Goal: Transaction & Acquisition: Purchase product/service

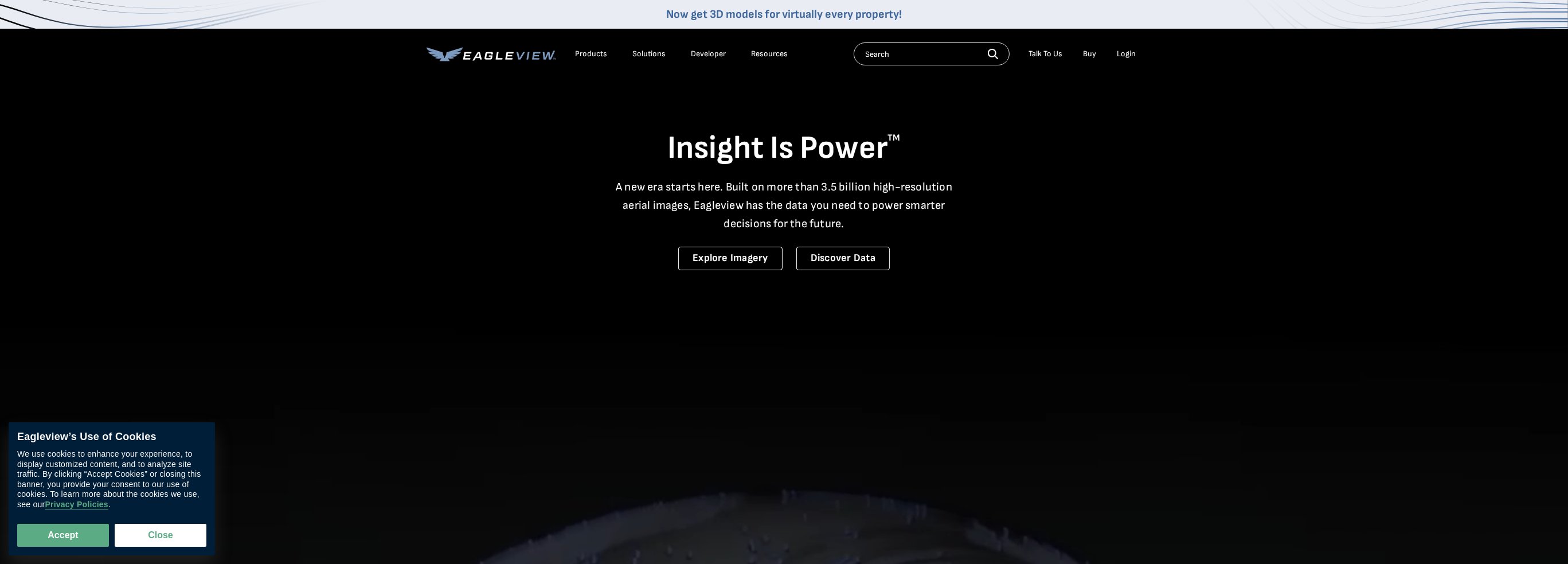
click at [1123, 52] on div "Login" at bounding box center [1126, 54] width 19 height 10
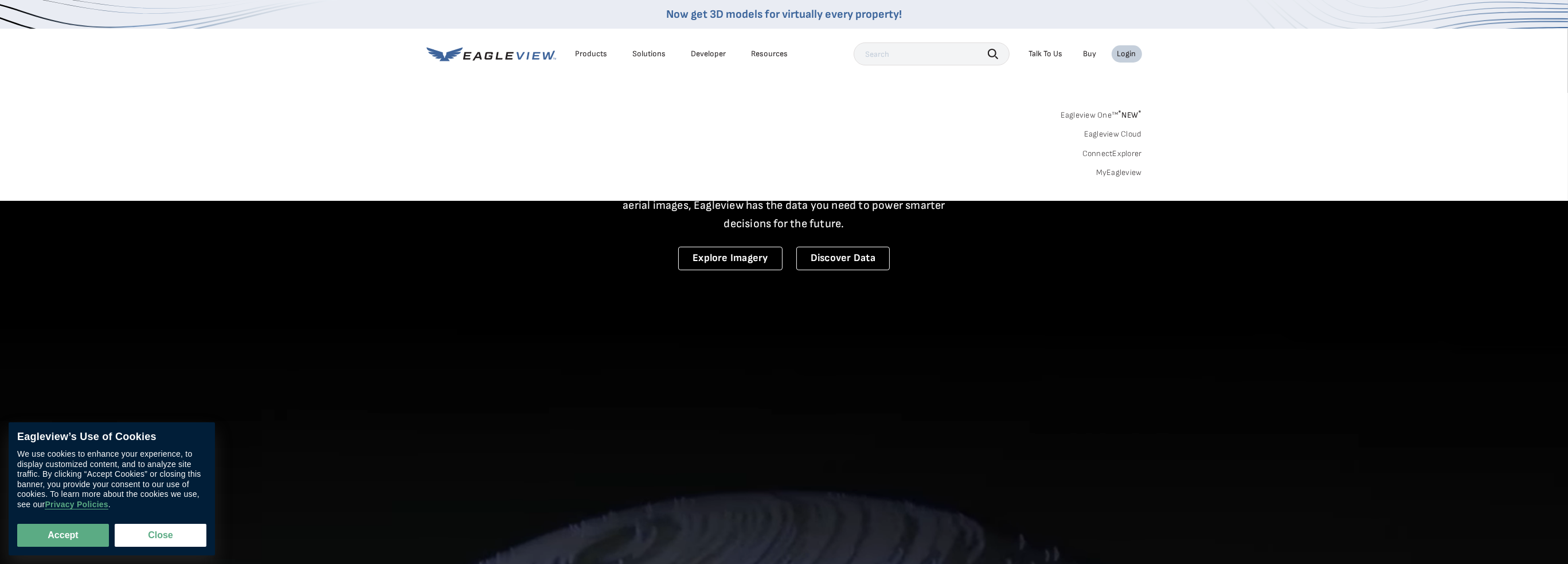
click at [1107, 172] on link "MyEagleview" at bounding box center [1119, 172] width 45 height 10
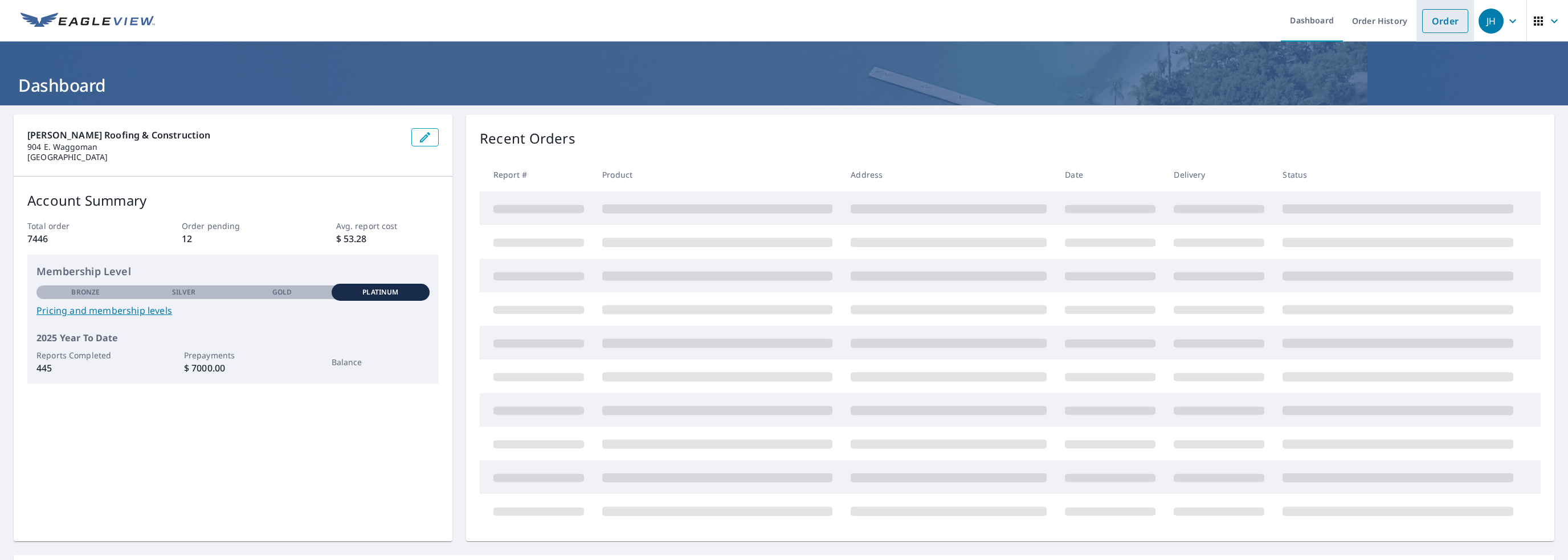
click at [1433, 23] on link "Order" at bounding box center [1444, 21] width 46 height 23
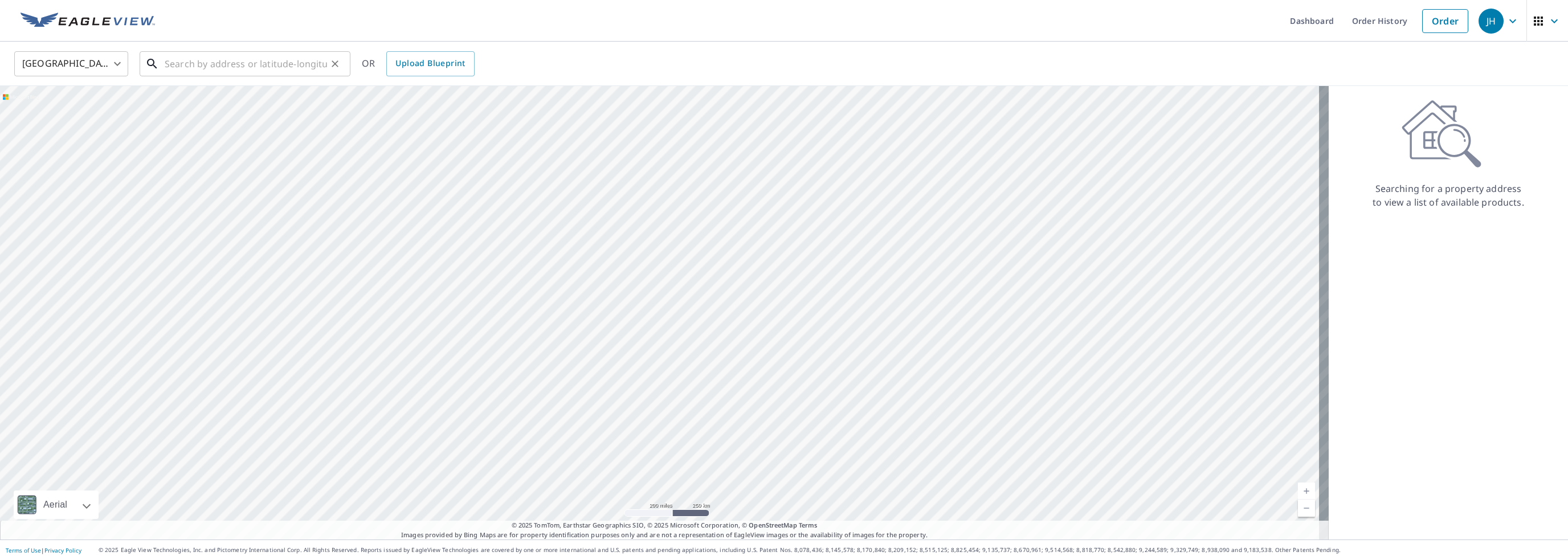
click at [191, 61] on input "text" at bounding box center [246, 63] width 163 height 32
click at [220, 107] on p "Dallas, TX 75205" at bounding box center [252, 109] width 179 height 12
type input "3606 Springbrook St Dallas, TX 75205"
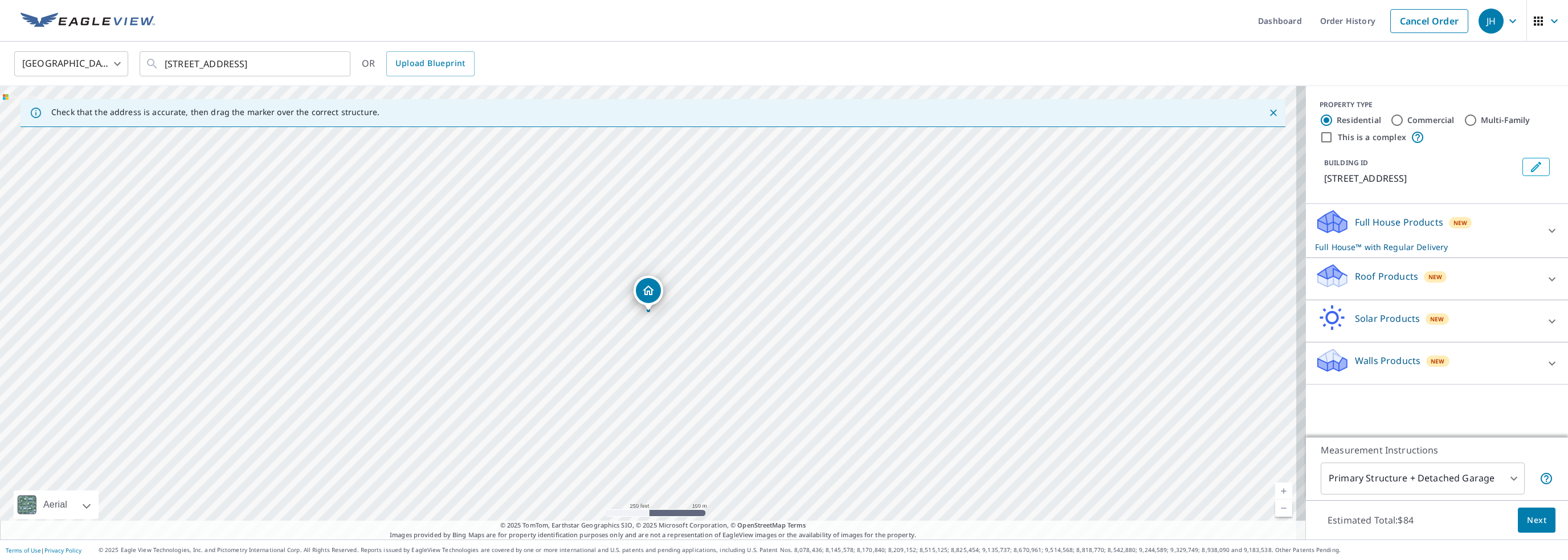
click at [1325, 276] on icon at bounding box center [1332, 272] width 29 height 14
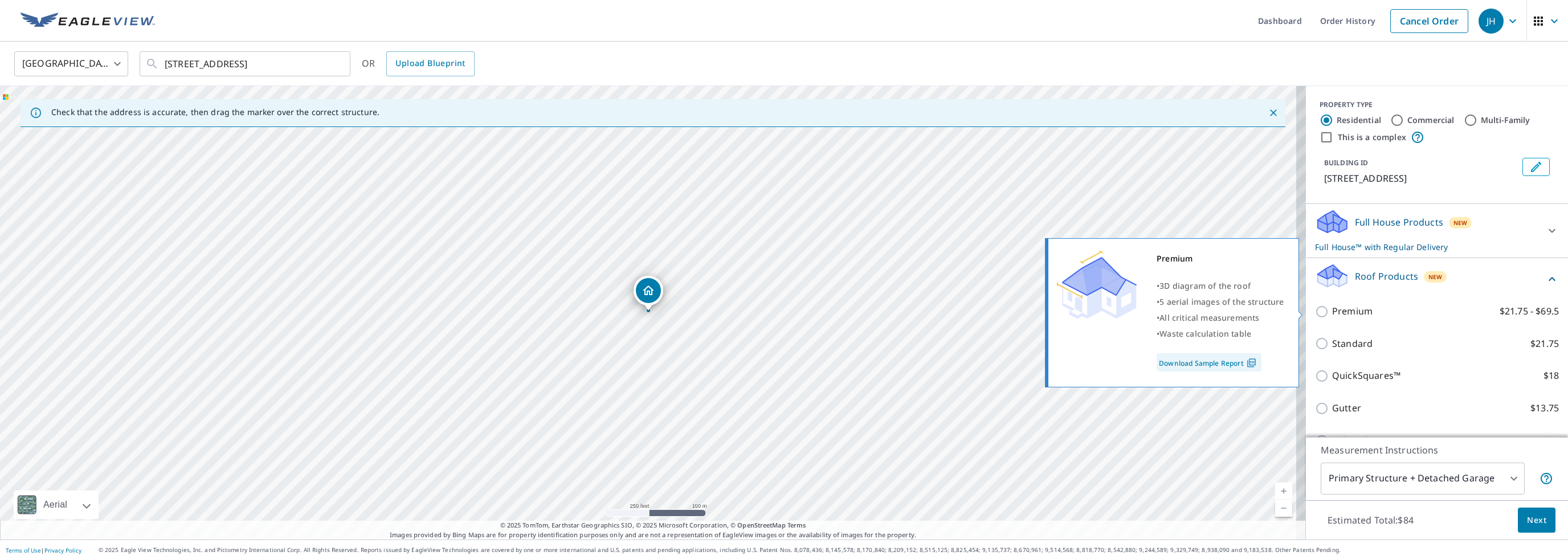
click at [1318, 305] on div "Premium $21.75 - $69.5" at bounding box center [1437, 312] width 244 height 33
click at [1315, 313] on input "Premium $21.75 - $69.5" at bounding box center [1323, 311] width 17 height 14
checkbox input "true"
checkbox input "false"
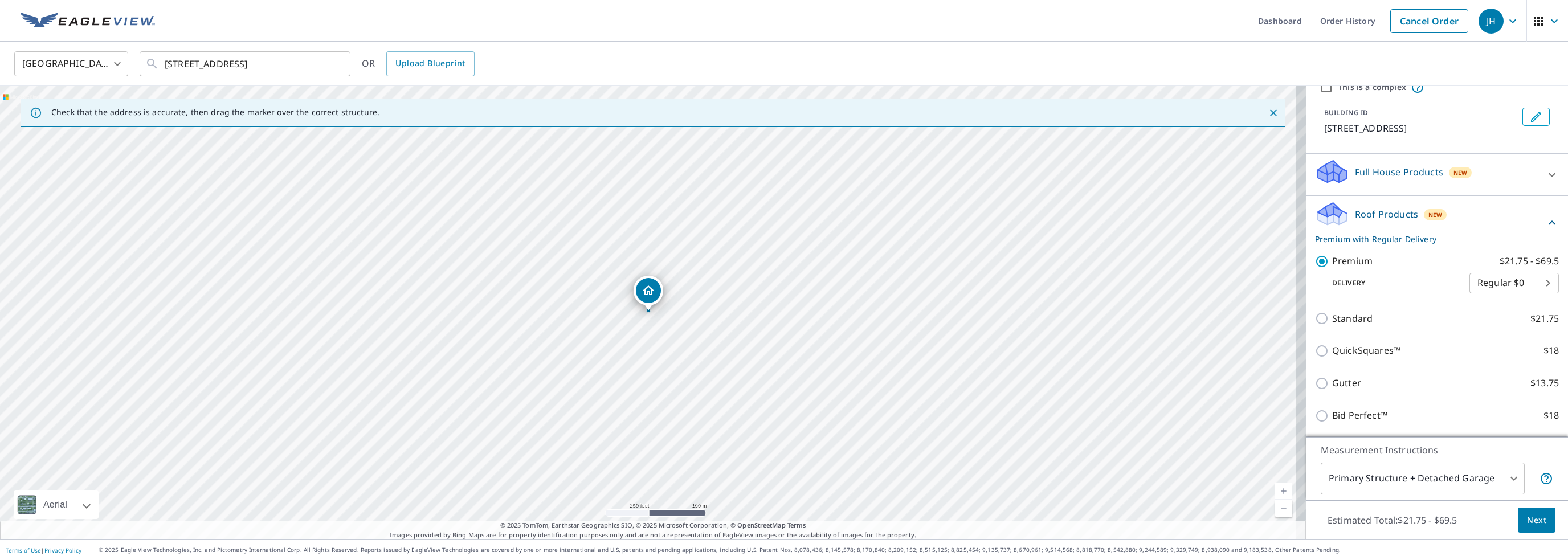
scroll to position [114, 0]
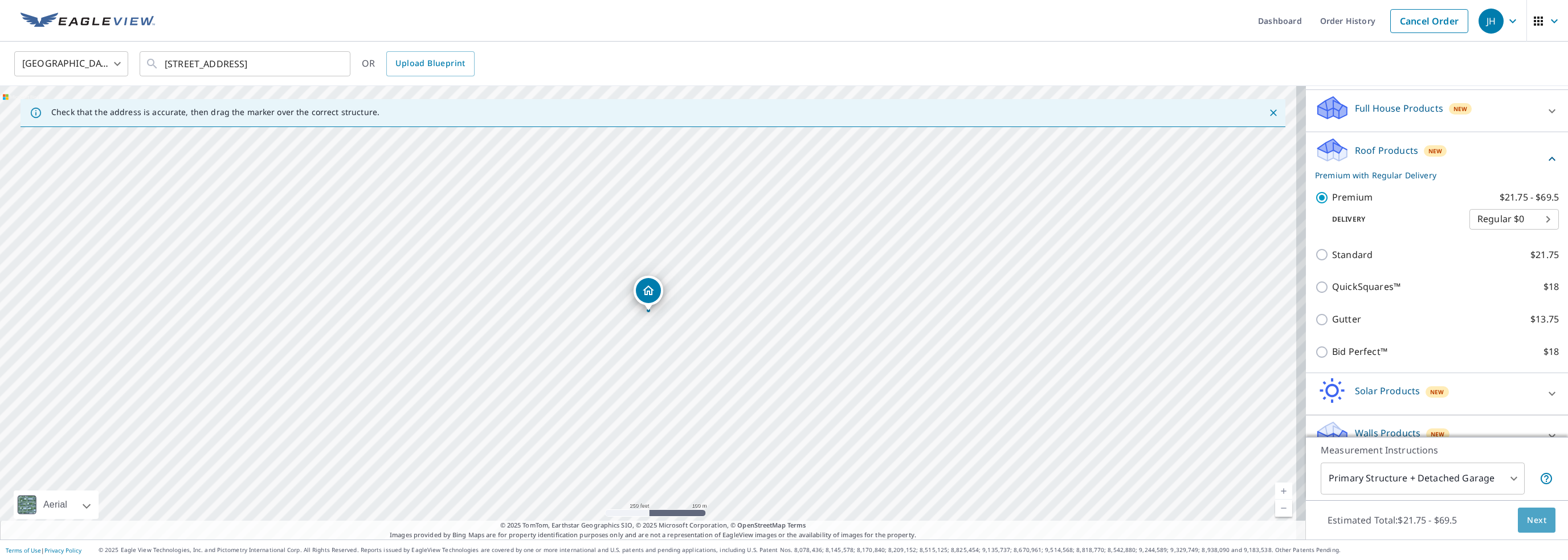
click at [1526, 523] on span "Next" at bounding box center [1535, 520] width 19 height 14
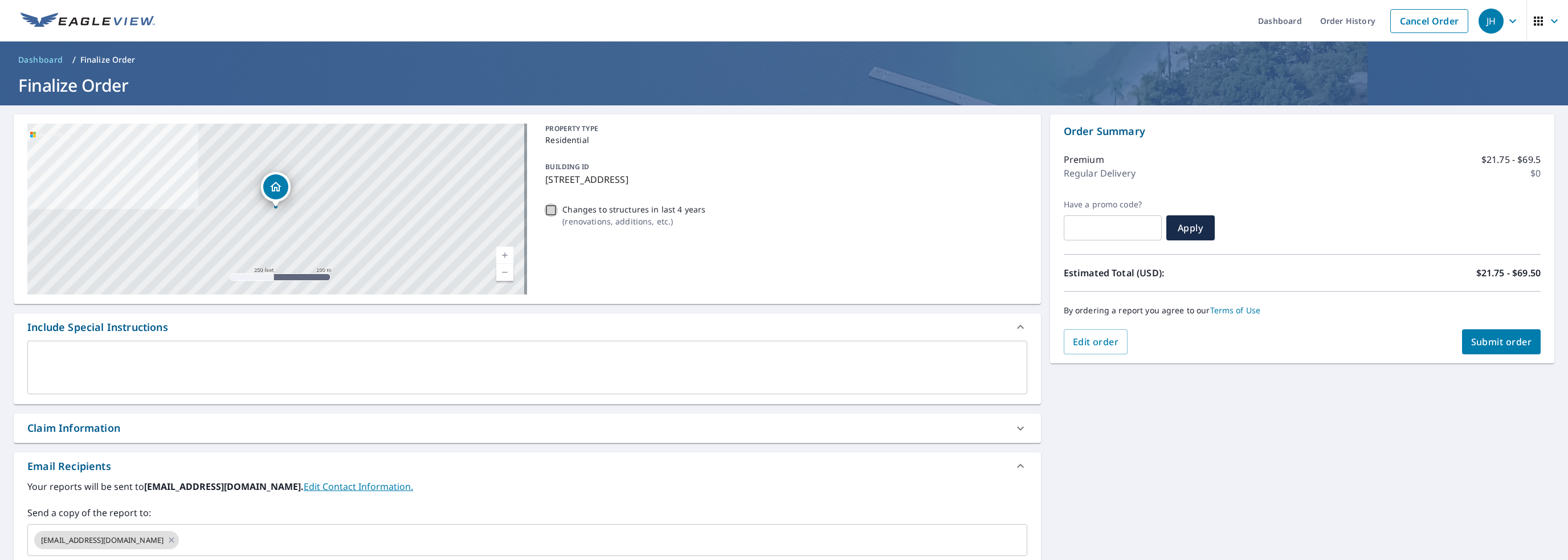
click at [548, 207] on input "Changes to structures in last 4 years ( renovations, additions, etc. )" at bounding box center [550, 210] width 14 height 14
checkbox input "true"
drag, startPoint x: 88, startPoint y: 369, endPoint x: 89, endPoint y: 361, distance: 8.1
click at [87, 369] on textarea at bounding box center [527, 368] width 984 height 33
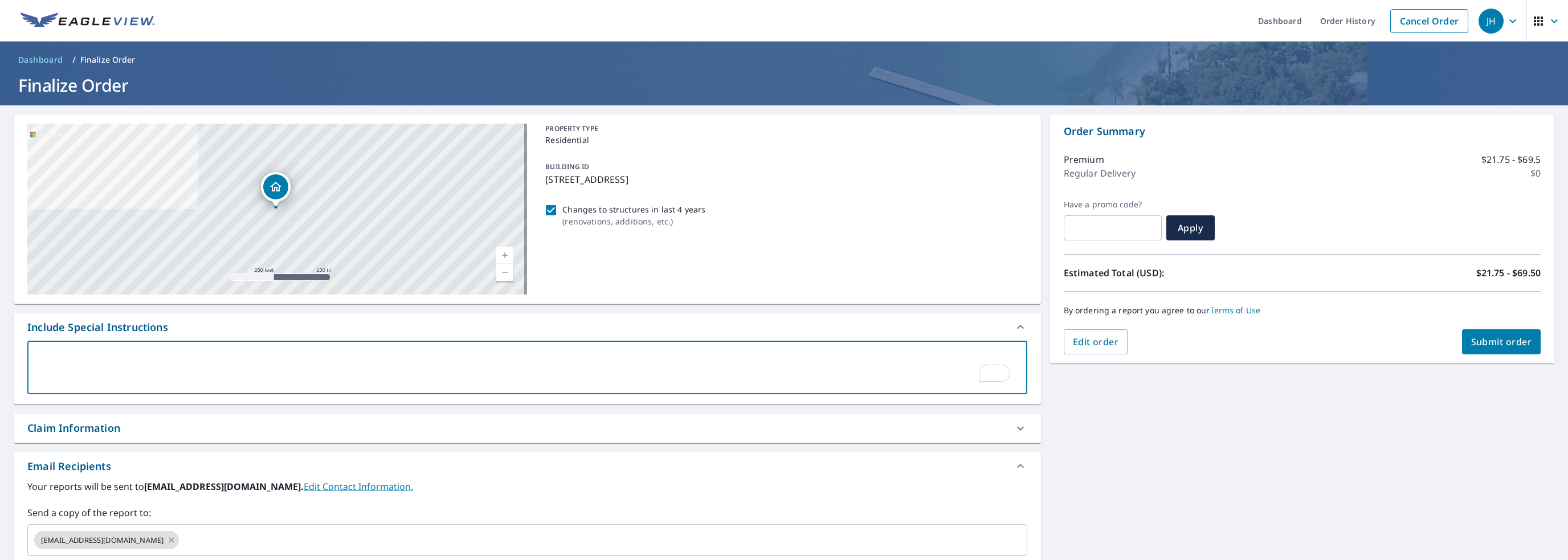
type textarea "I"
type textarea "x"
checkbox input "true"
type textarea "In"
type textarea "x"
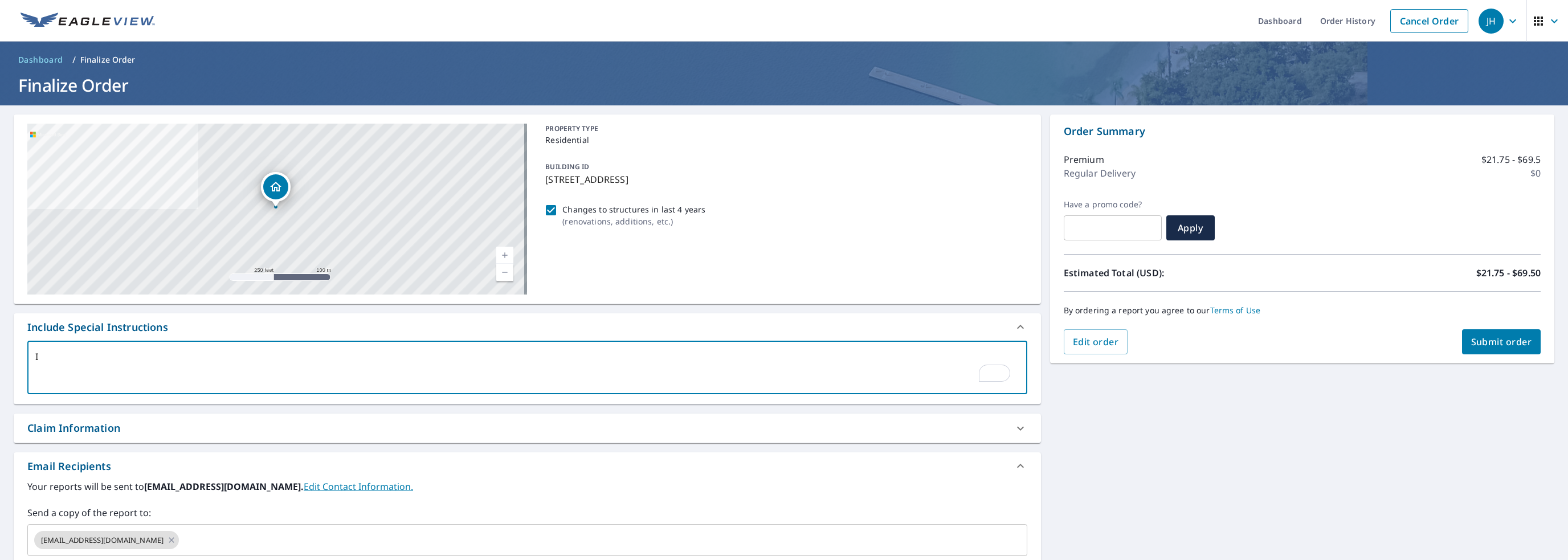
checkbox input "true"
type textarea "Inc"
type textarea "x"
checkbox input "true"
type textarea "Incl"
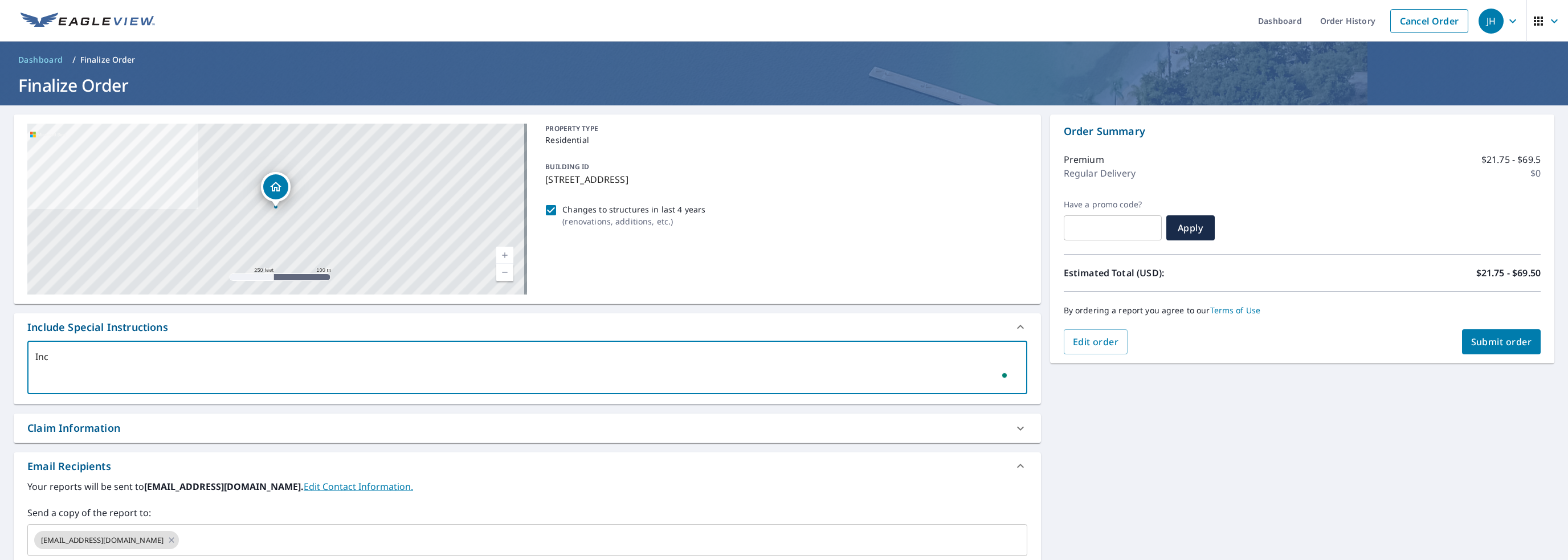
type textarea "x"
checkbox input "true"
type textarea "Inclu"
type textarea "x"
checkbox input "true"
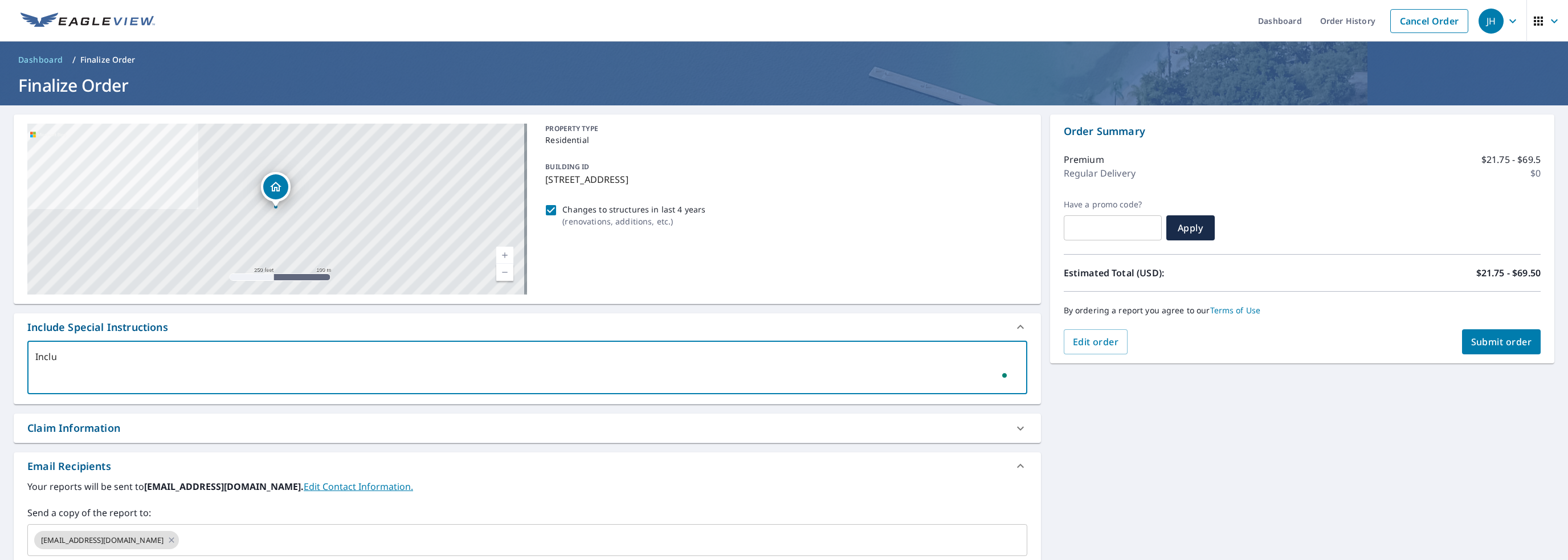
type textarea "Inclus"
type textarea "x"
checkbox input "true"
type textarea "Inclu"
type textarea "x"
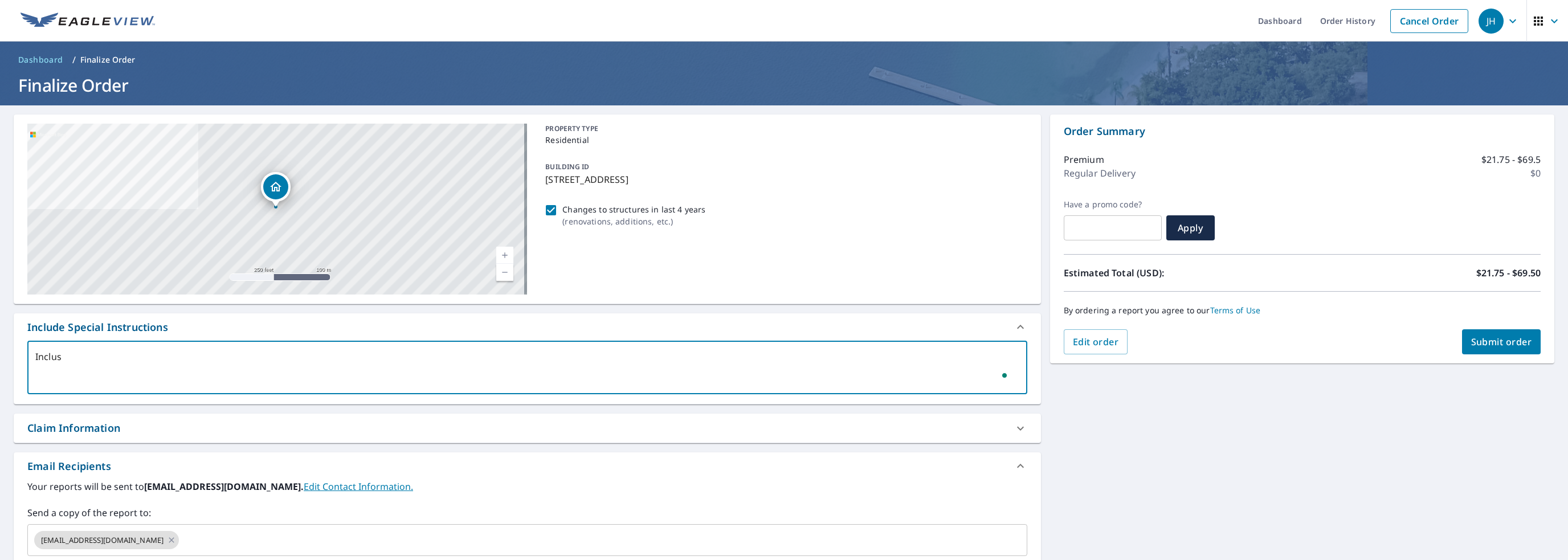
checkbox input "true"
type textarea "Includ"
type textarea "x"
checkbox input "true"
type textarea "Include"
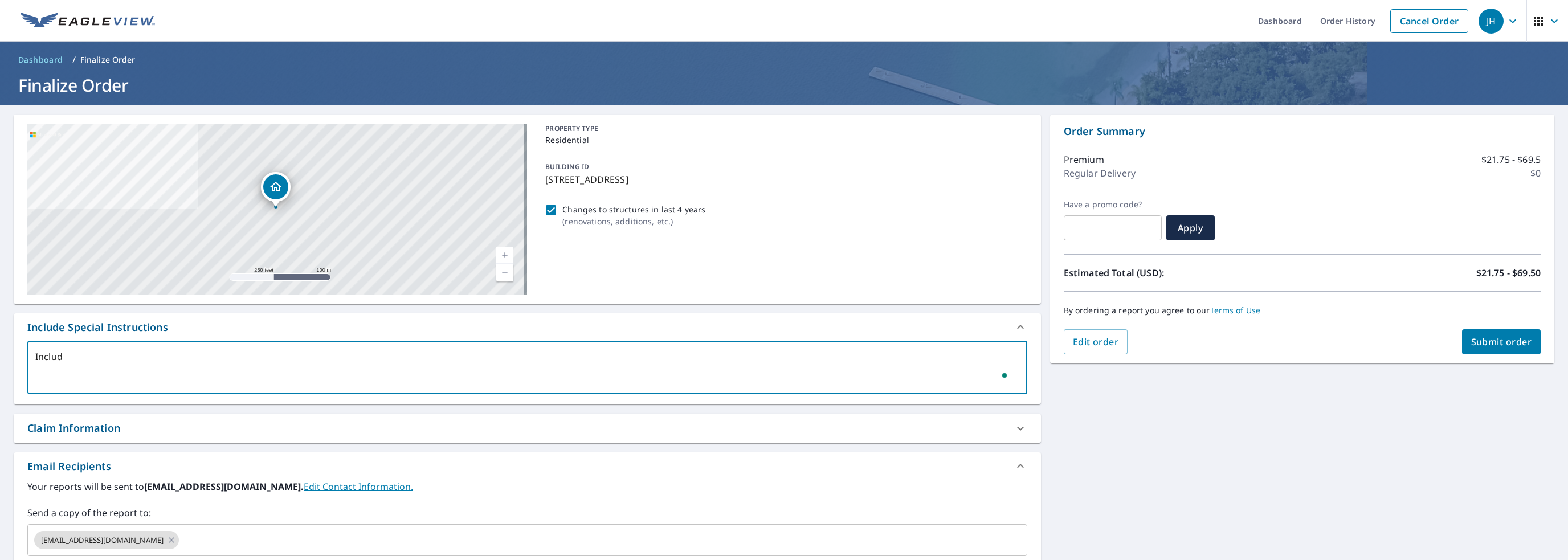
type textarea "x"
checkbox input "true"
type textarea "Include"
type textarea "x"
checkbox input "true"
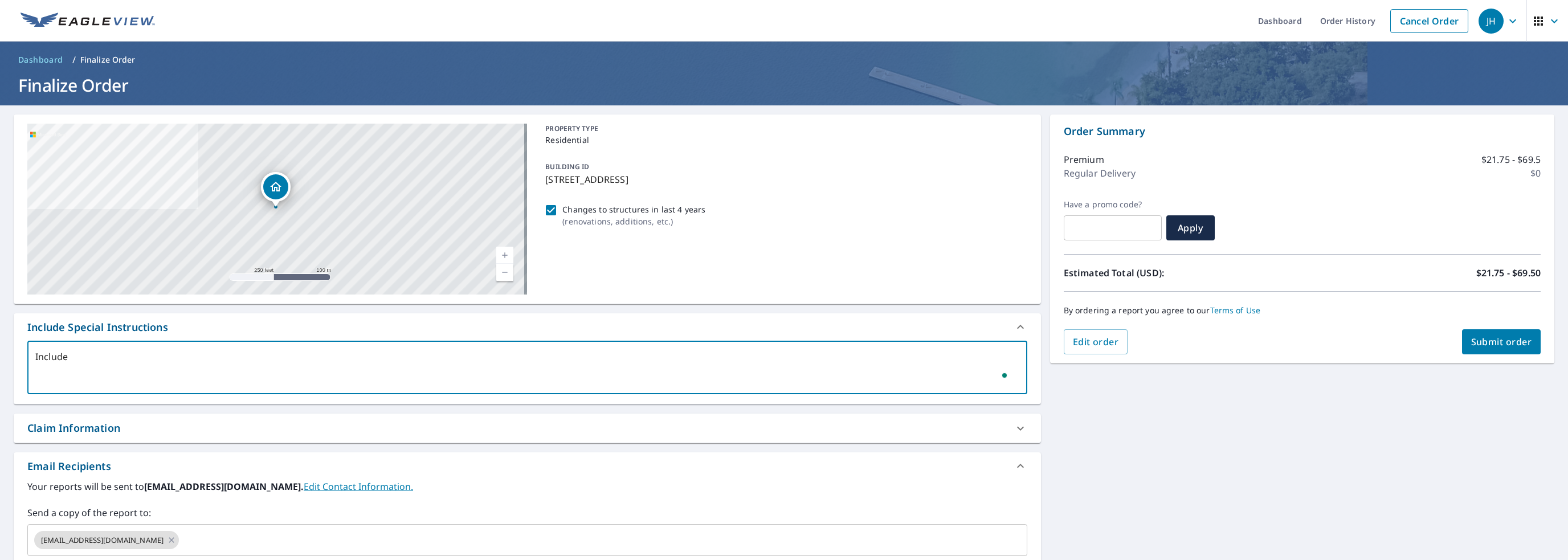
type textarea "Include a"
type textarea "x"
checkbox input "true"
type textarea "Include al"
type textarea "x"
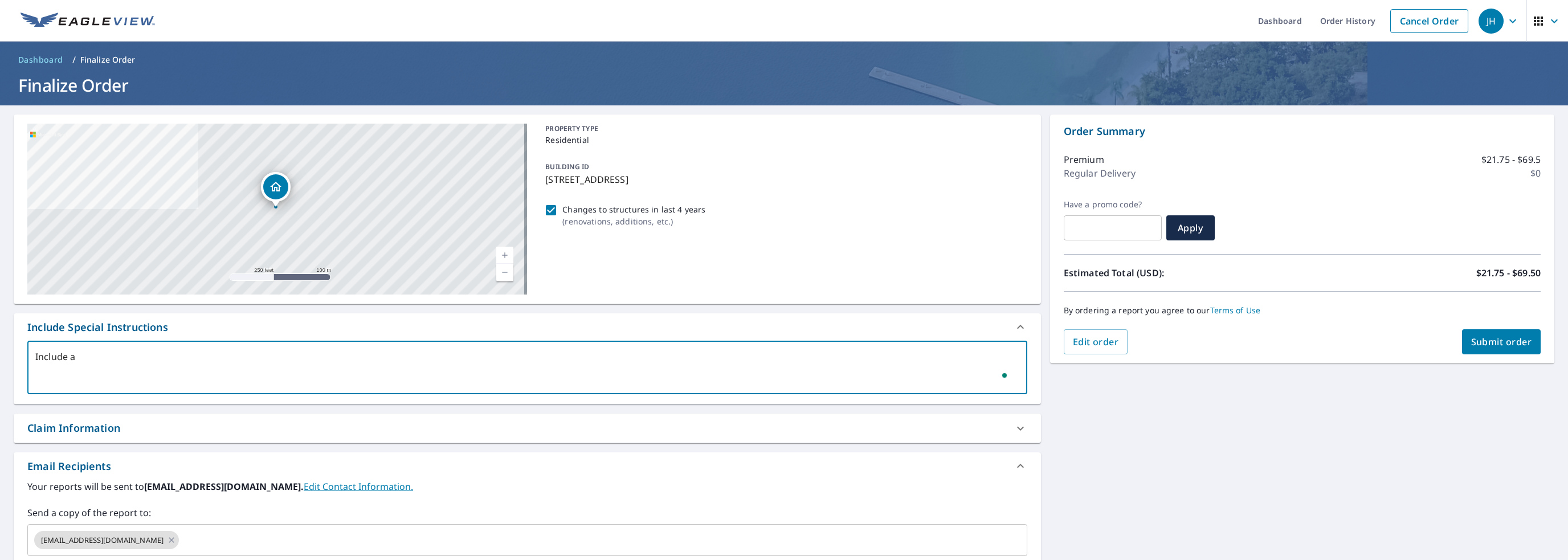
checkbox input "true"
type textarea "Include all"
type textarea "x"
checkbox input "true"
type textarea "Include all"
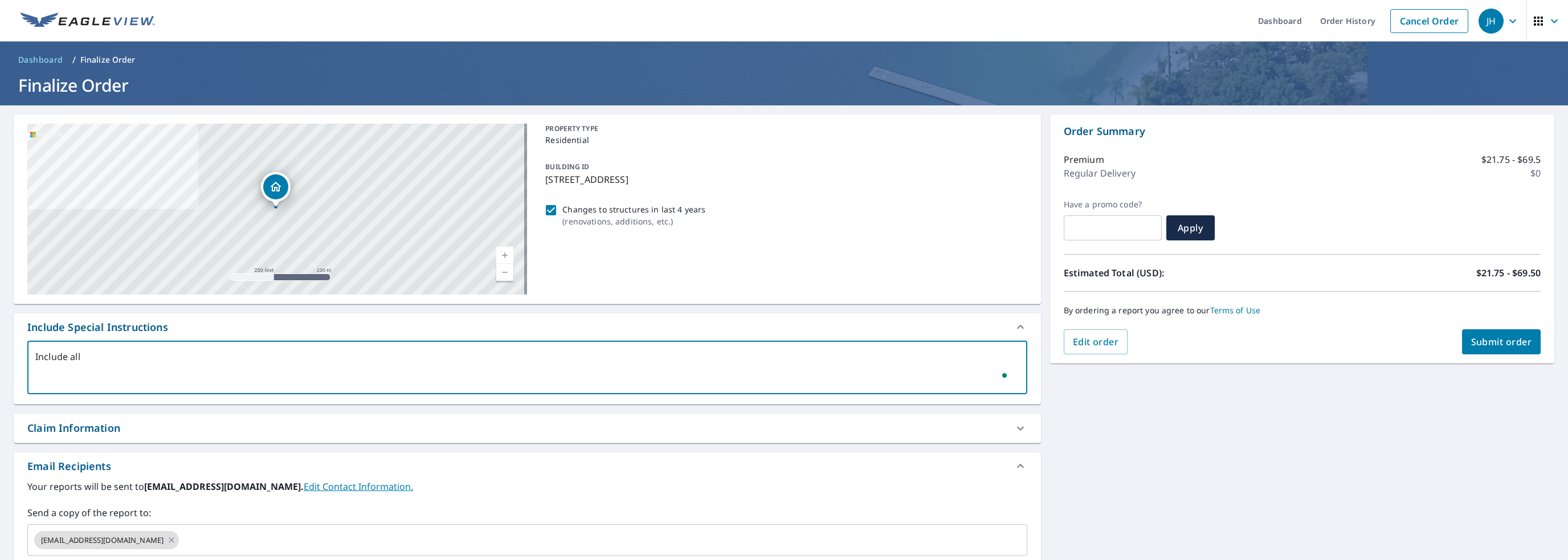
type textarea "x"
checkbox input "true"
type textarea "Include all s"
type textarea "x"
checkbox input "true"
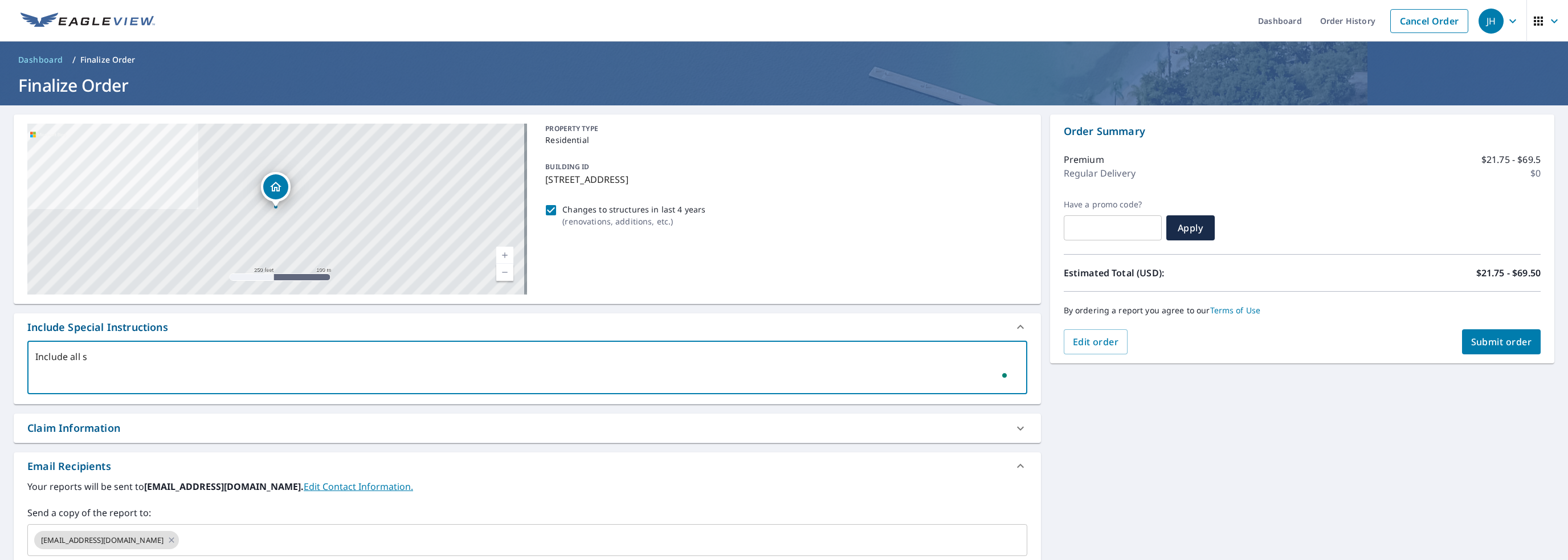
type textarea "Include all st"
type textarea "x"
checkbox input "true"
type textarea "Include all str"
type textarea "x"
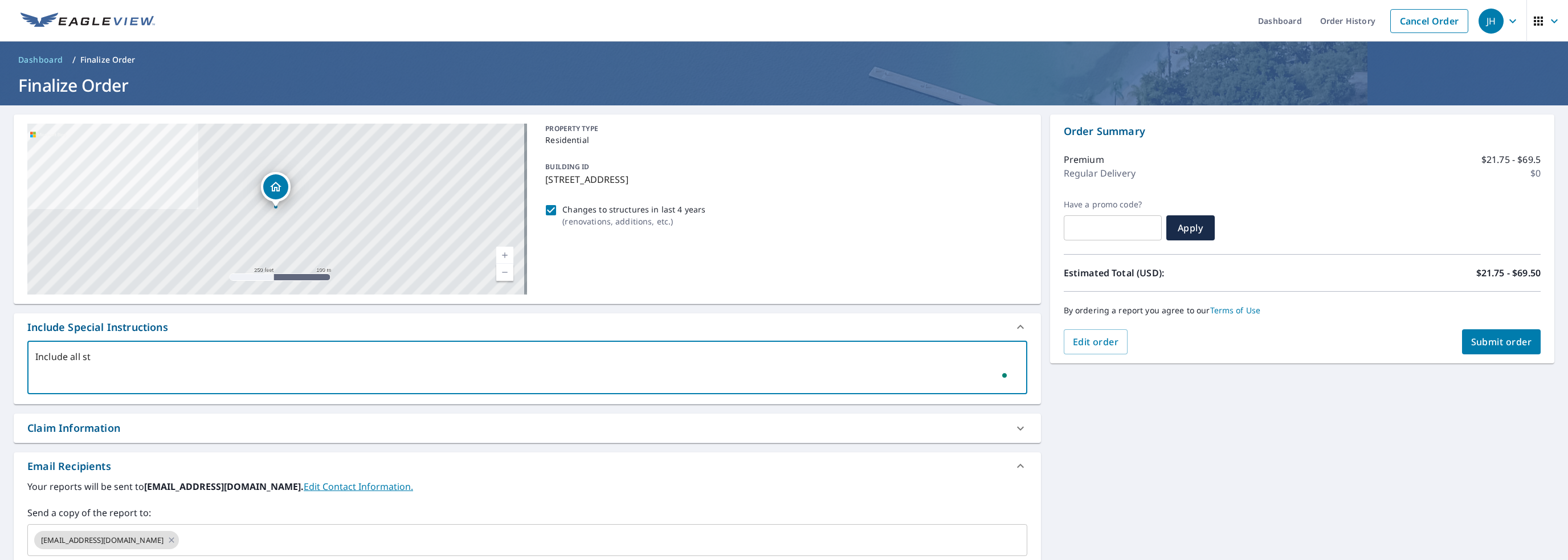
checkbox input "true"
type textarea "Include all stru"
type textarea "x"
checkbox input "true"
type textarea "Include all struc"
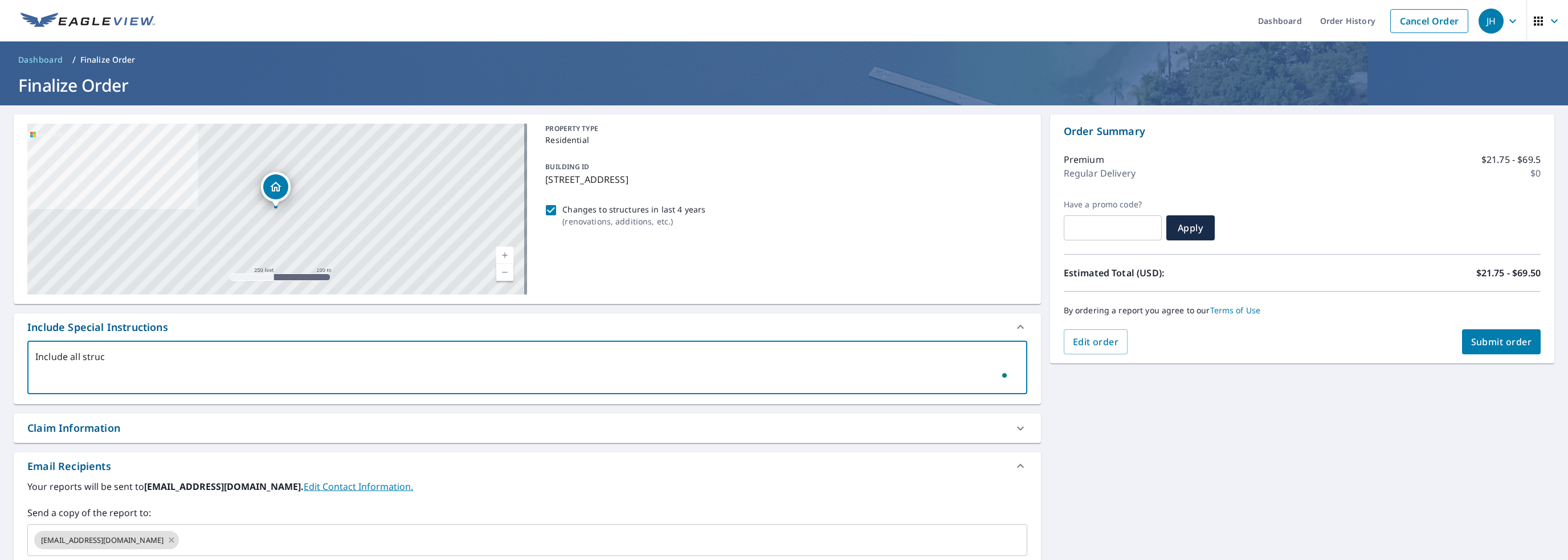
type textarea "x"
checkbox input "true"
type textarea "Include all struct"
type textarea "x"
checkbox input "true"
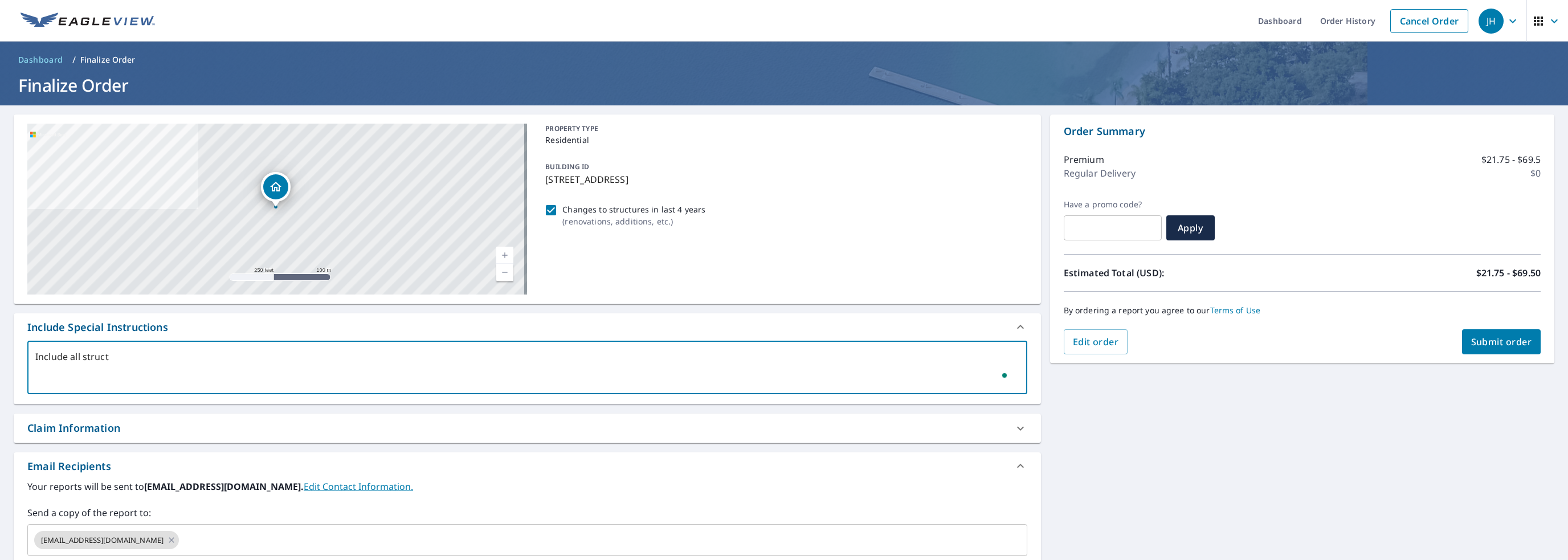
type textarea "Include all structu"
type textarea "x"
checkbox input "true"
type textarea "Include all structur"
type textarea "x"
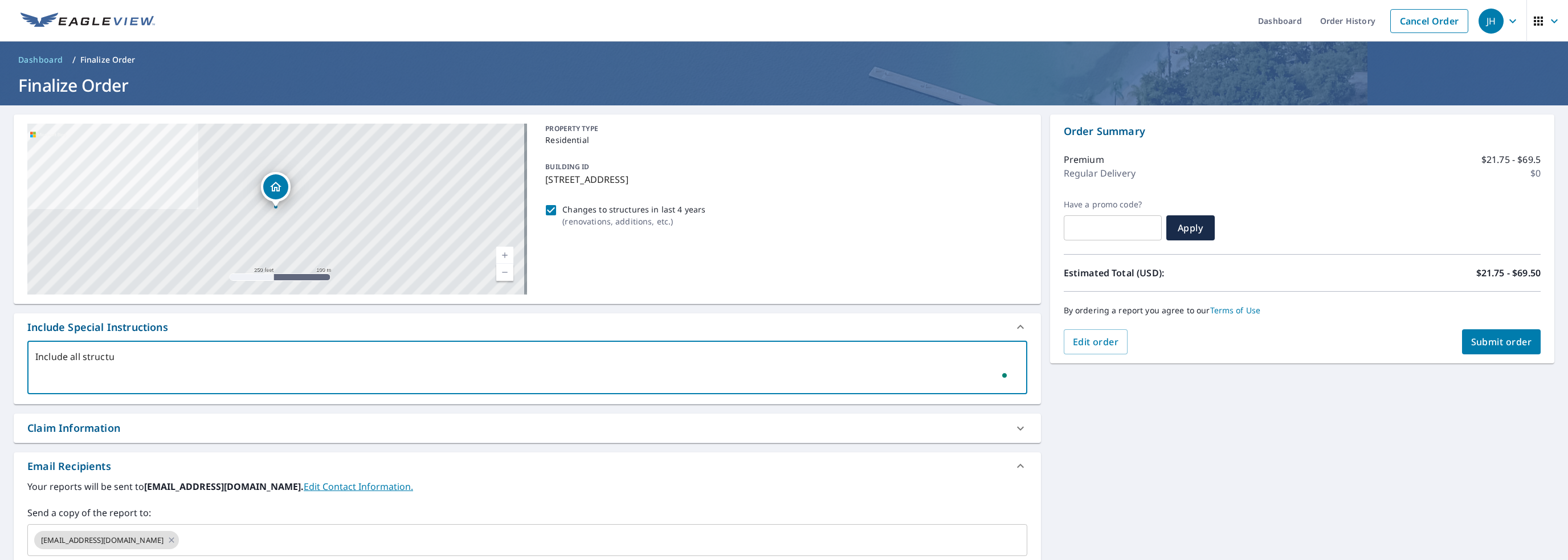
checkbox input "true"
type textarea "Include all structure"
type textarea "x"
checkbox input "true"
type textarea "Include all structures"
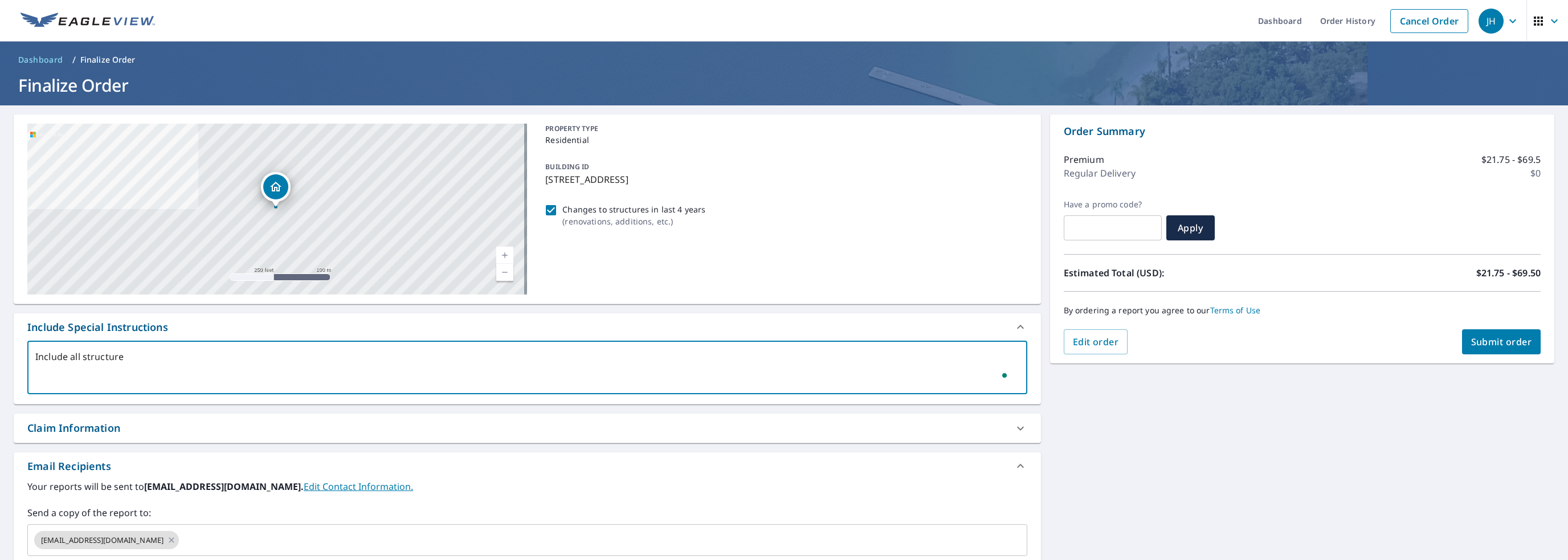
type textarea "x"
checkbox input "true"
type textarea "Include all structures"
click at [134, 422] on div "Claim Information" at bounding box center [517, 427] width 979 height 15
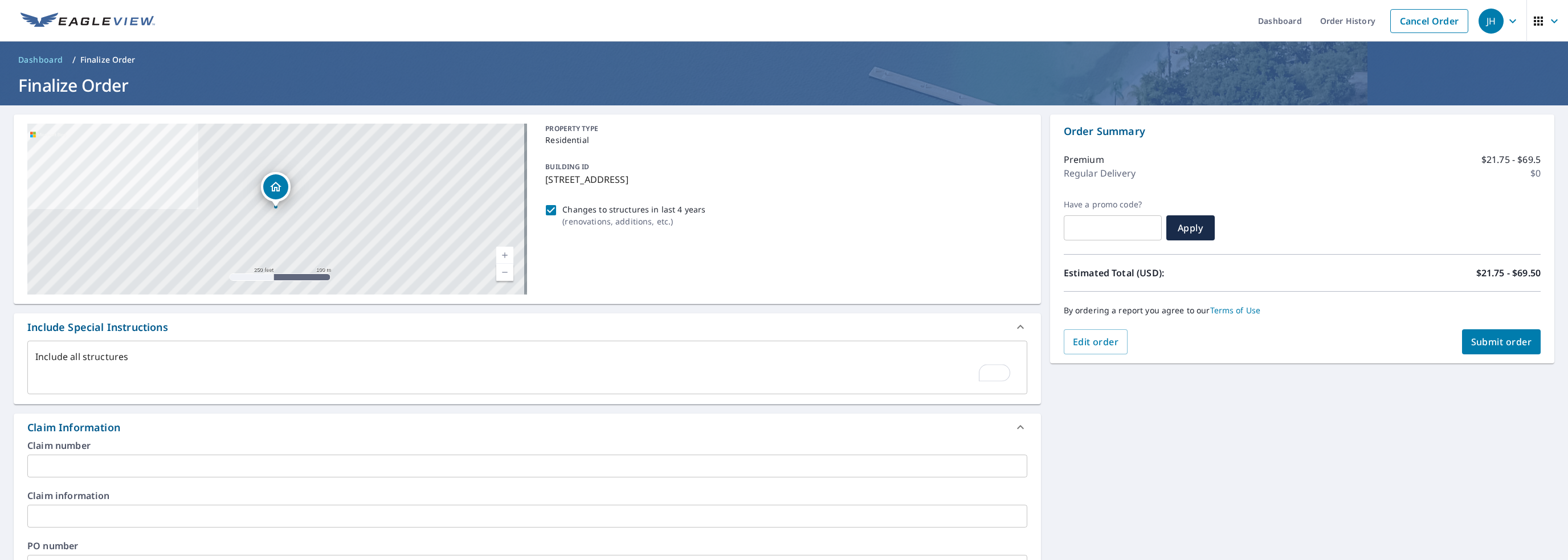
type textarea "x"
checkbox input "true"
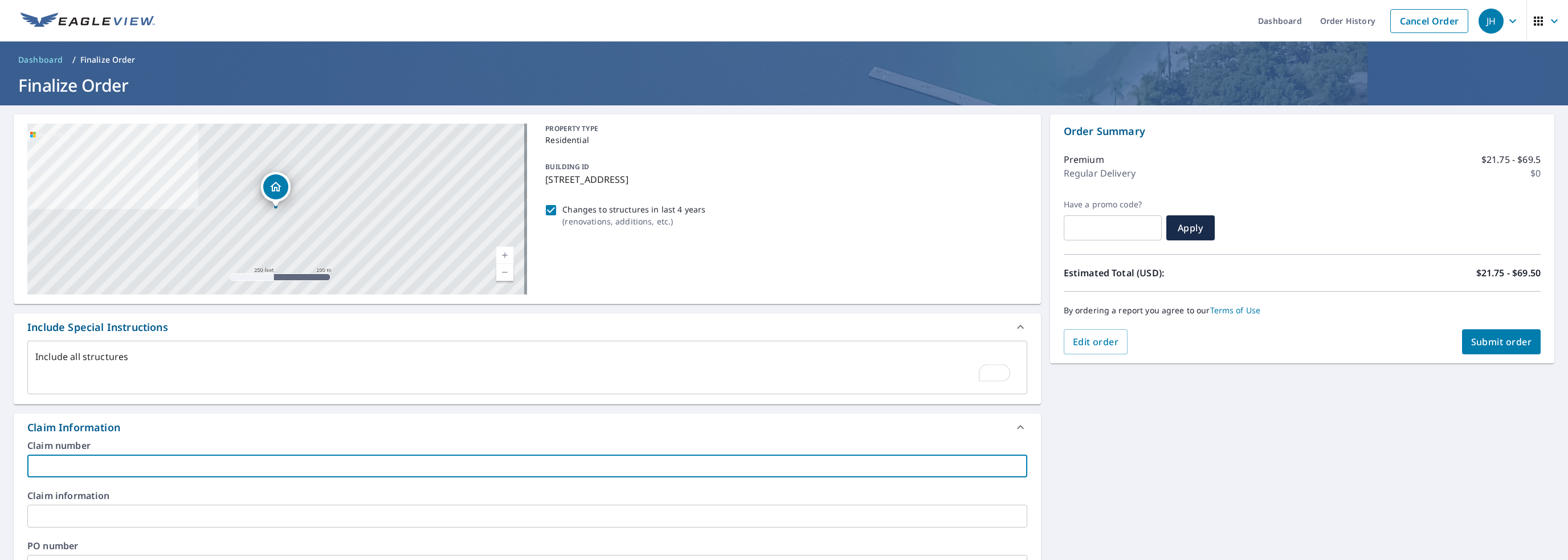
click at [79, 465] on input "text" at bounding box center [527, 465] width 1000 height 23
type input "phi01 jah"
type textarea "x"
checkbox input "true"
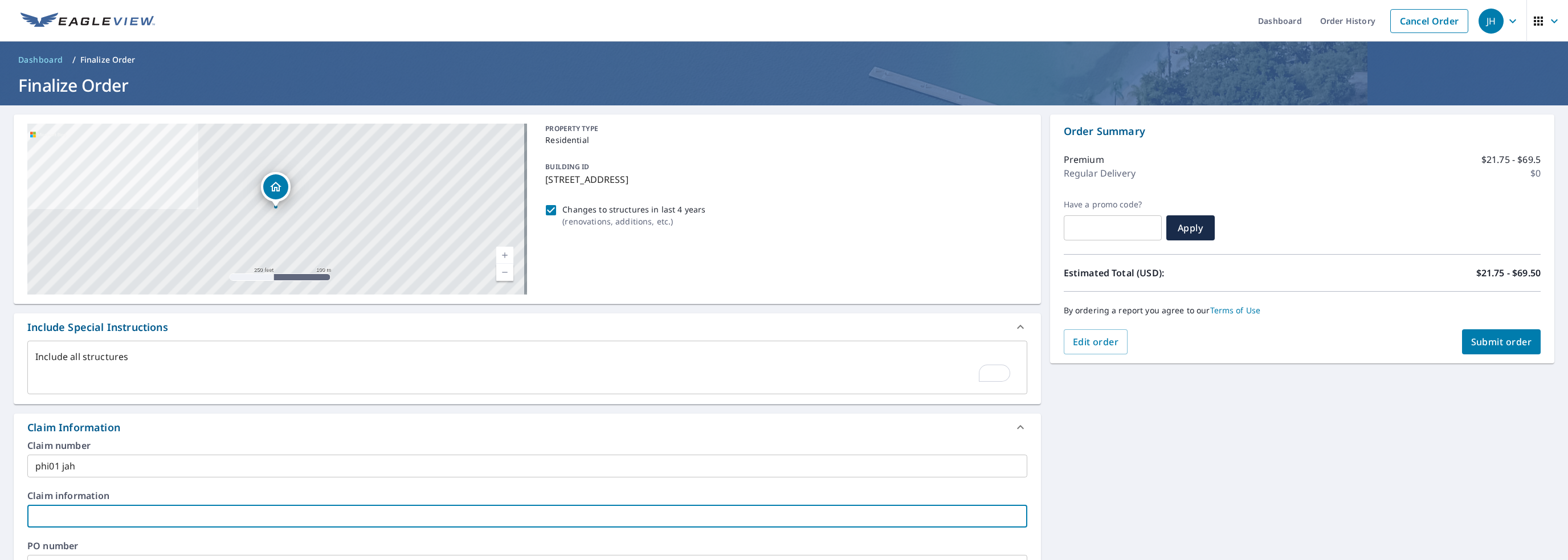
click at [82, 515] on input "text" at bounding box center [527, 516] width 1000 height 23
type input "2"
type textarea "x"
checkbox input "true"
type textarea "x"
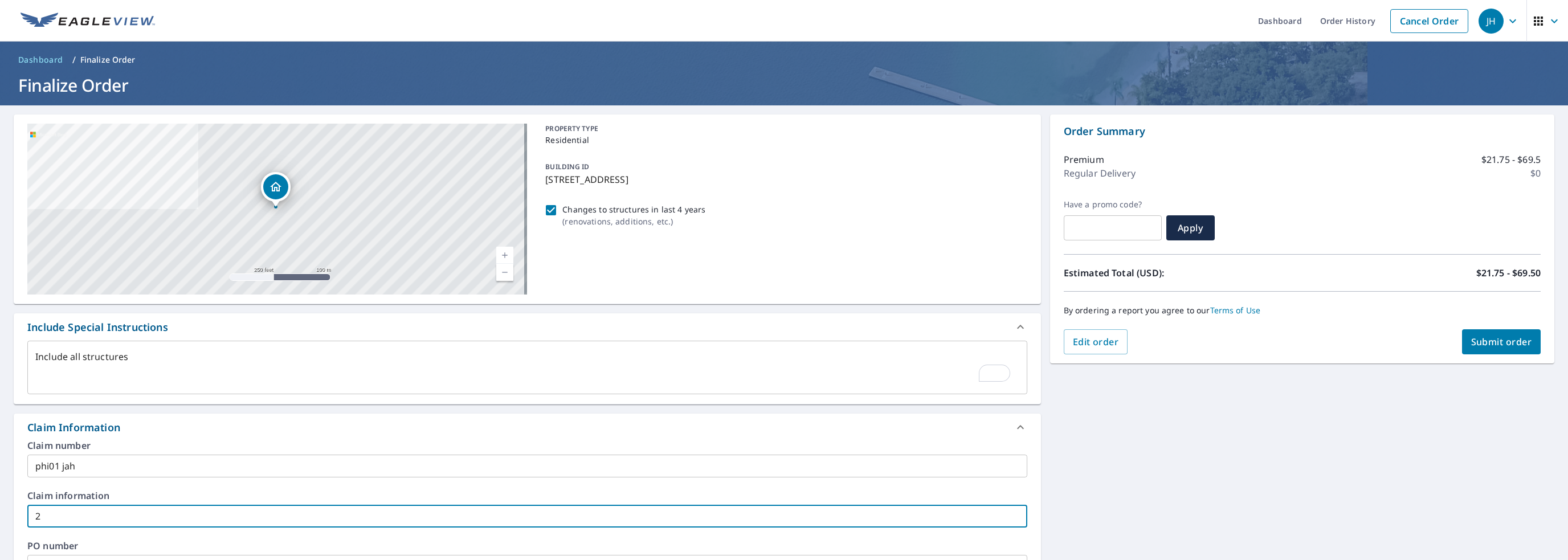
type input "27"
checkbox input "true"
type textarea "x"
type input "277"
checkbox input "true"
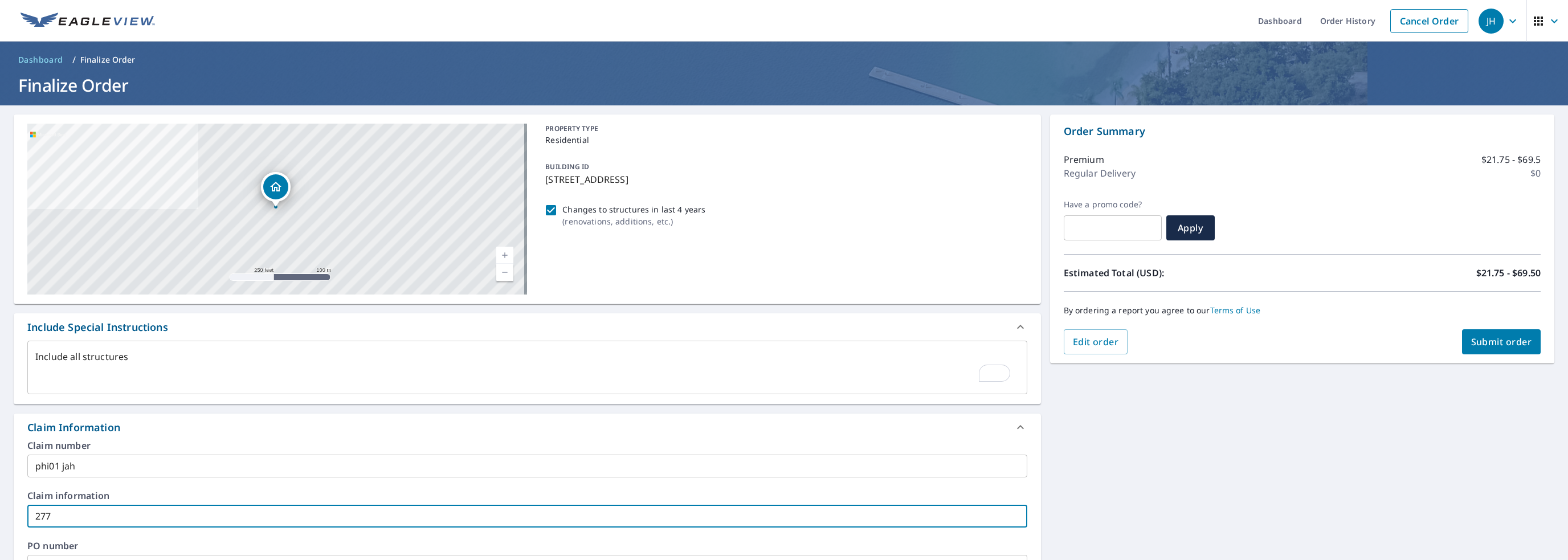
type textarea "x"
type input "2778"
checkbox input "true"
type textarea "x"
type input "277"
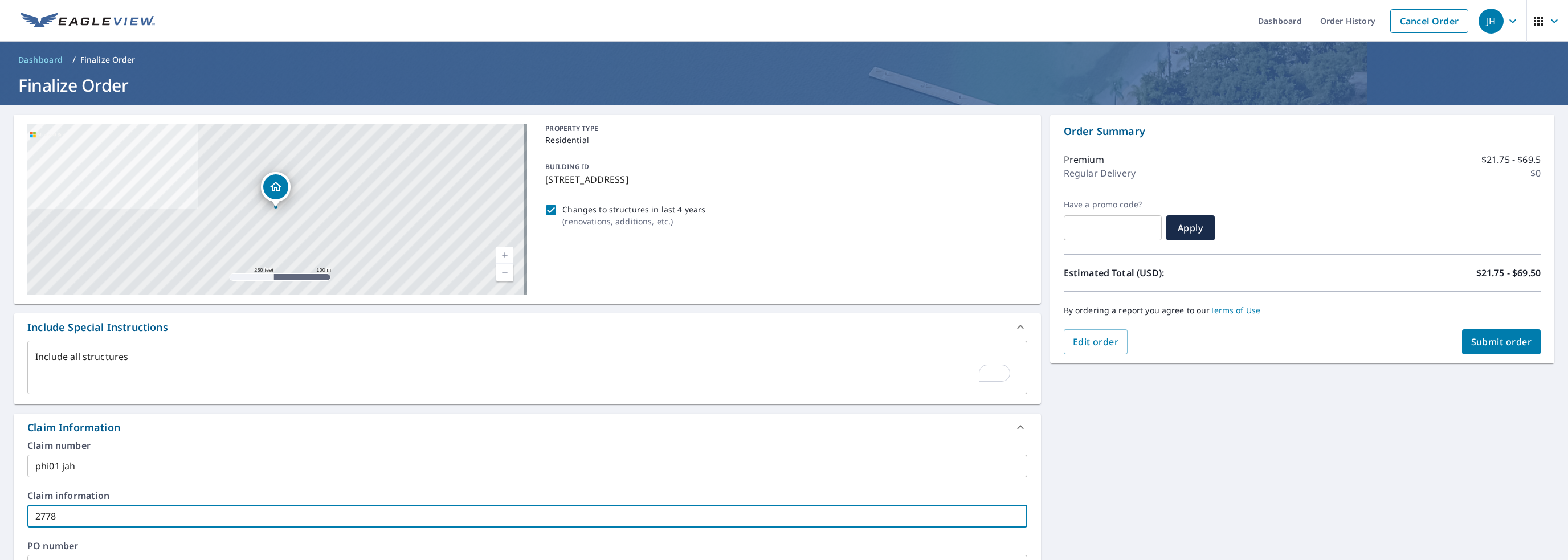
checkbox input "true"
type textarea "x"
type input "27"
checkbox input "true"
type textarea "x"
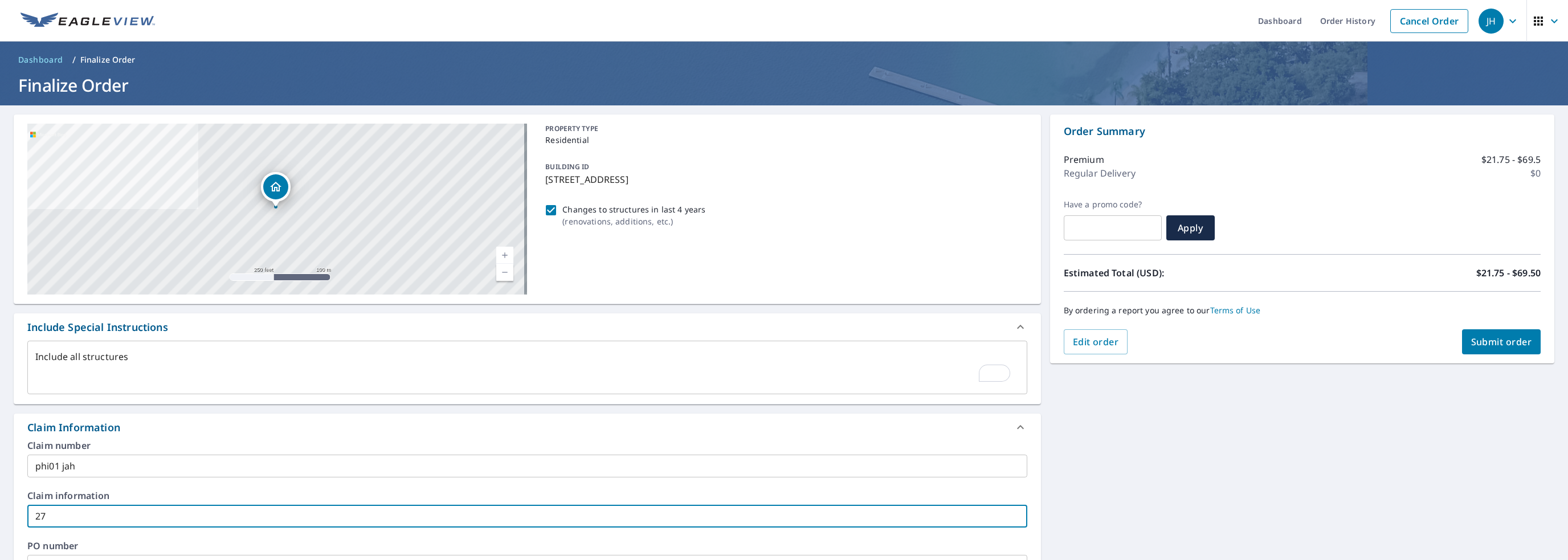
type input "2"
checkbox input "true"
type textarea "x"
type input "27"
checkbox input "true"
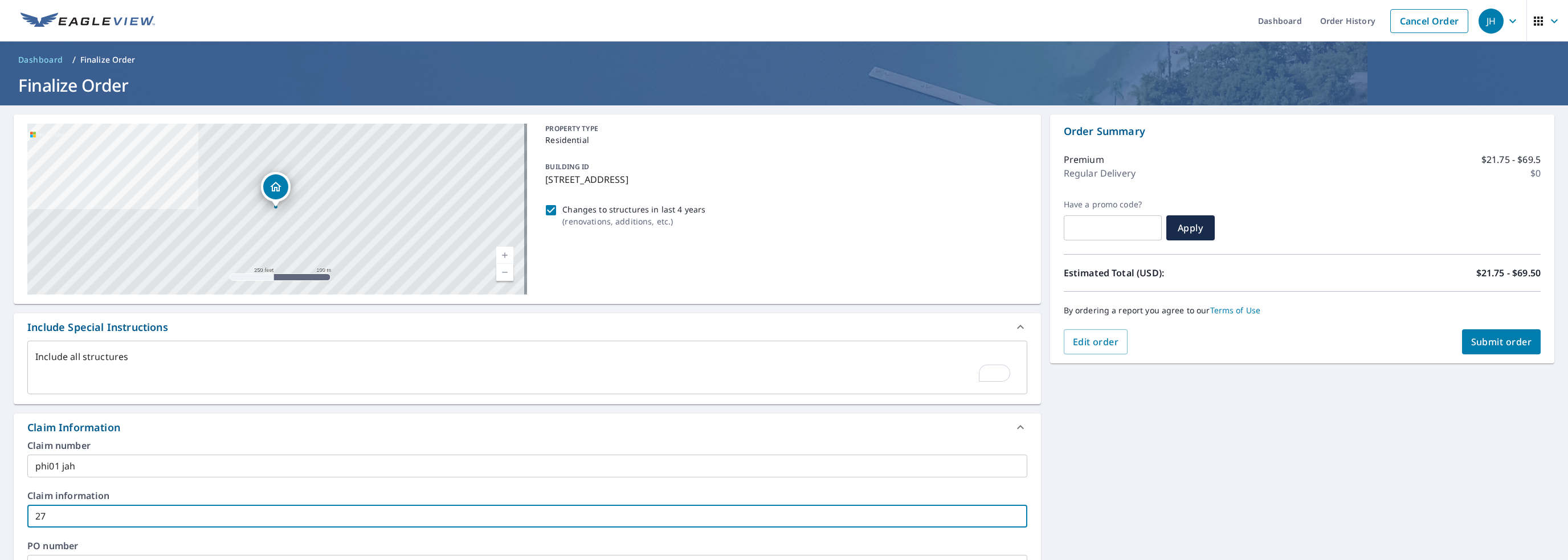
type textarea "x"
type input "278"
checkbox input "true"
type textarea "x"
type input "2788"
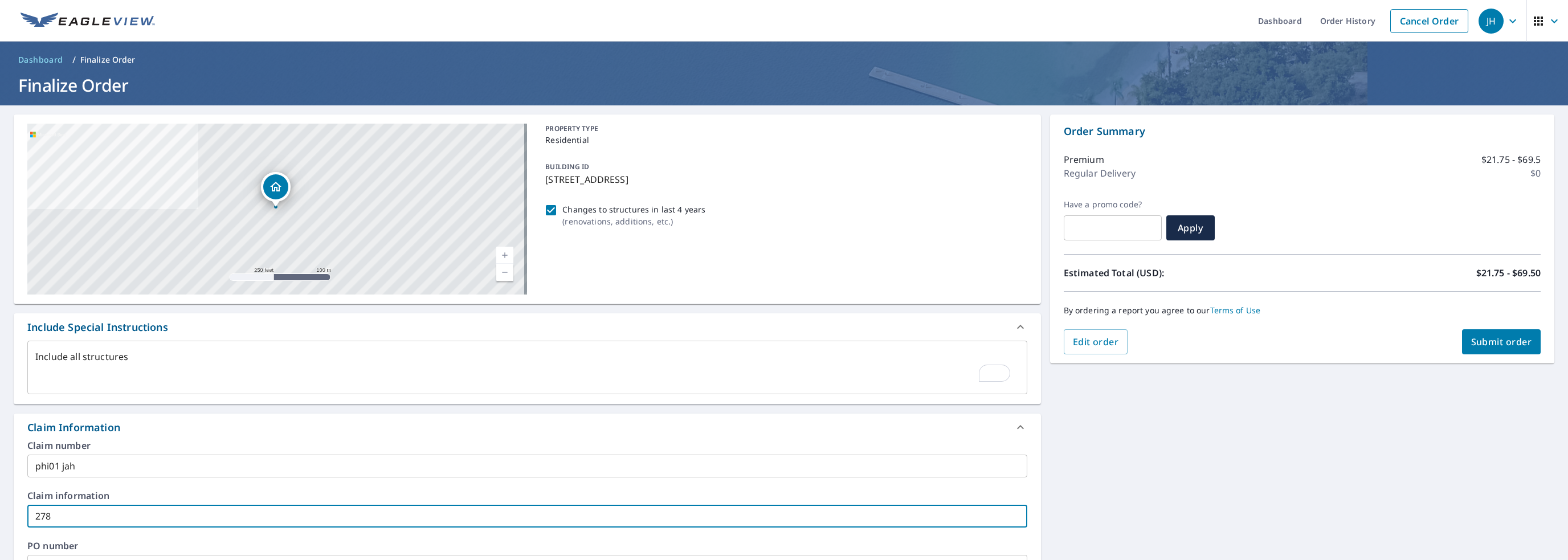
checkbox input "true"
type textarea "x"
type input "27887"
checkbox input "true"
type textarea "x"
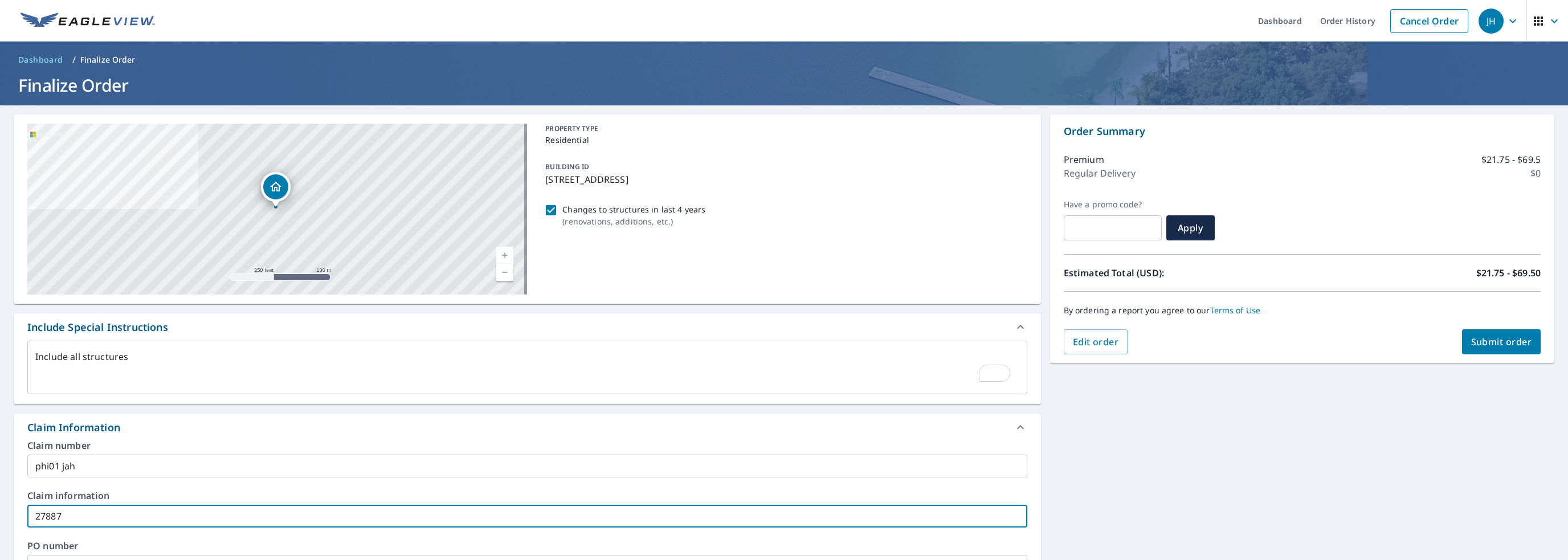
type input "278873"
checkbox input "true"
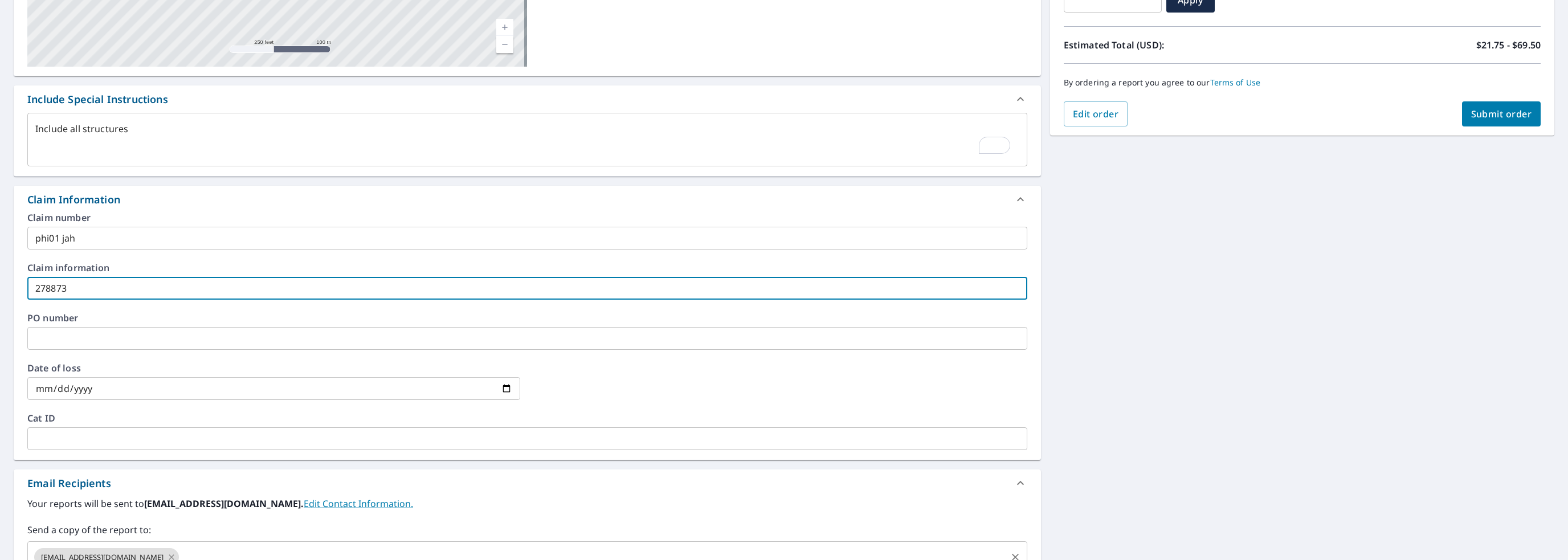
scroll to position [285, 0]
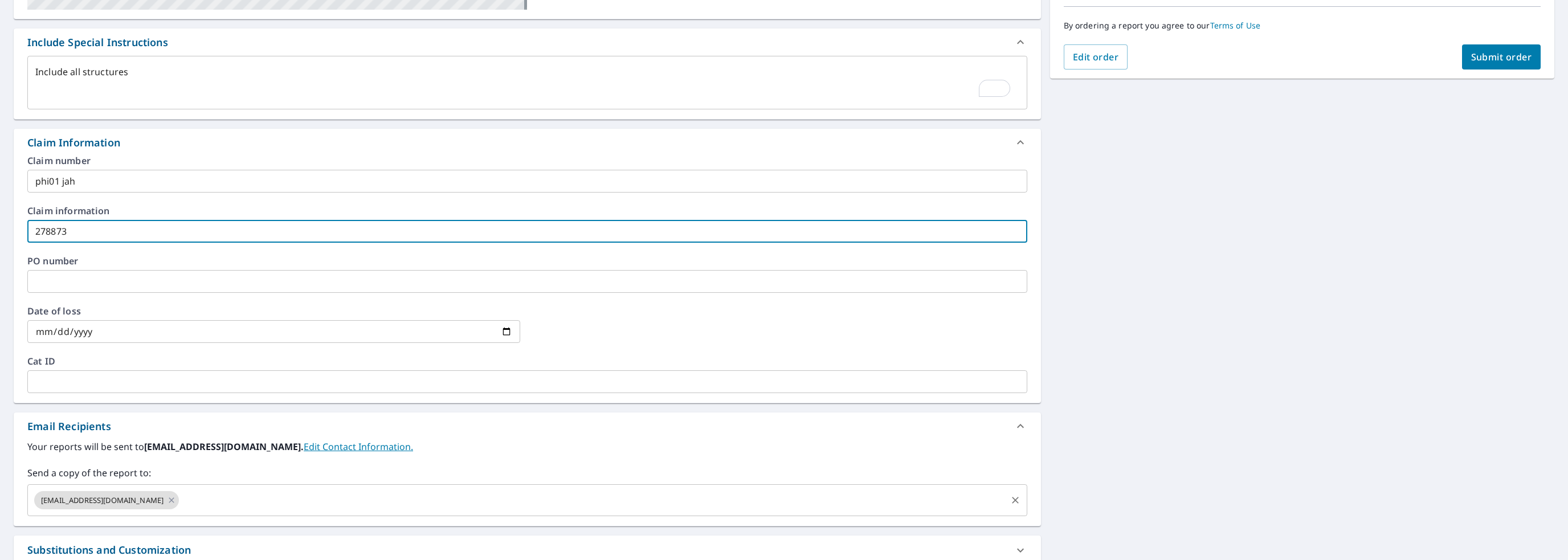
type input "278873"
click at [219, 502] on input "text" at bounding box center [593, 500] width 824 height 22
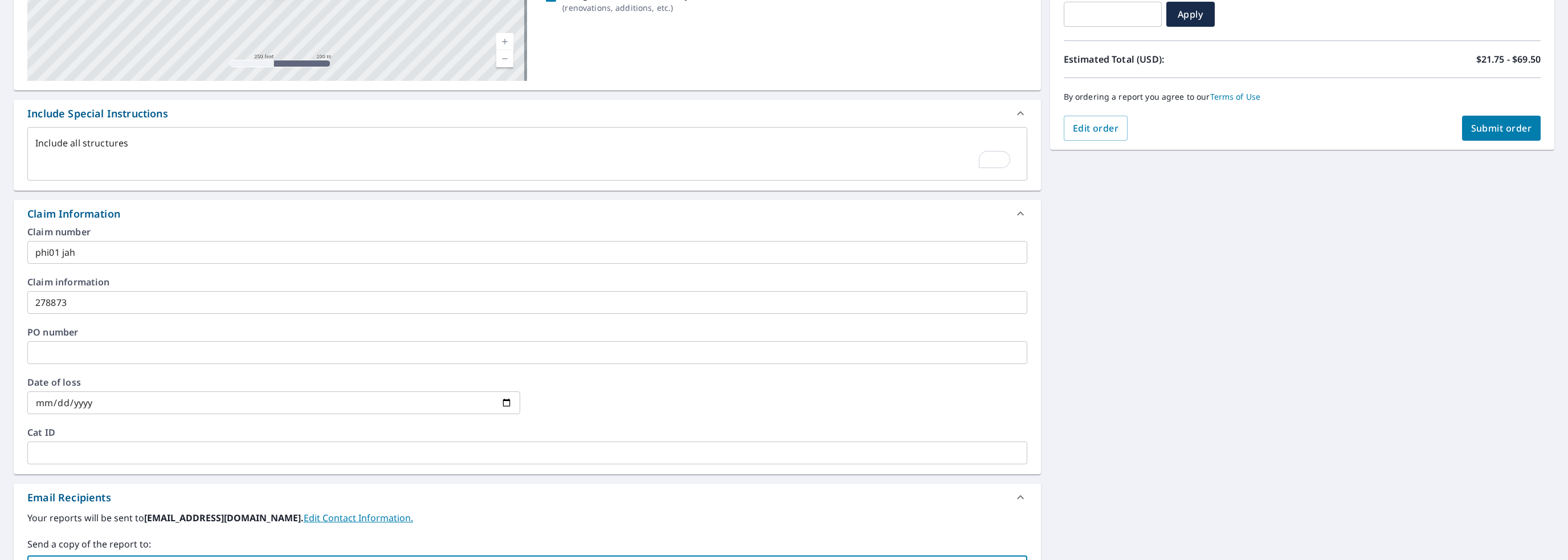
scroll to position [152, 0]
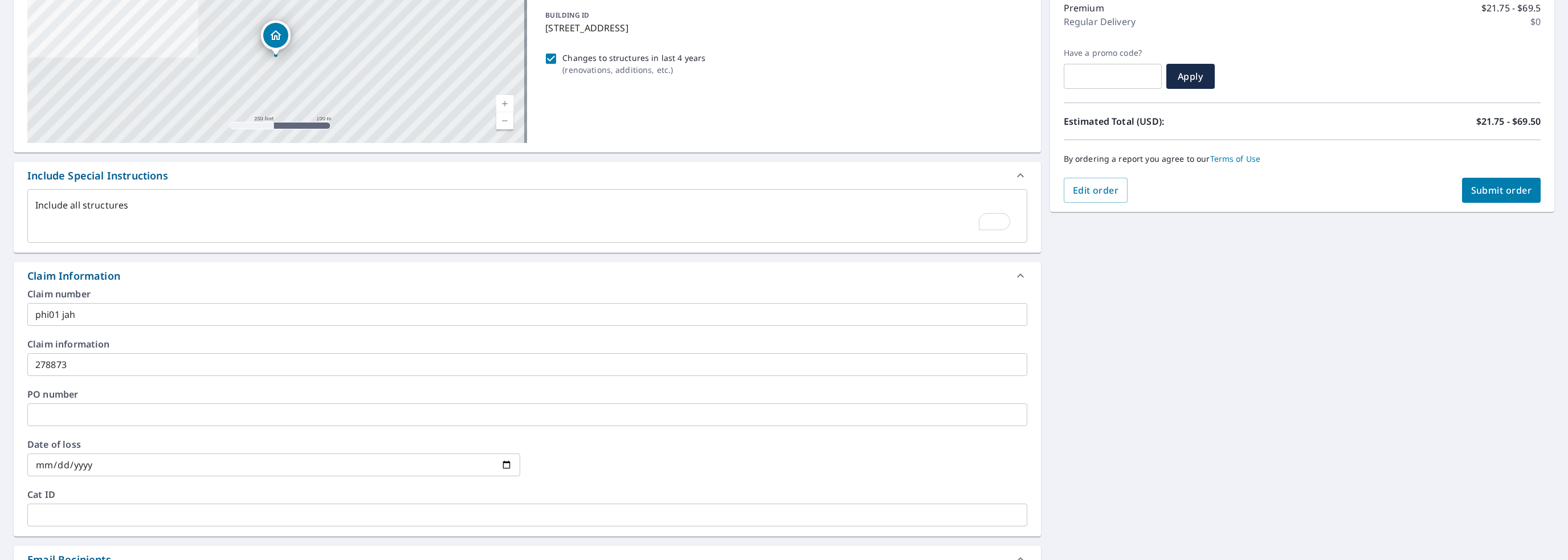
type input "[EMAIL_ADDRESS][DOMAIN_NAME]"
type textarea "x"
checkbox input "true"
click at [1501, 190] on span "Submit order" at bounding box center [1500, 191] width 61 height 13
type textarea "x"
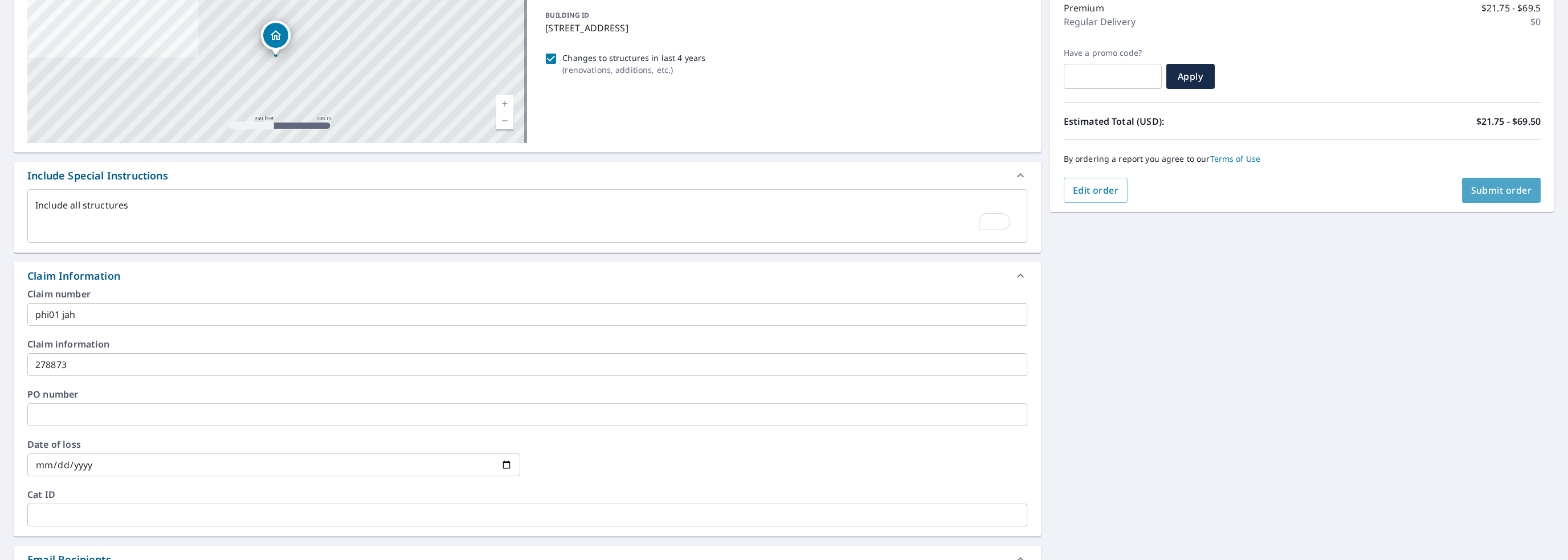
checkbox input "true"
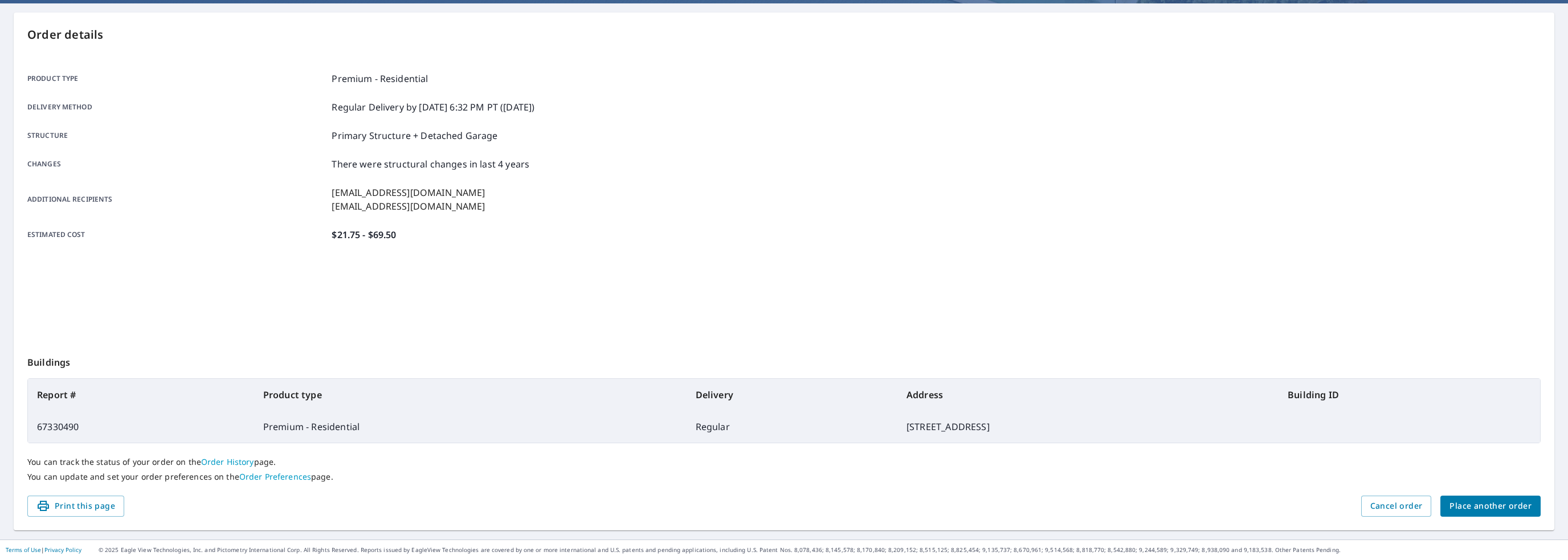
scroll to position [101, 0]
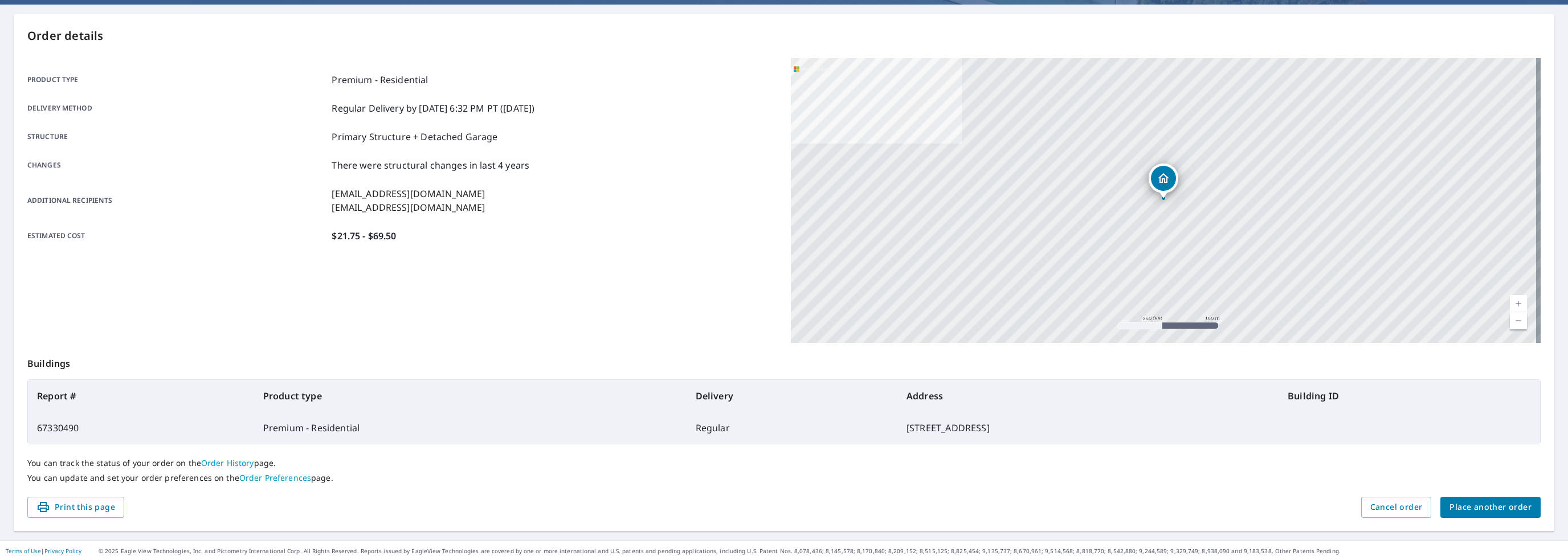
click at [1461, 504] on span "Place another order" at bounding box center [1489, 508] width 82 height 14
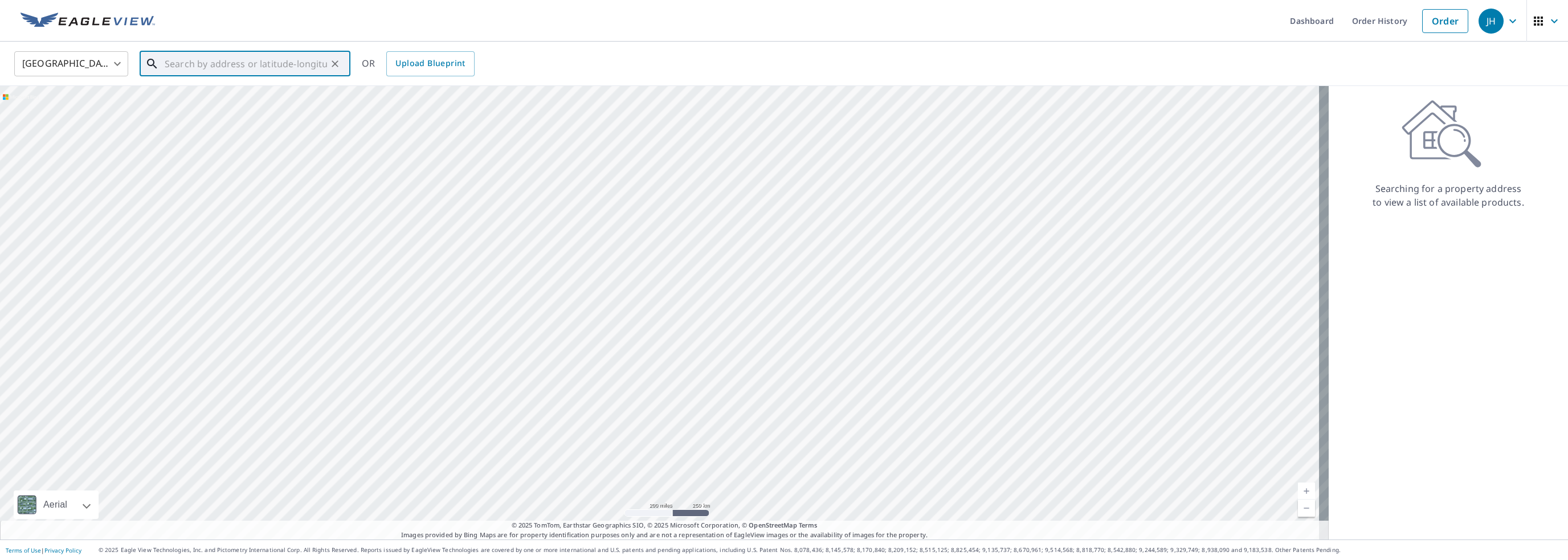
click at [210, 67] on input "text" at bounding box center [246, 63] width 163 height 32
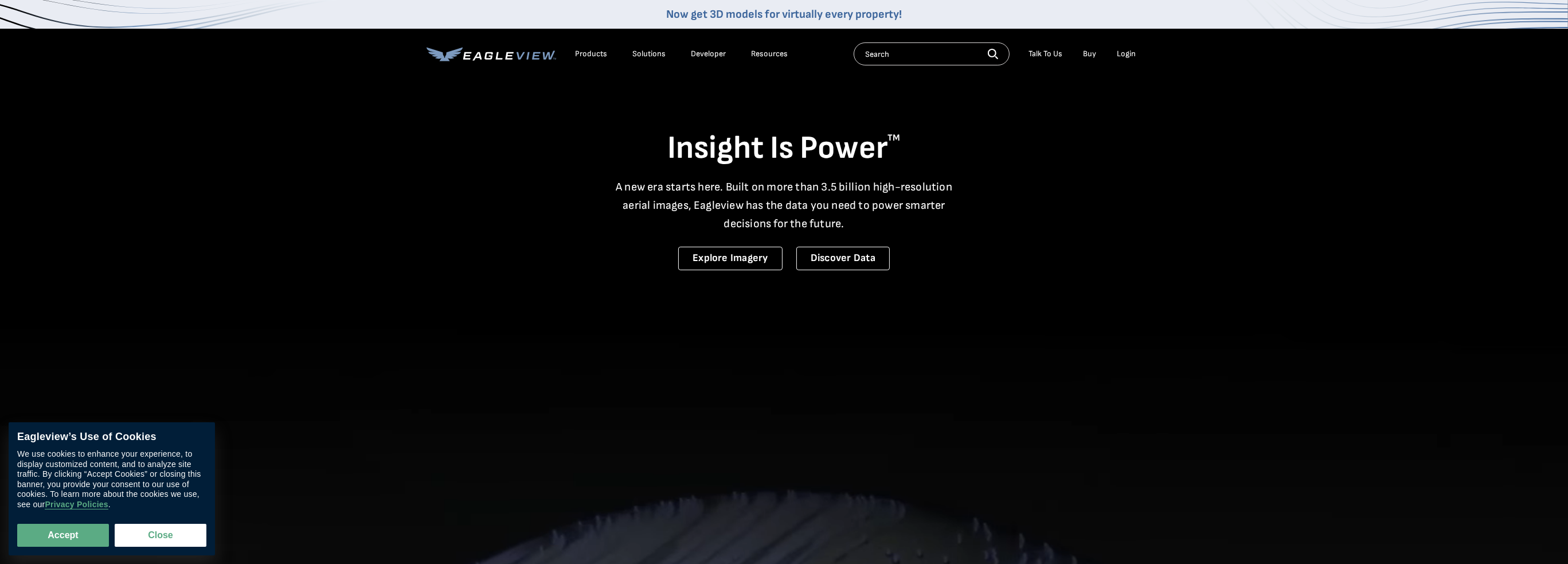
click at [1121, 50] on div "Login" at bounding box center [1126, 54] width 19 height 10
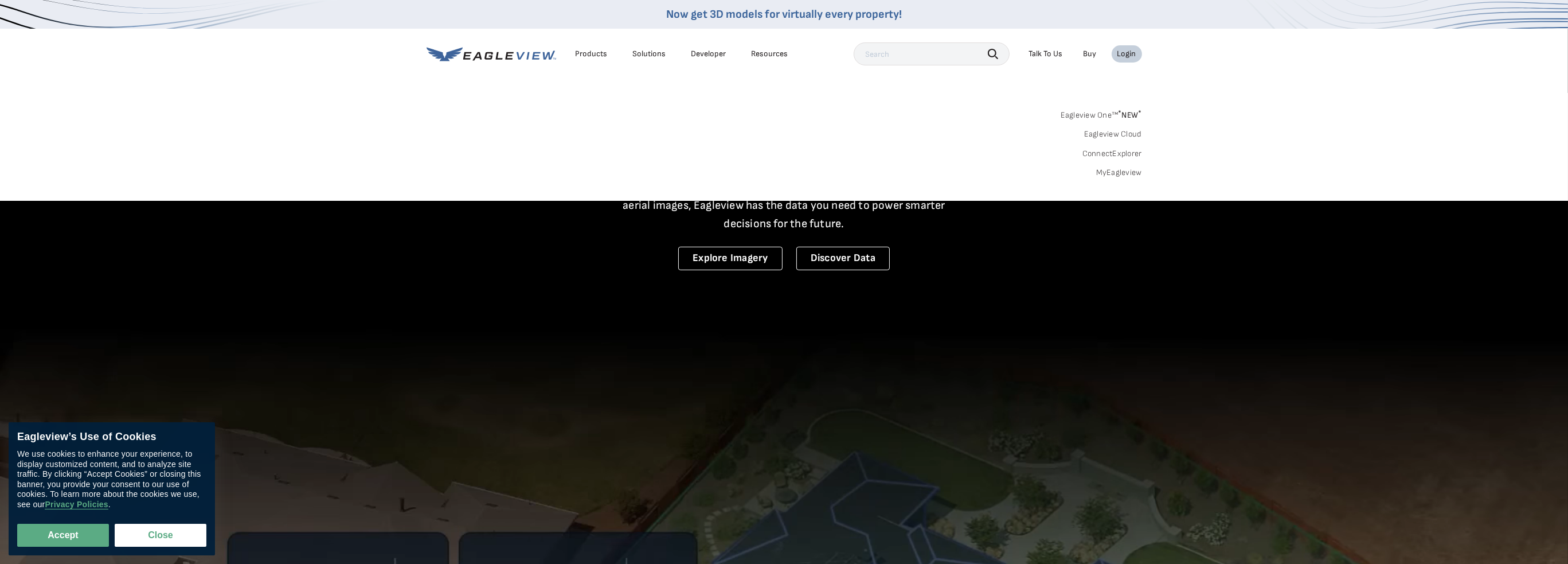
click at [1124, 56] on div "Login" at bounding box center [1126, 54] width 19 height 10
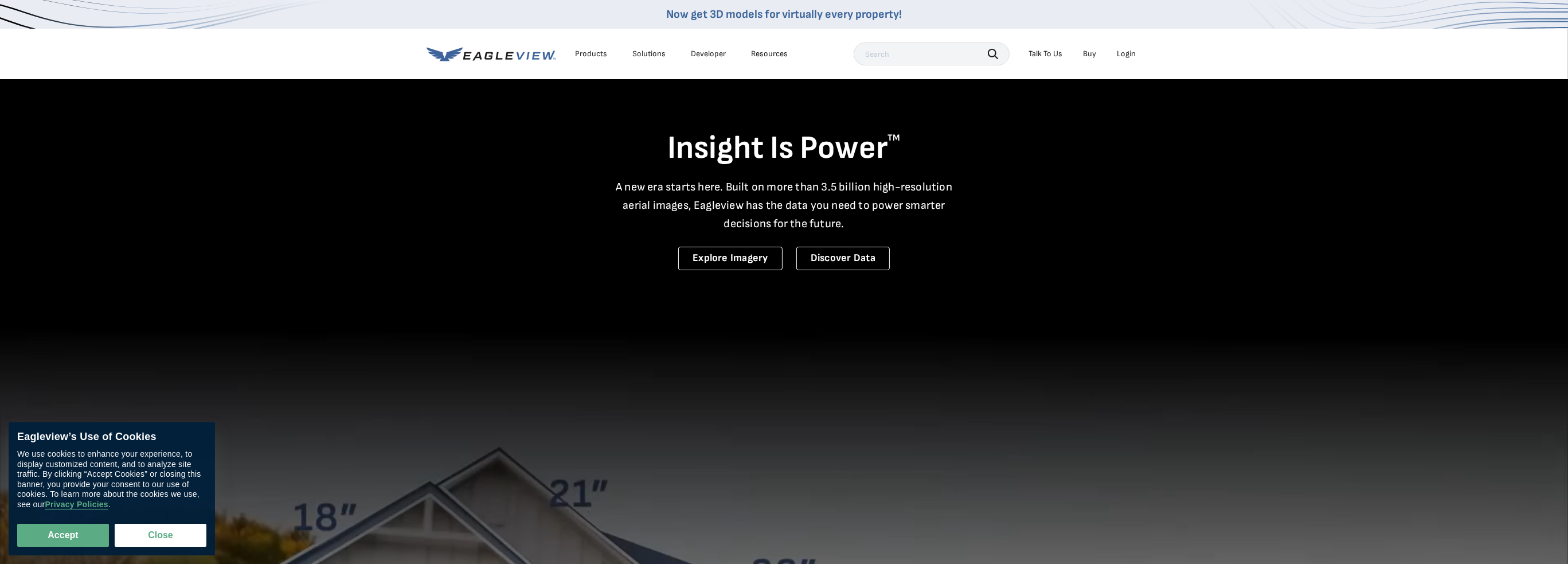
click at [1120, 55] on div "Login" at bounding box center [1126, 54] width 19 height 10
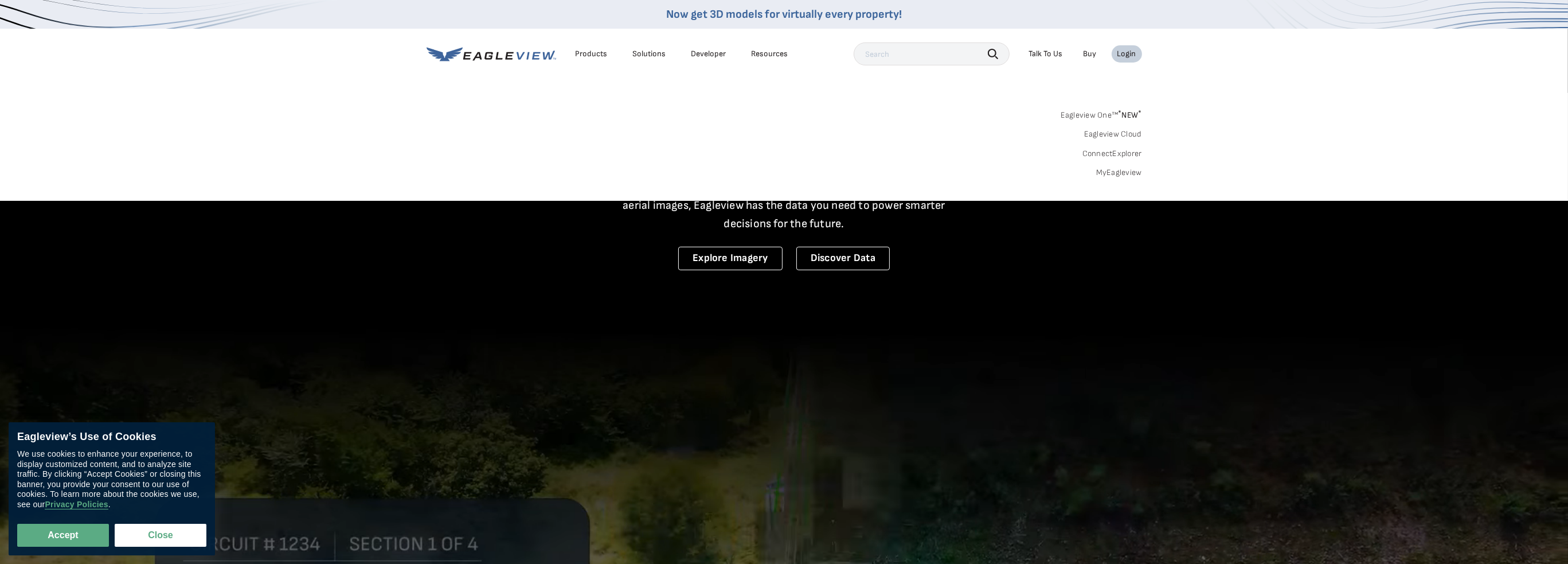
click at [1123, 175] on link "MyEagleview" at bounding box center [1119, 172] width 45 height 10
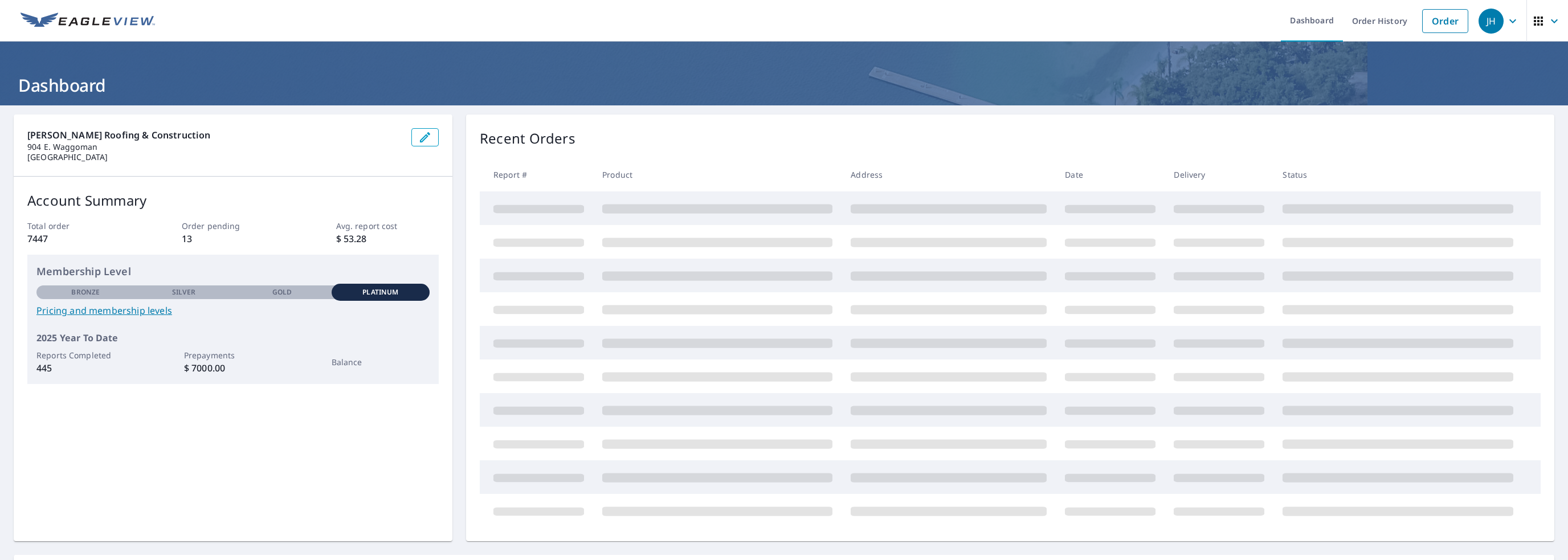
click at [622, 215] on td at bounding box center [717, 208] width 248 height 33
drag, startPoint x: 518, startPoint y: 201, endPoint x: 519, endPoint y: 193, distance: 8.1
click at [519, 200] on td at bounding box center [537, 208] width 114 height 33
click at [1377, 20] on link "Order History" at bounding box center [1379, 21] width 73 height 42
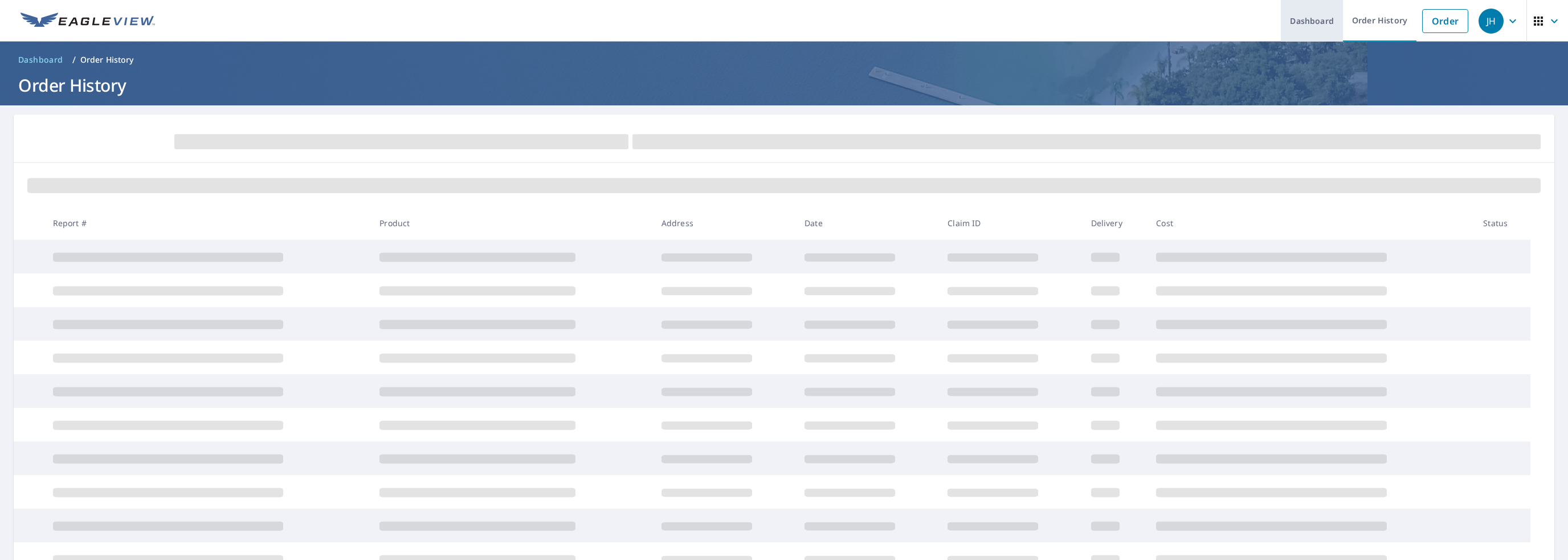
click at [1319, 19] on link "Dashboard" at bounding box center [1311, 21] width 62 height 42
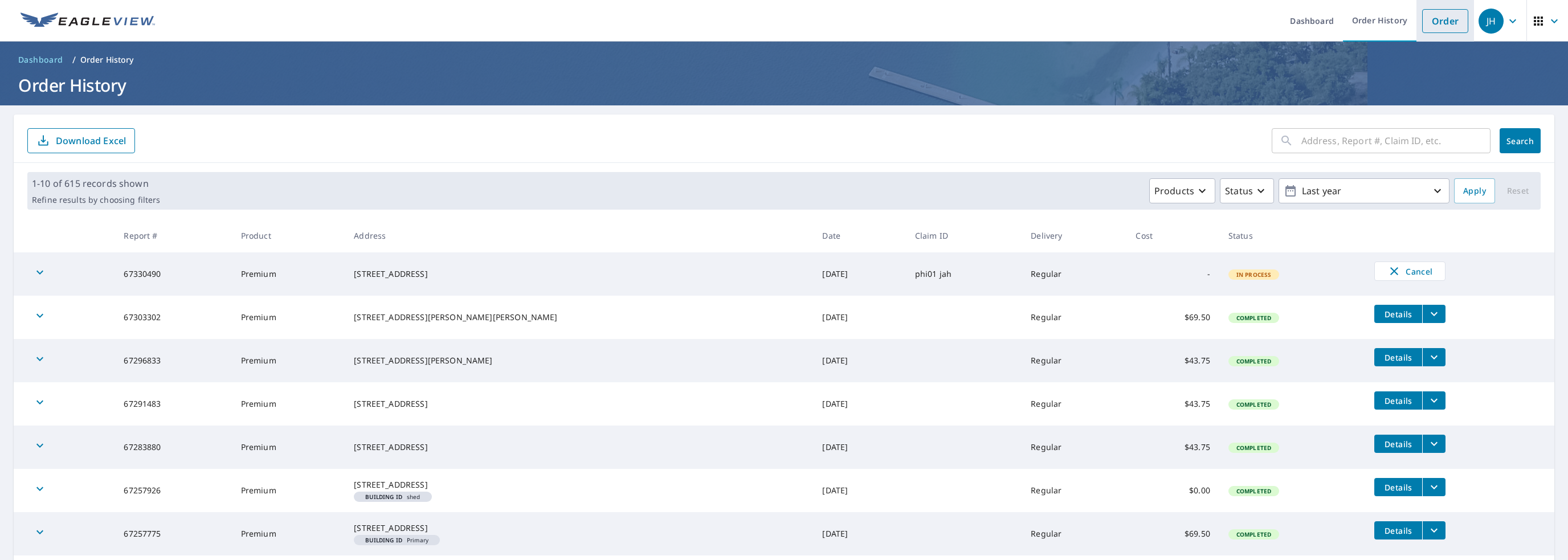
click at [1422, 21] on link "Order" at bounding box center [1444, 21] width 46 height 23
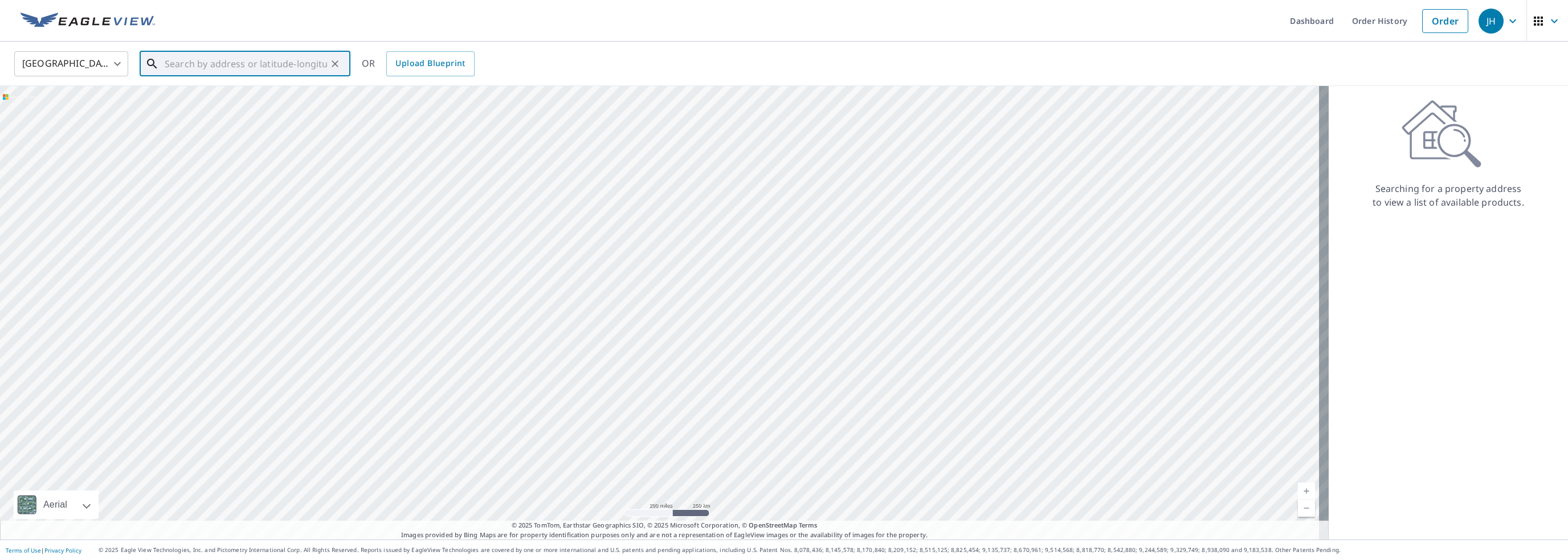
click at [172, 63] on input "text" at bounding box center [246, 63] width 163 height 32
type input "1302 [PERSON_NAME] Garland [US_STATE] 75044"
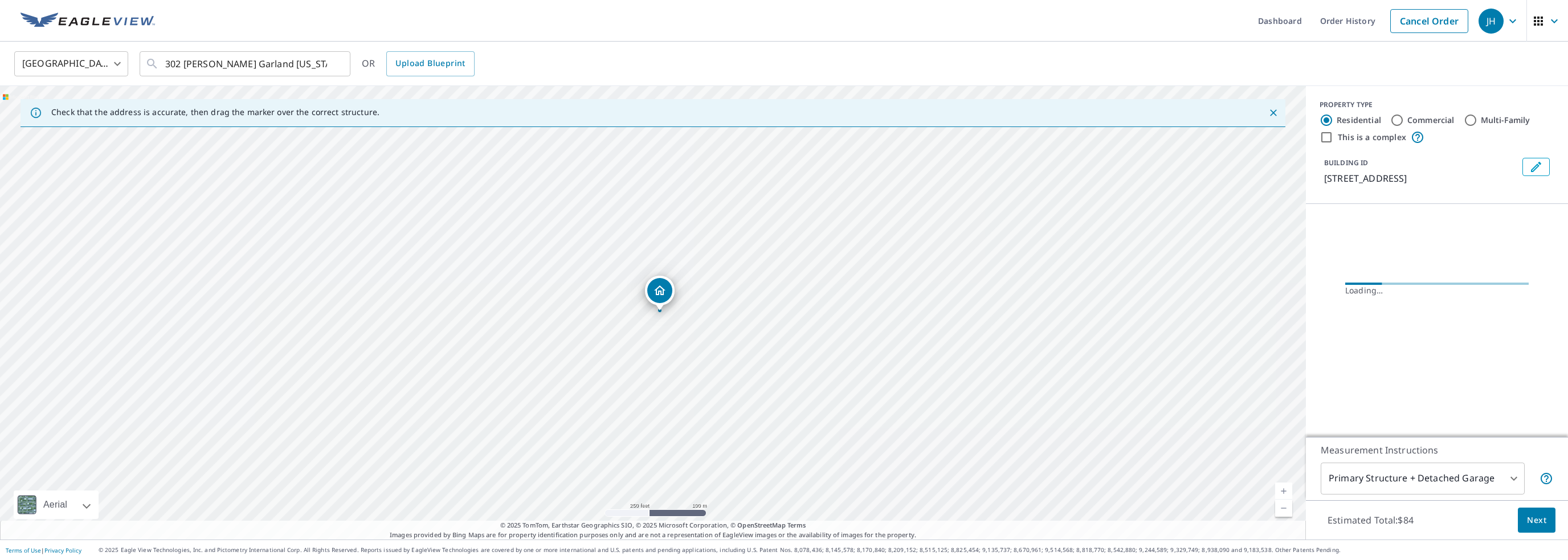
scroll to position [0, 0]
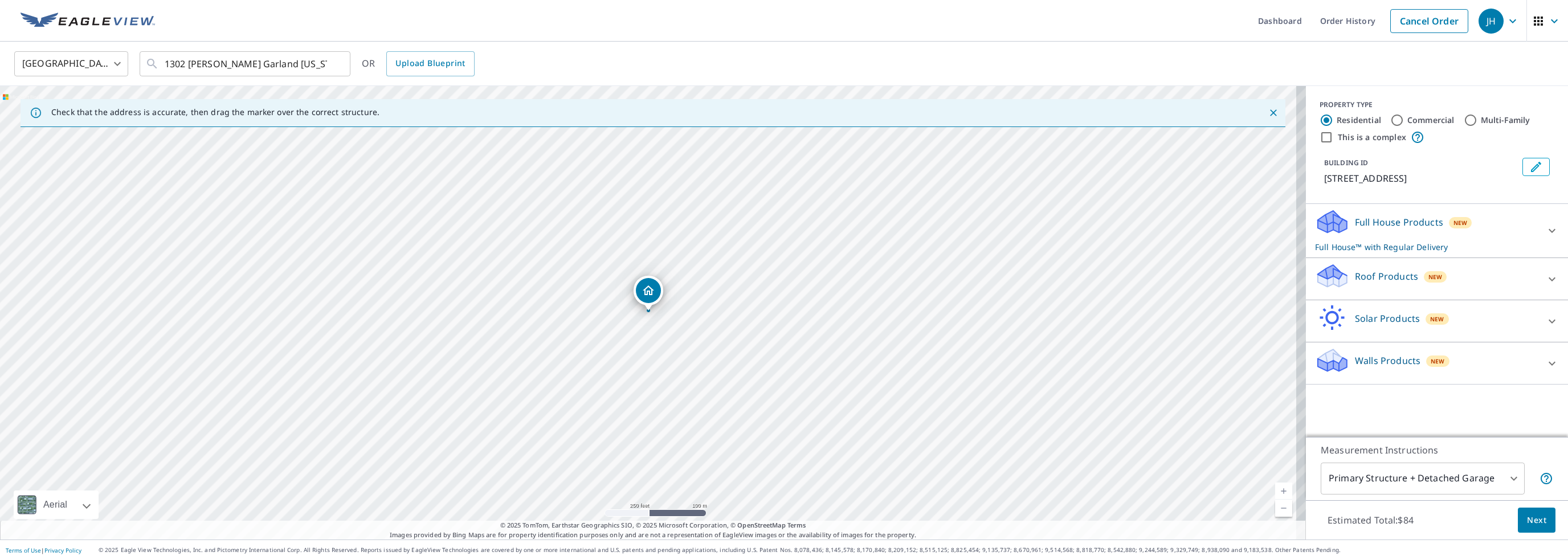
click at [1327, 277] on icon at bounding box center [1332, 272] width 29 height 14
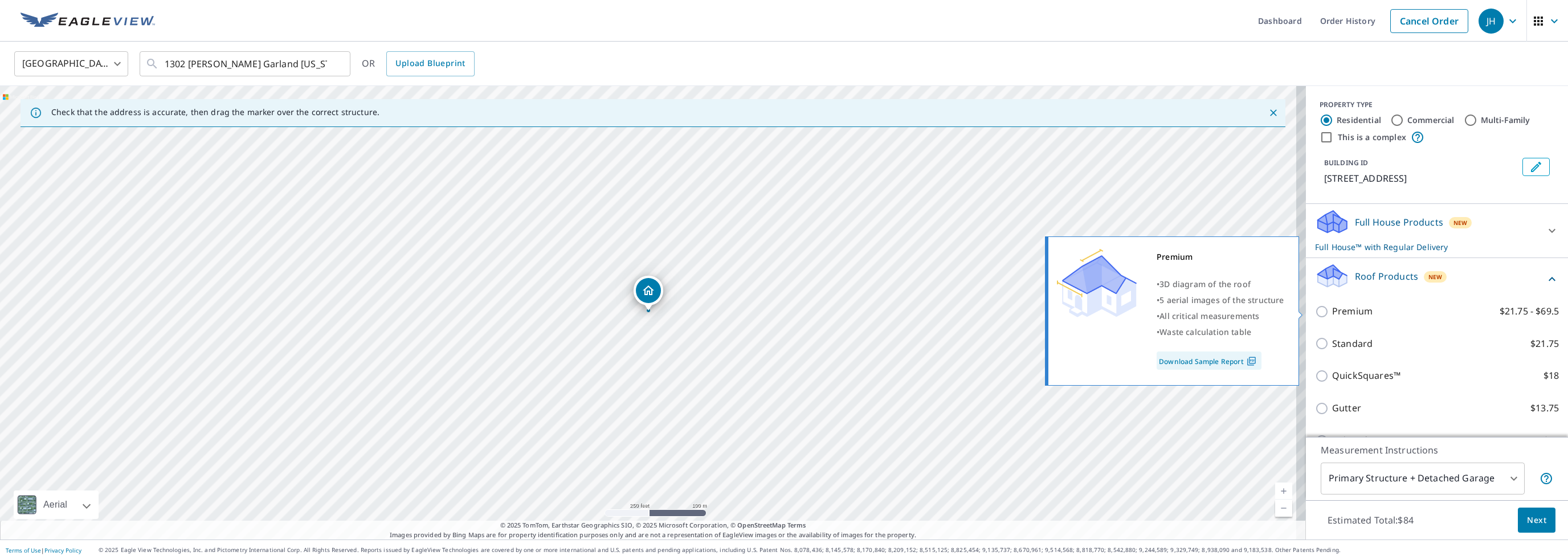
click at [1315, 308] on input "Premium $21.75 - $69.5" at bounding box center [1323, 311] width 17 height 14
checkbox input "true"
checkbox input "false"
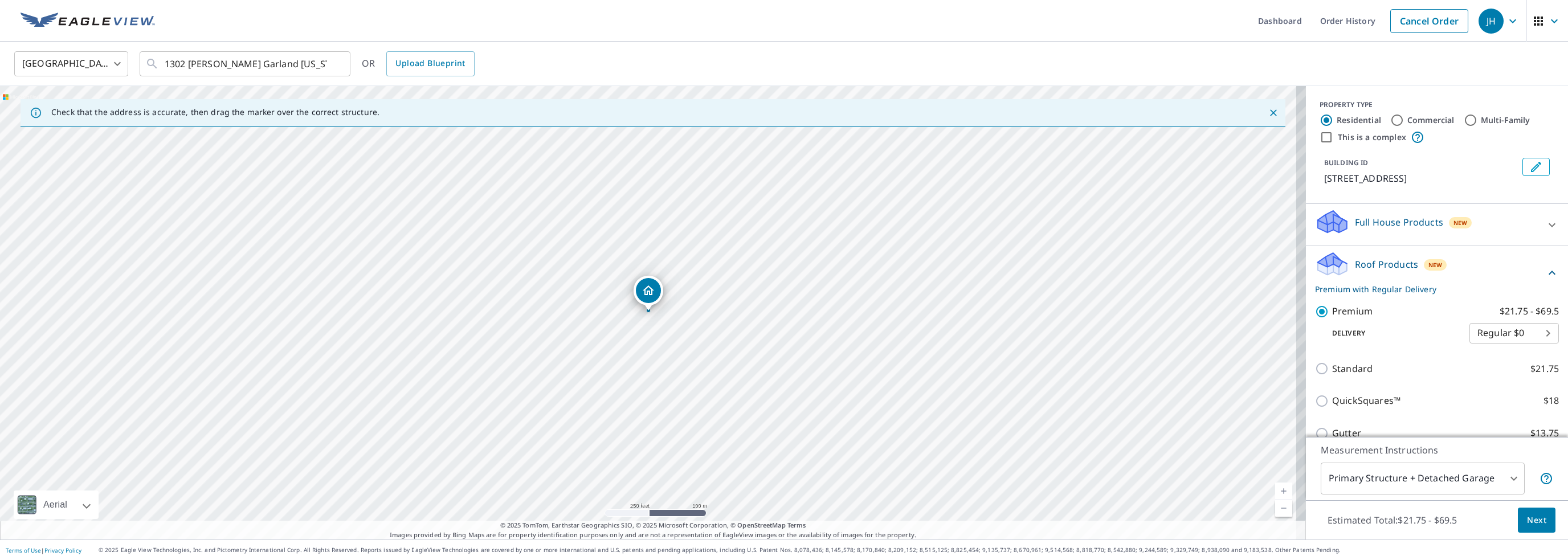
click at [1535, 522] on span "Next" at bounding box center [1535, 520] width 19 height 14
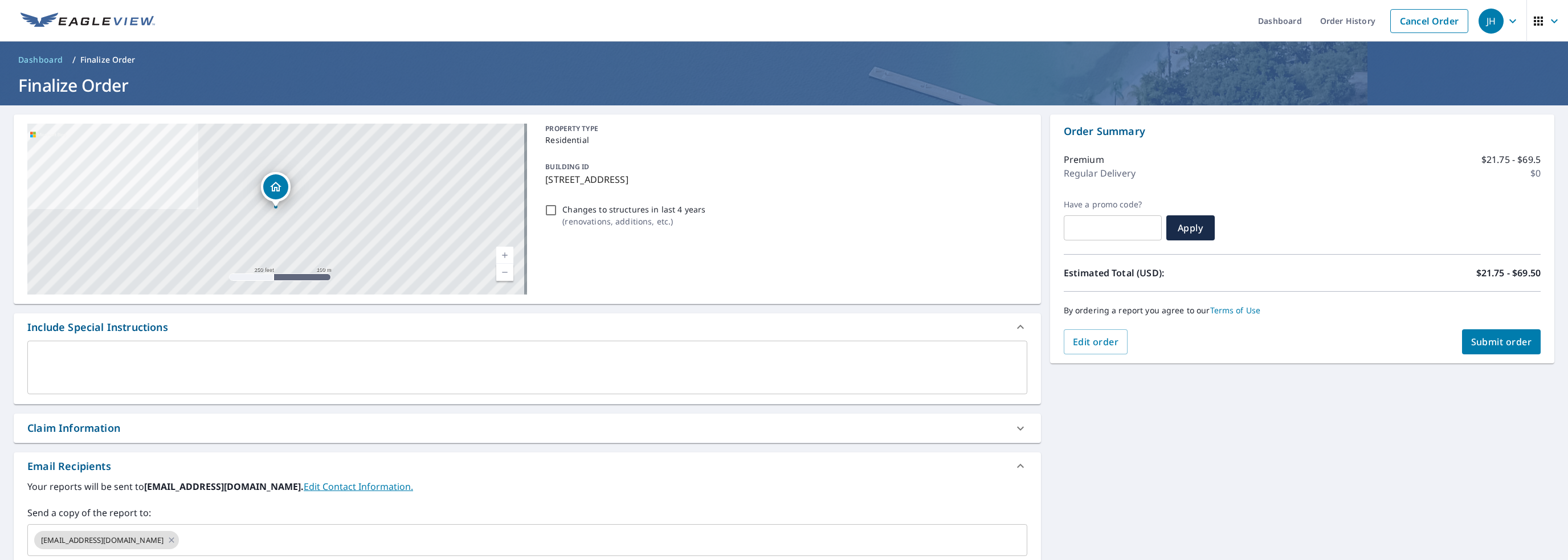
click at [554, 204] on input "Changes to structures in last 4 years ( renovations, additions, etc. )" at bounding box center [550, 210] width 14 height 14
checkbox input "true"
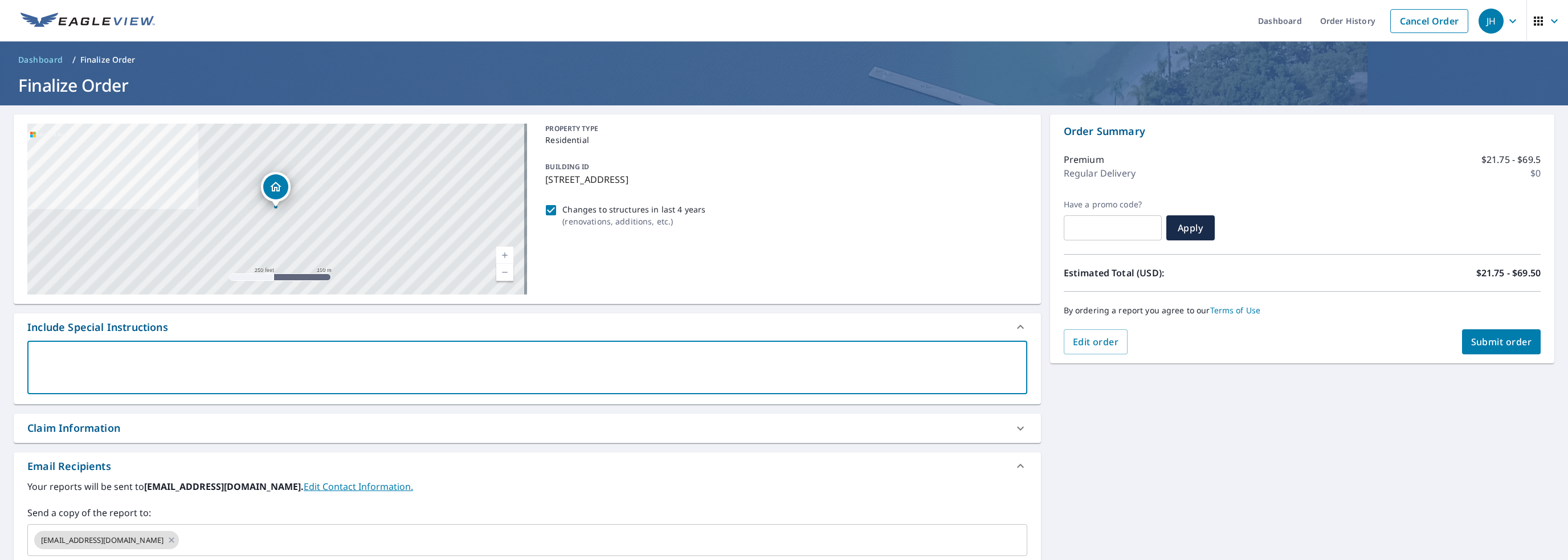
click at [61, 365] on textarea at bounding box center [527, 368] width 984 height 33
type textarea "i"
type textarea "x"
checkbox input "true"
type textarea "in"
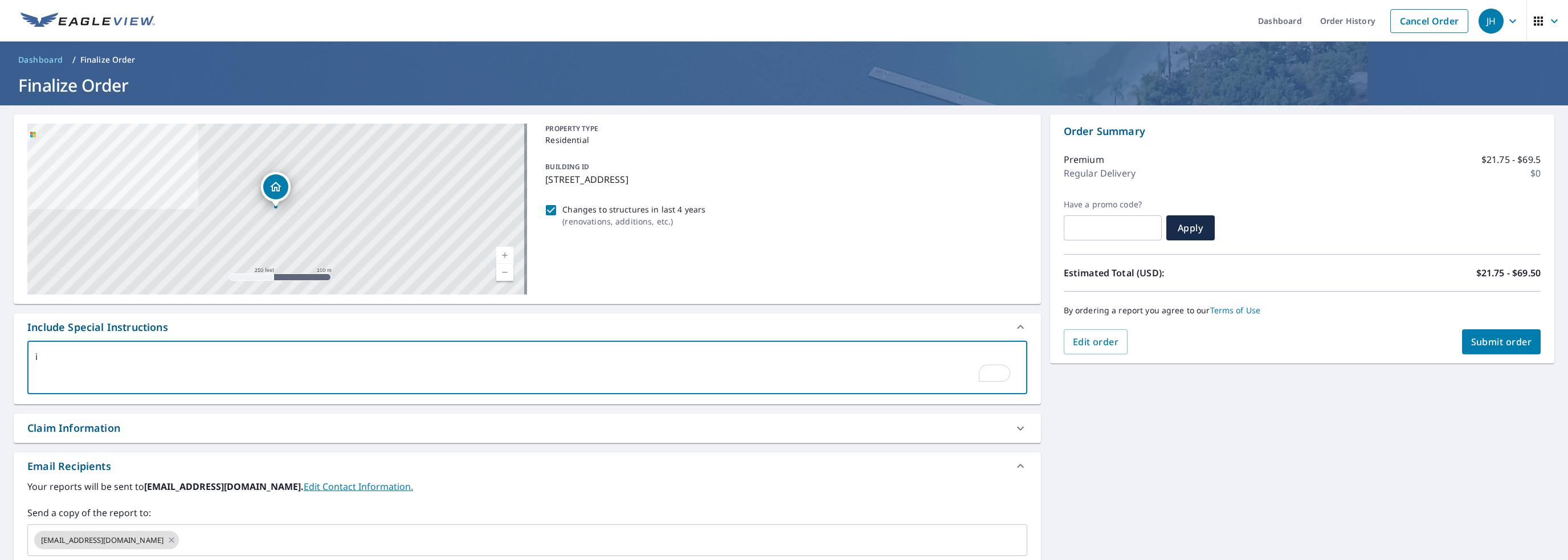
type textarea "x"
checkbox input "true"
type textarea "inc"
type textarea "x"
checkbox input "true"
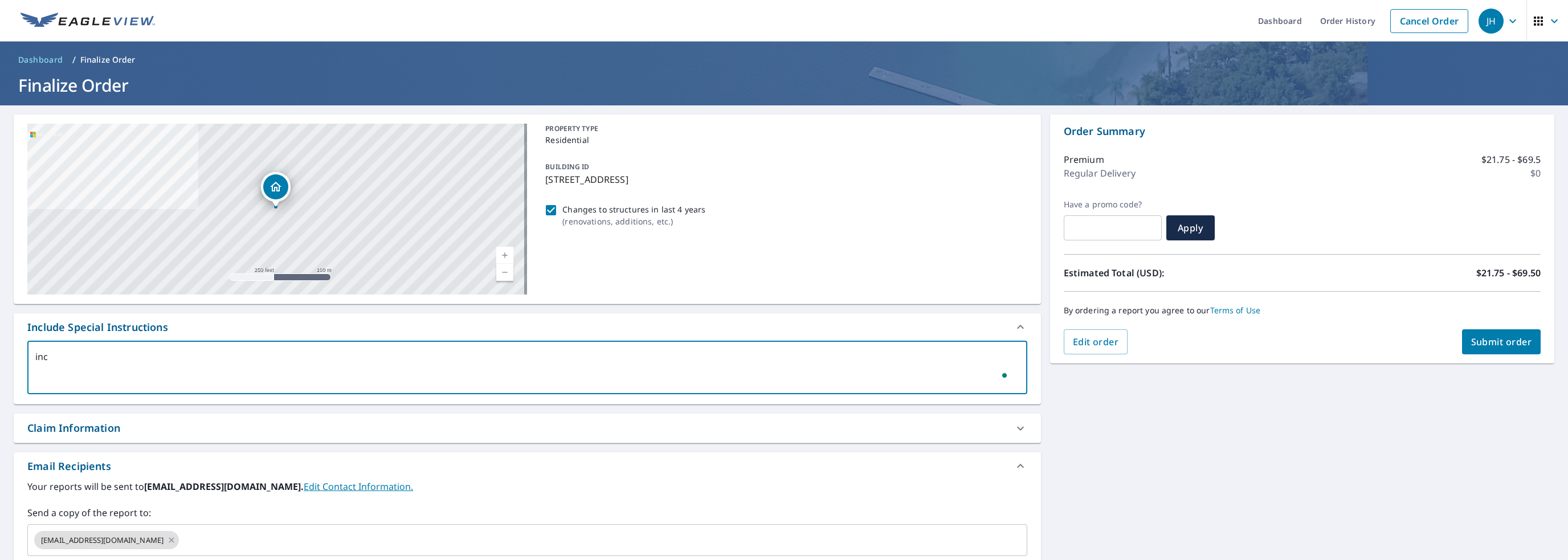
type textarea "incl"
type textarea "x"
checkbox input "true"
type textarea "inclu"
type textarea "x"
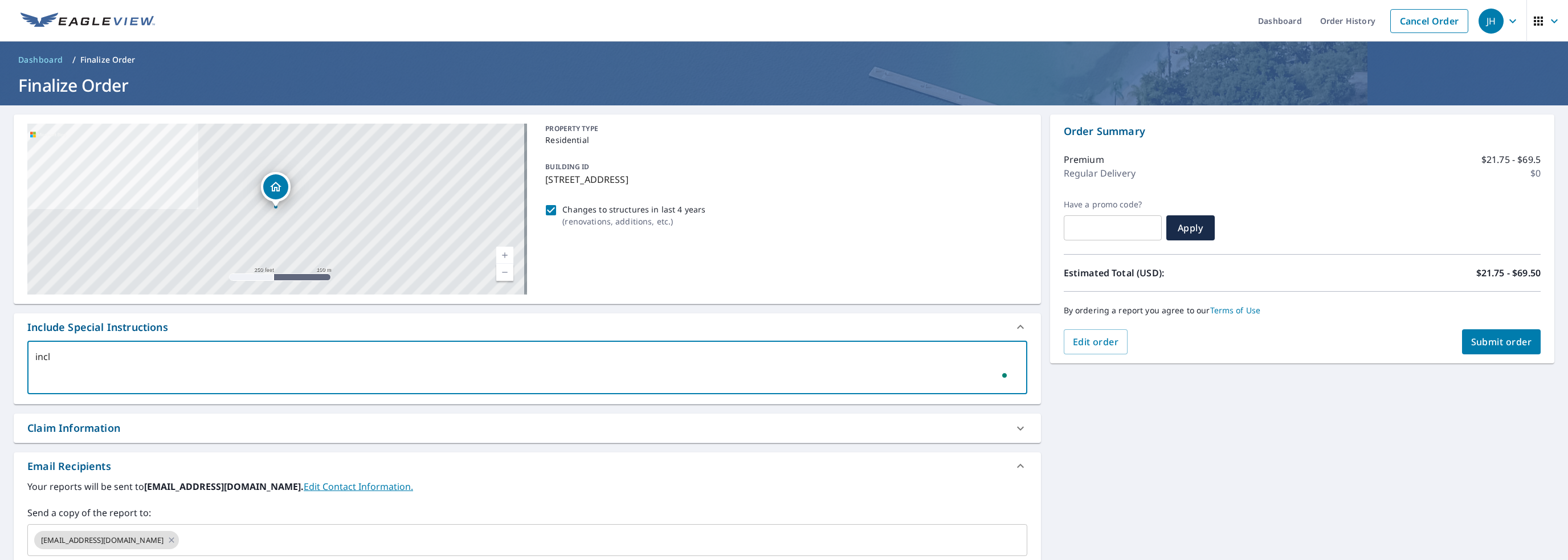
checkbox input "true"
type textarea "includ"
type textarea "x"
checkbox input "true"
type textarea "include"
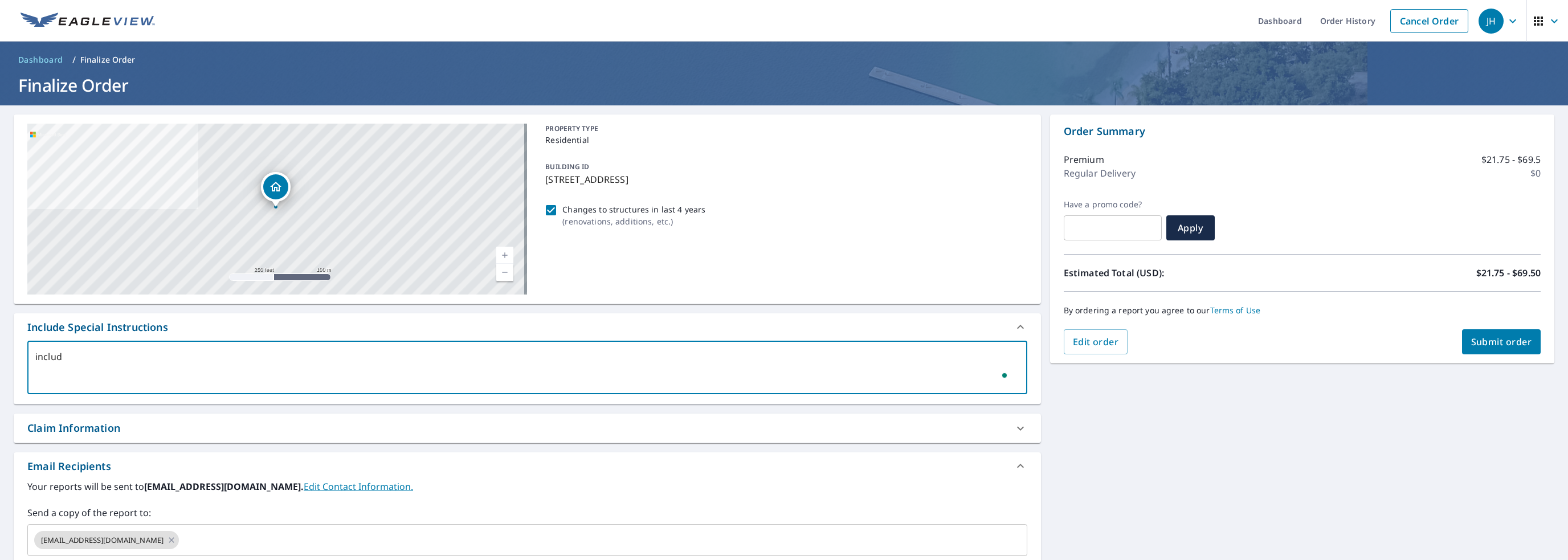
type textarea "x"
checkbox input "true"
type textarea "include"
type textarea "x"
checkbox input "true"
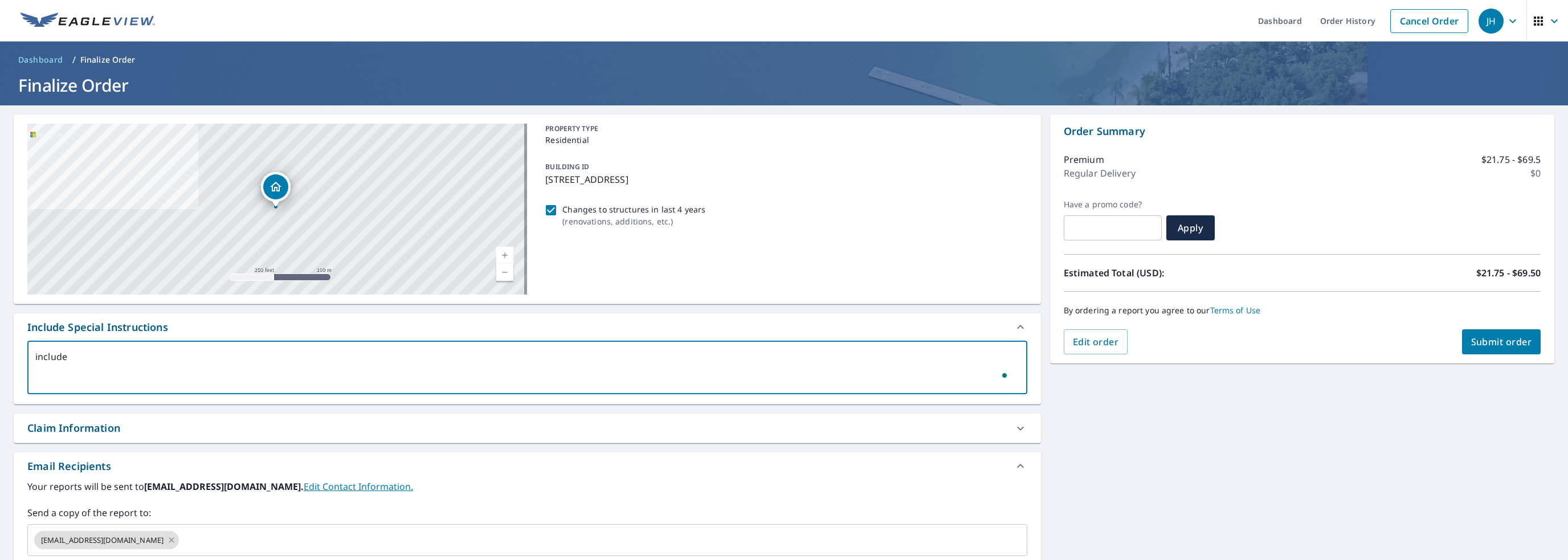
type textarea "include a"
type textarea "x"
checkbox input "true"
type textarea "include al"
type textarea "x"
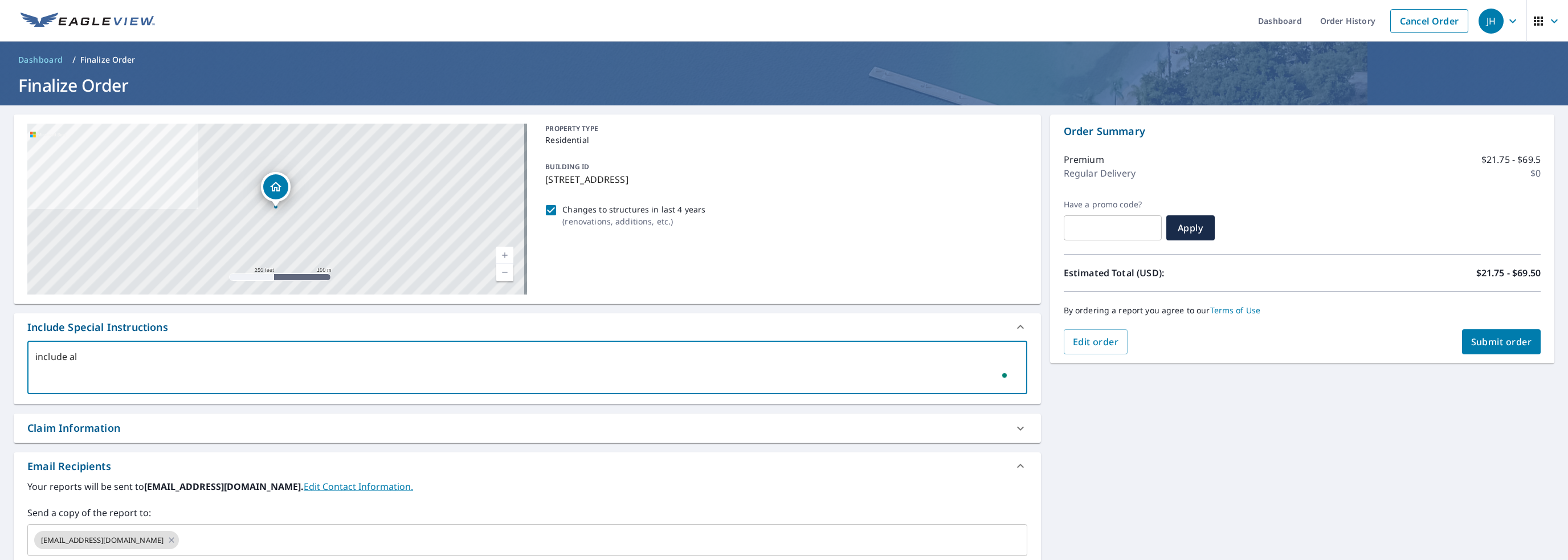
checkbox input "true"
type textarea "include all"
type textarea "x"
checkbox input "true"
type textarea "include all"
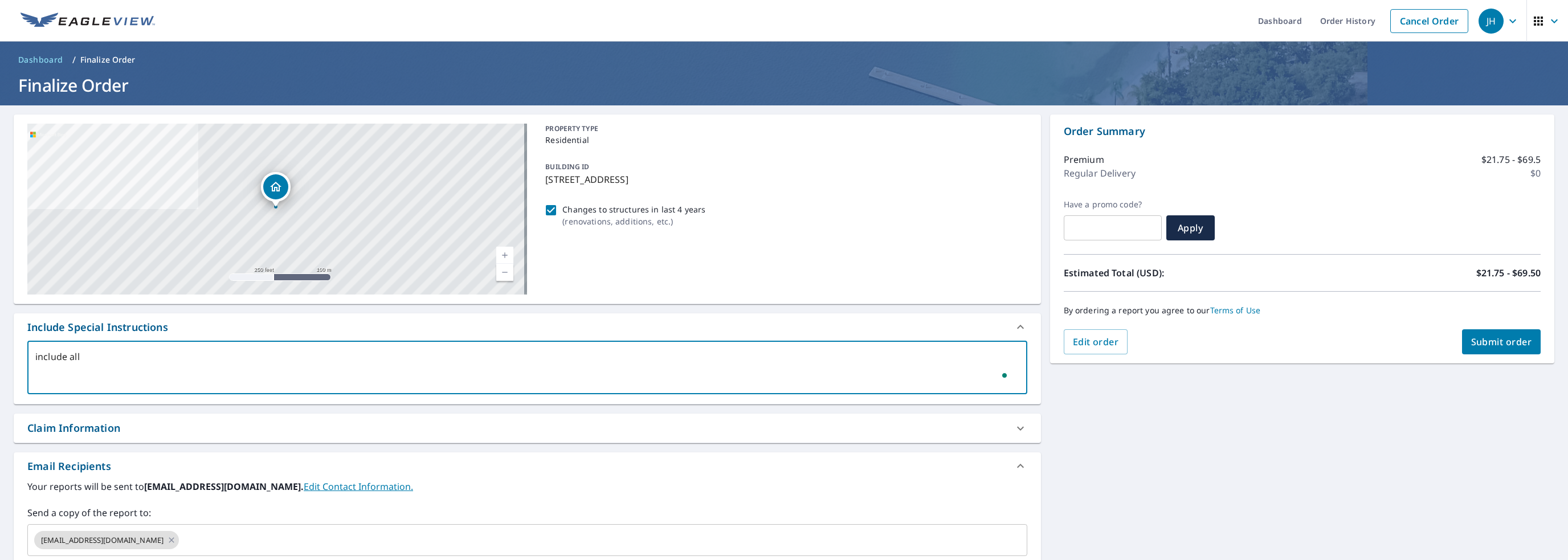
type textarea "x"
checkbox input "true"
type textarea "include all s"
type textarea "x"
checkbox input "true"
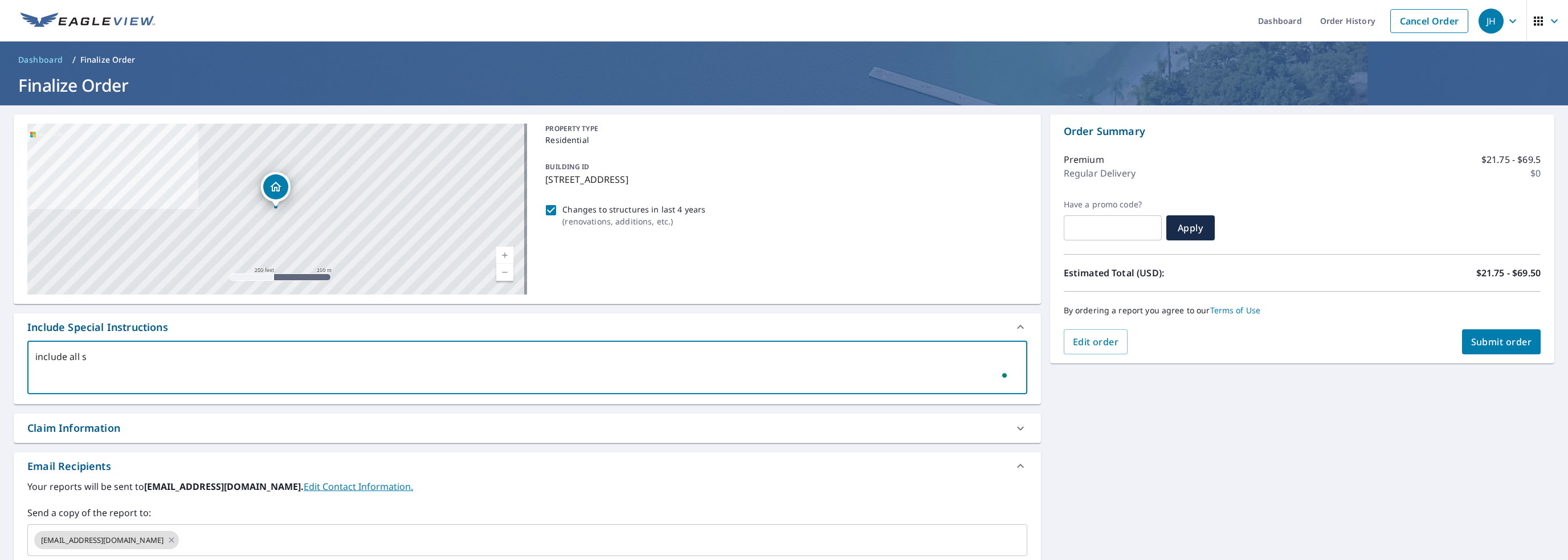
type textarea "include all st"
type textarea "x"
checkbox input "true"
type textarea "include all str"
type textarea "x"
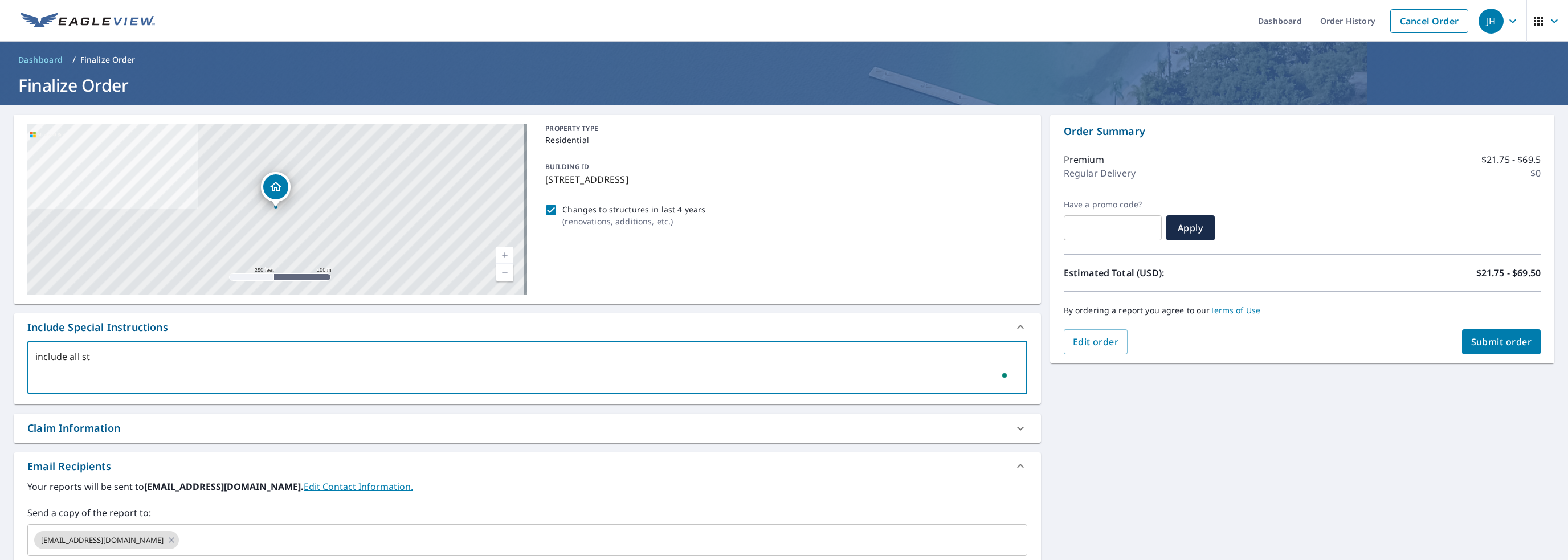
checkbox input "true"
type textarea "include all stru"
type textarea "x"
checkbox input "true"
type textarea "include all struc"
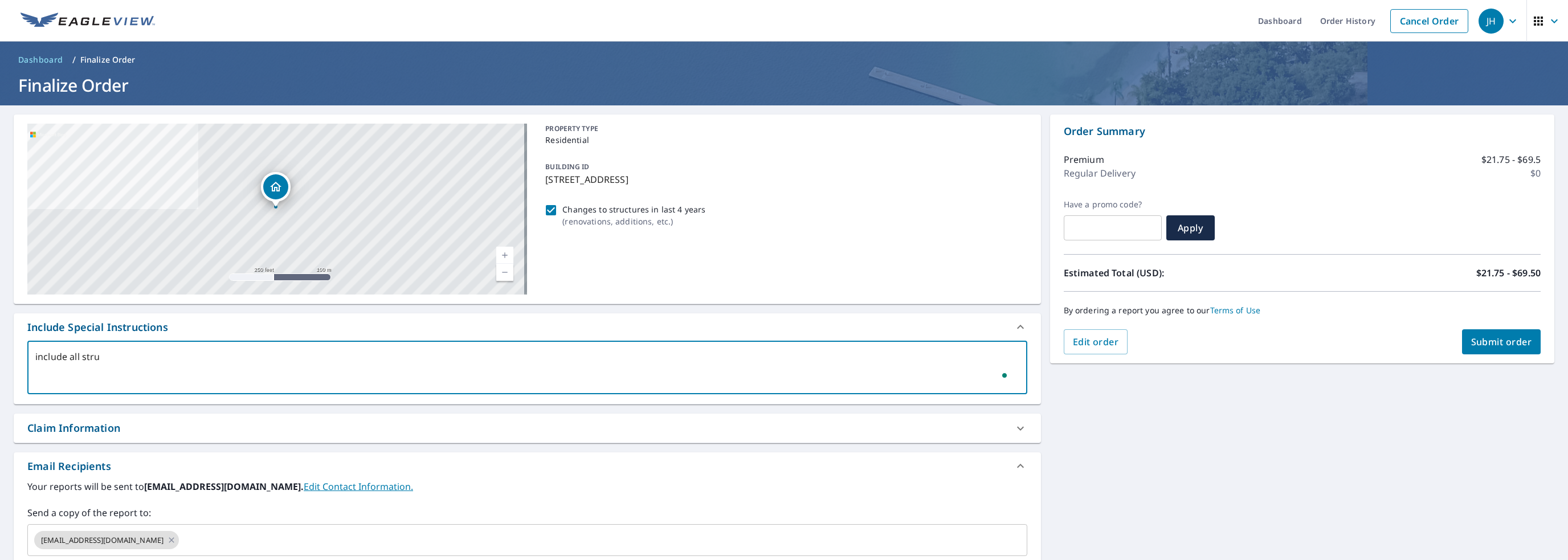
type textarea "x"
checkbox input "true"
type textarea "include all strucu"
type textarea "x"
checkbox input "true"
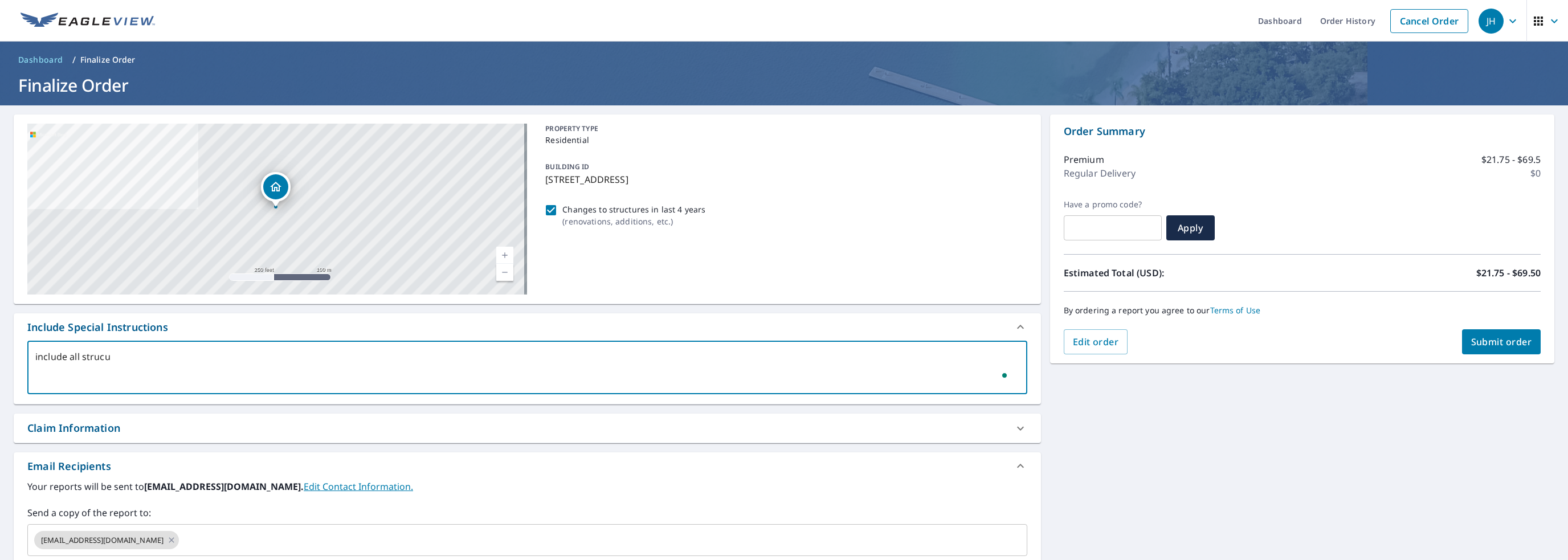
type textarea "include all struc"
type textarea "x"
checkbox input "true"
type textarea "include all struct"
type textarea "x"
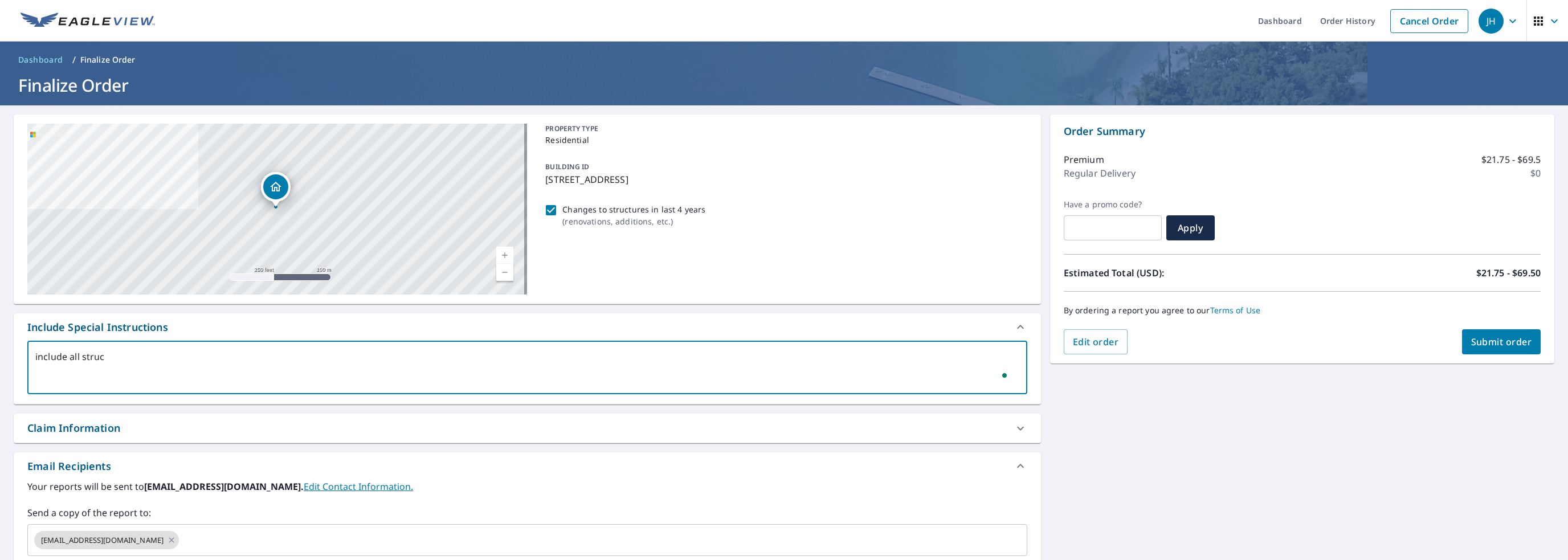
checkbox input "true"
type textarea "include all structu"
type textarea "x"
checkbox input "true"
type textarea "include all structur"
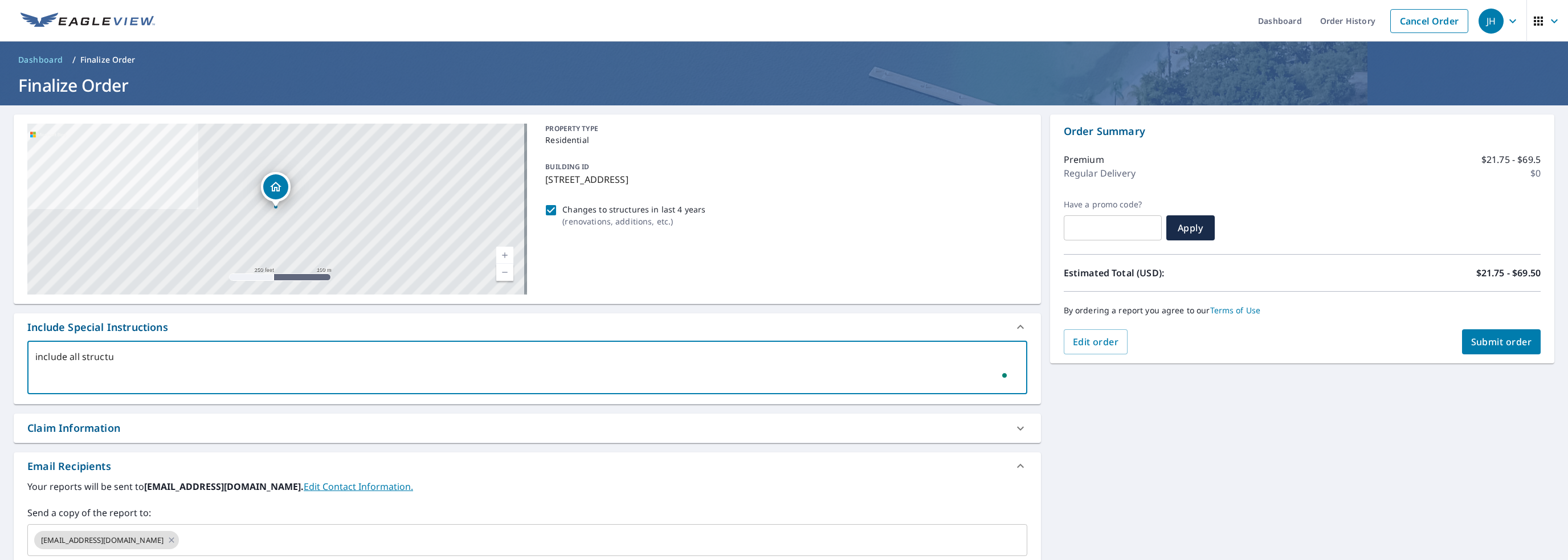
type textarea "x"
checkbox input "true"
type textarea "include all structure"
type textarea "x"
checkbox input "true"
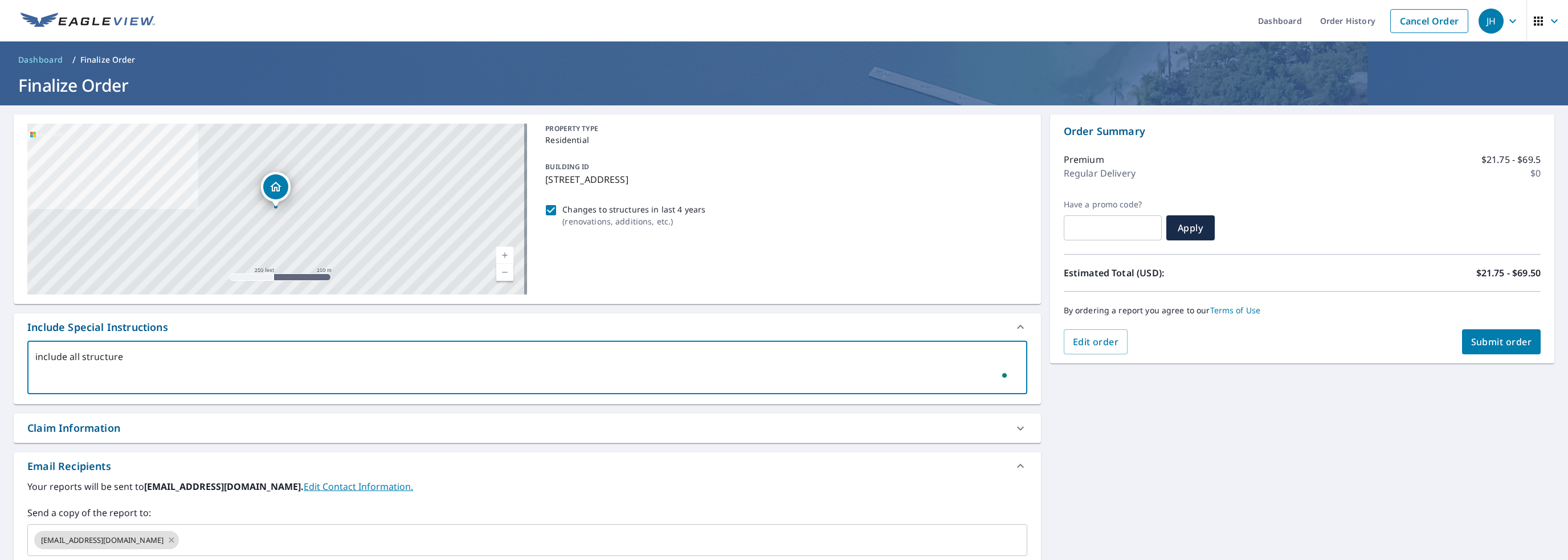
type textarea "include all structures"
type textarea "x"
checkbox input "true"
type textarea "include all structures"
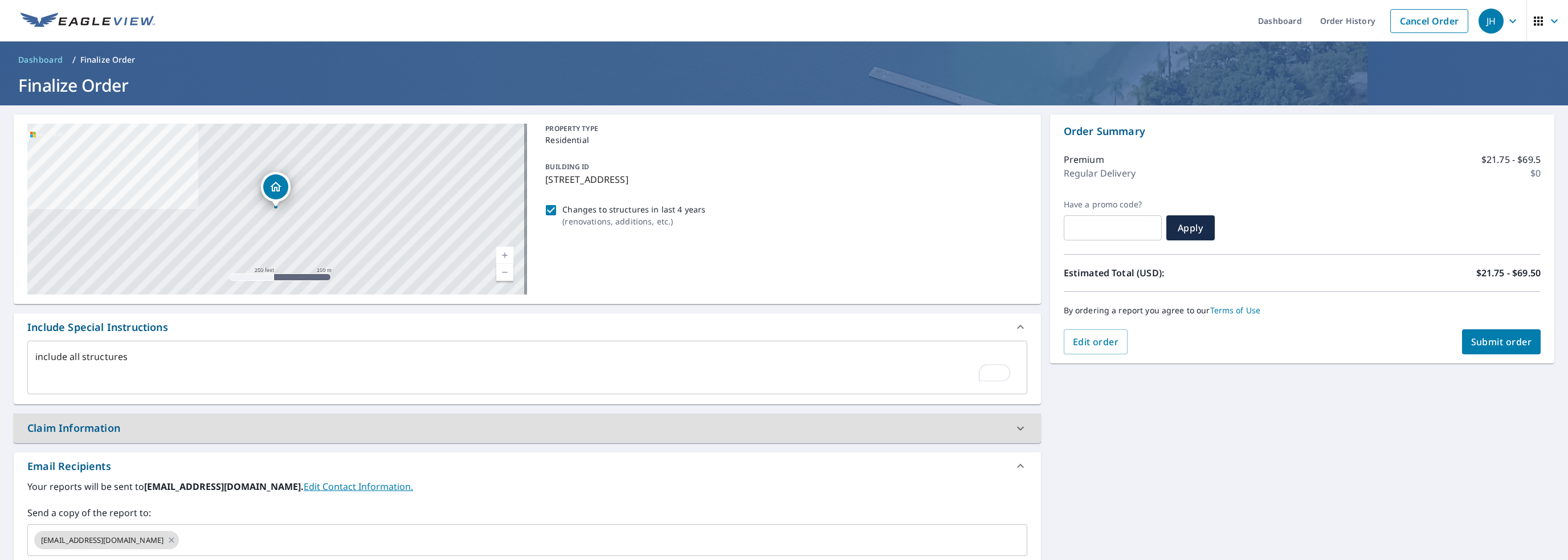
click at [163, 430] on div "Claim Information" at bounding box center [517, 427] width 979 height 15
type textarea "x"
checkbox input "true"
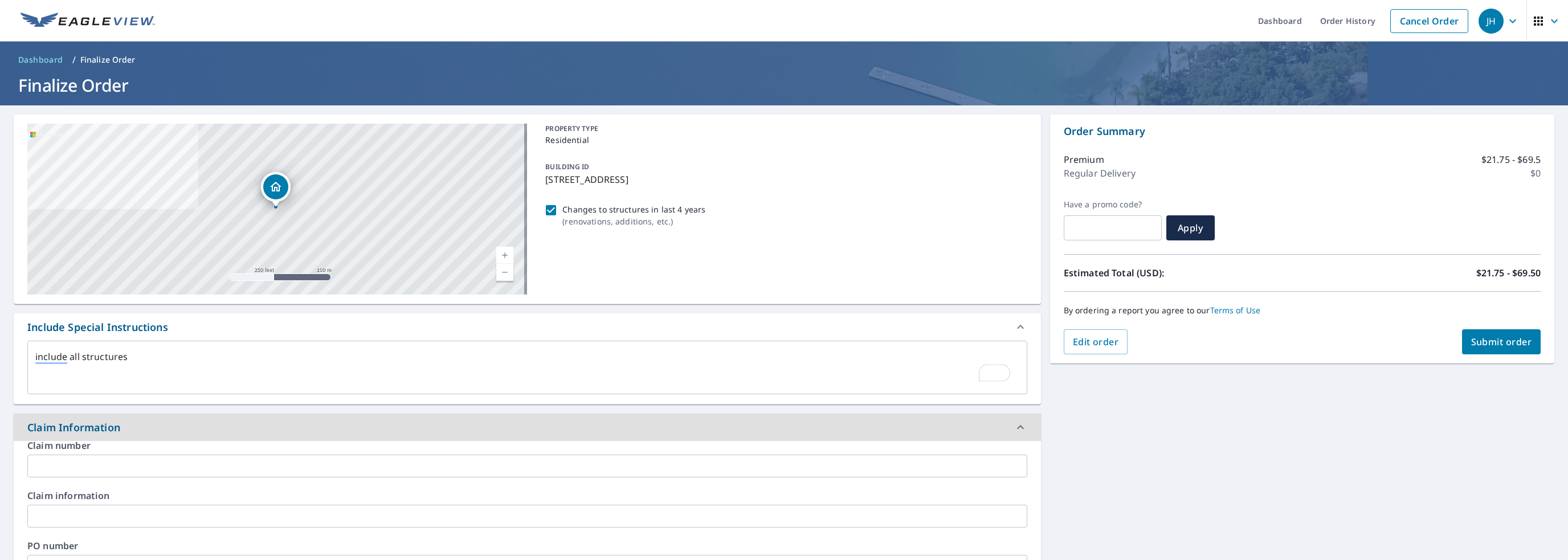
click at [121, 454] on input "text" at bounding box center [527, 465] width 1000 height 23
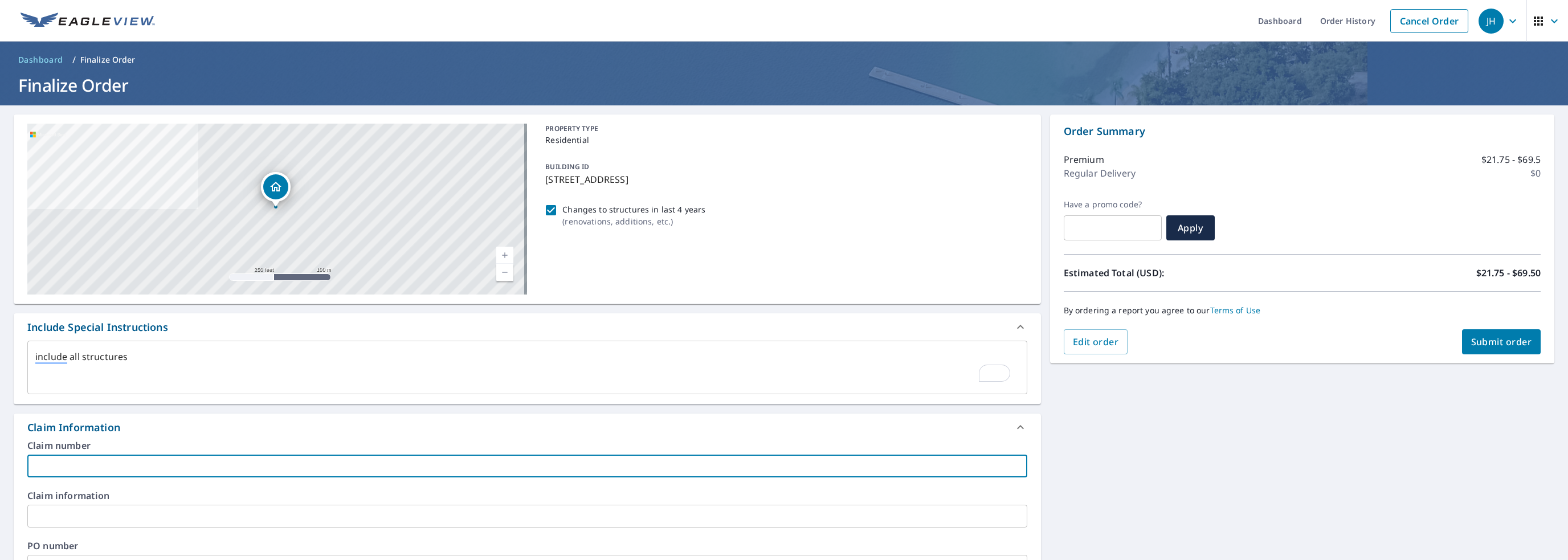
type input "phi01 jah"
type textarea "x"
checkbox input "true"
click at [88, 508] on input "text" at bounding box center [527, 516] width 1000 height 23
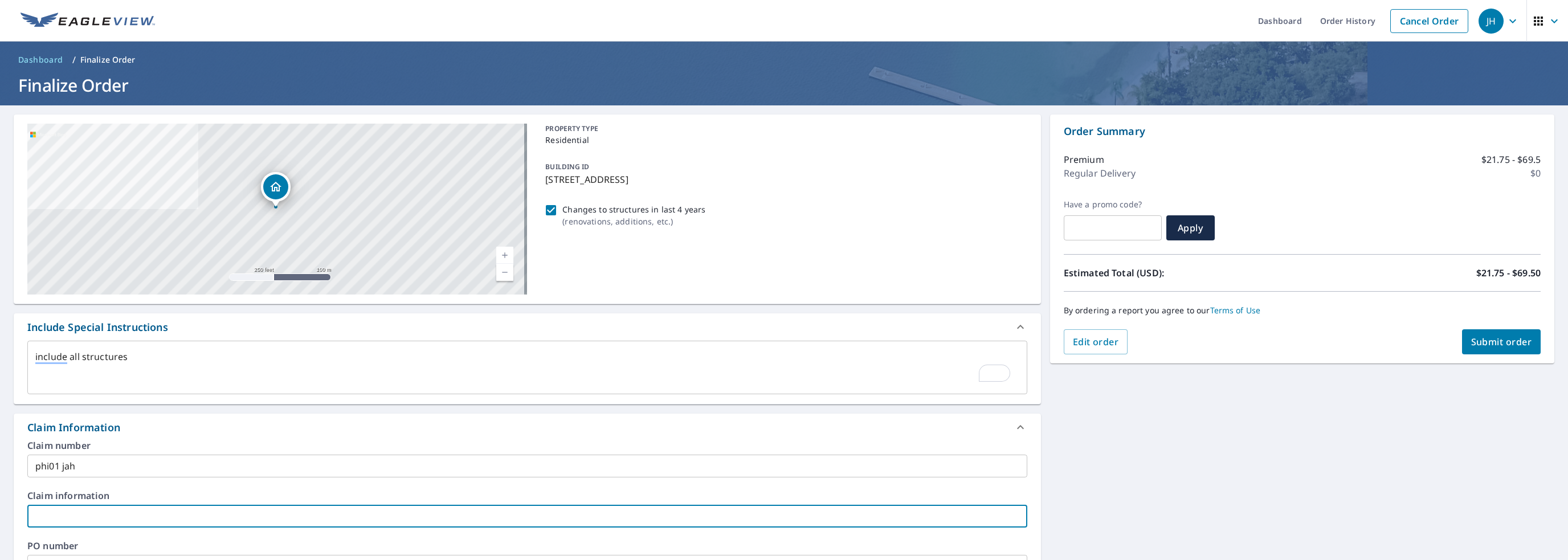
type textarea "x"
type input "2"
checkbox input "true"
type textarea "x"
type input "27"
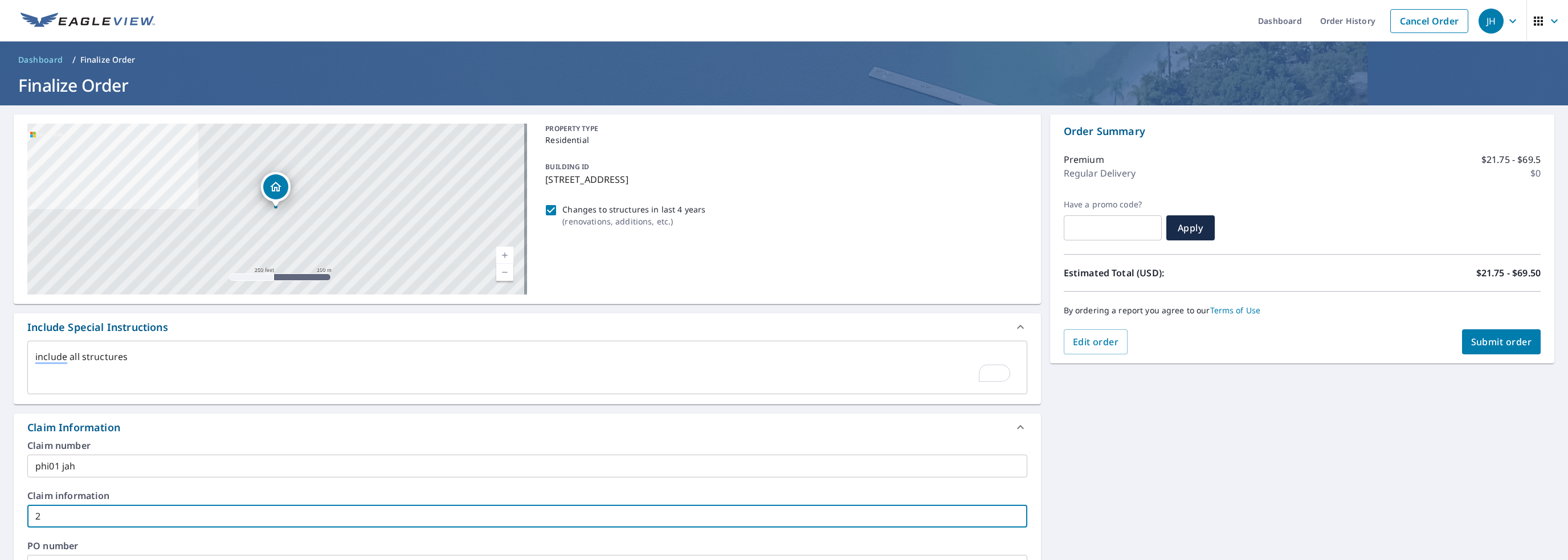
checkbox input "true"
type textarea "x"
type input "278"
checkbox input "true"
type textarea "x"
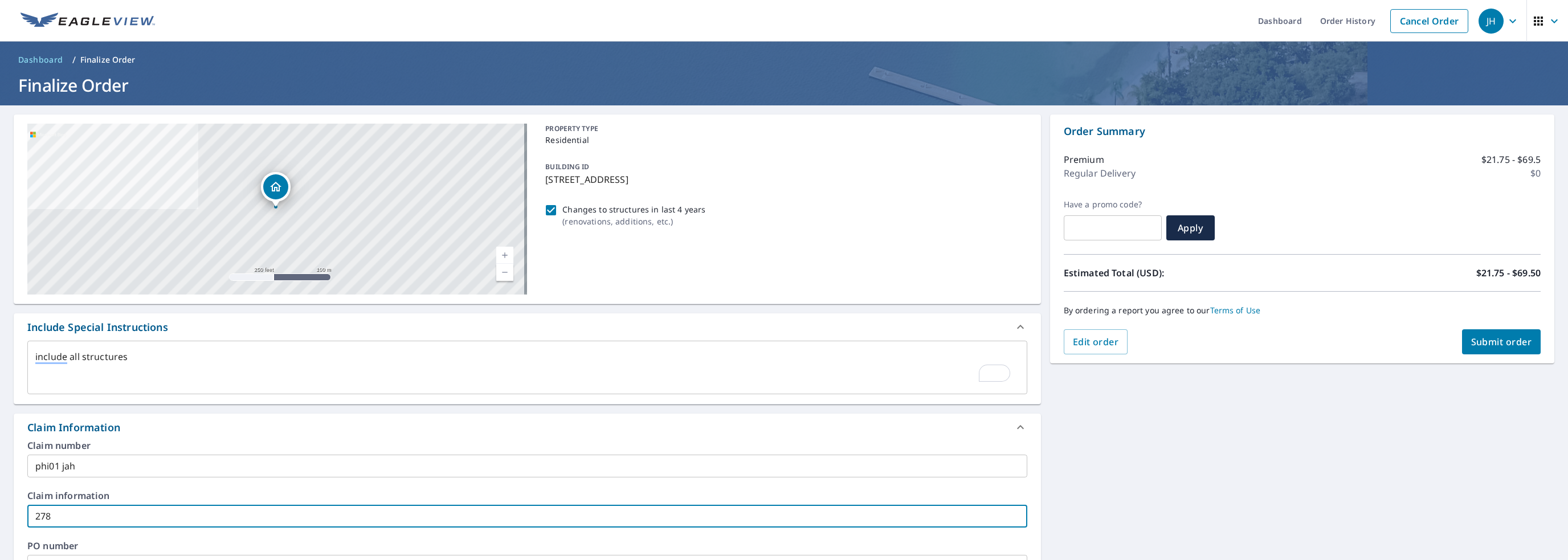
type input "2788"
checkbox input "true"
type textarea "x"
type input "27888"
checkbox input "true"
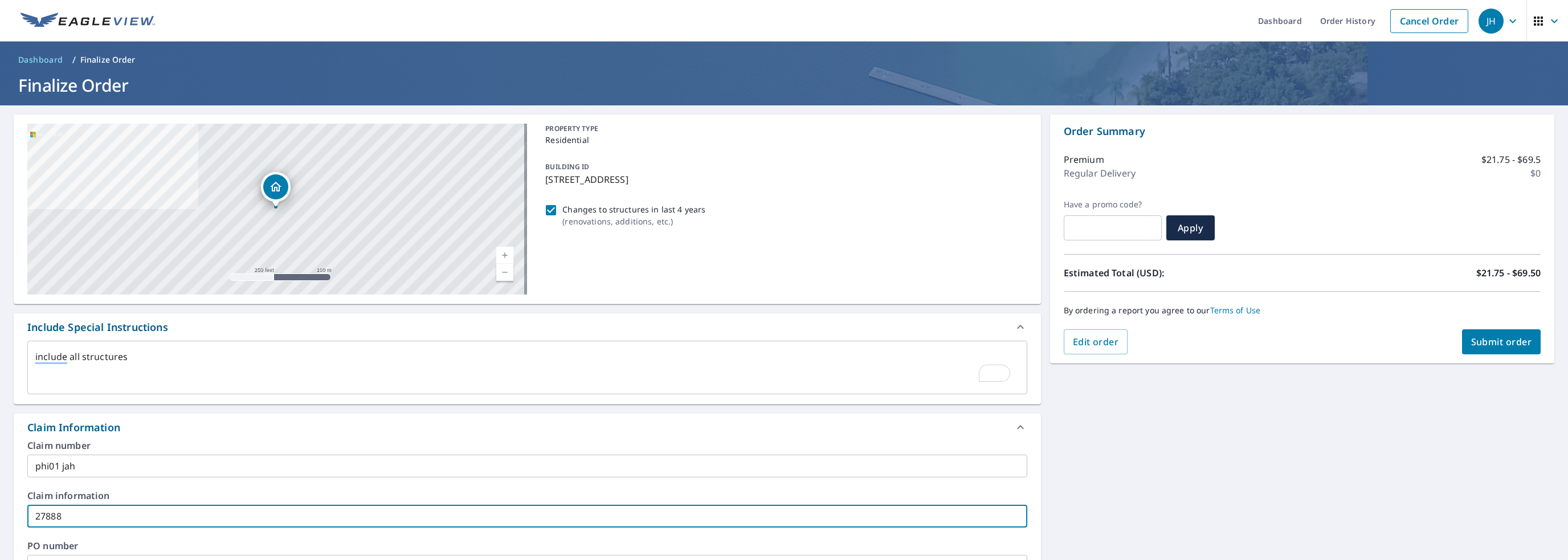
type textarea "x"
type input "278889"
checkbox input "true"
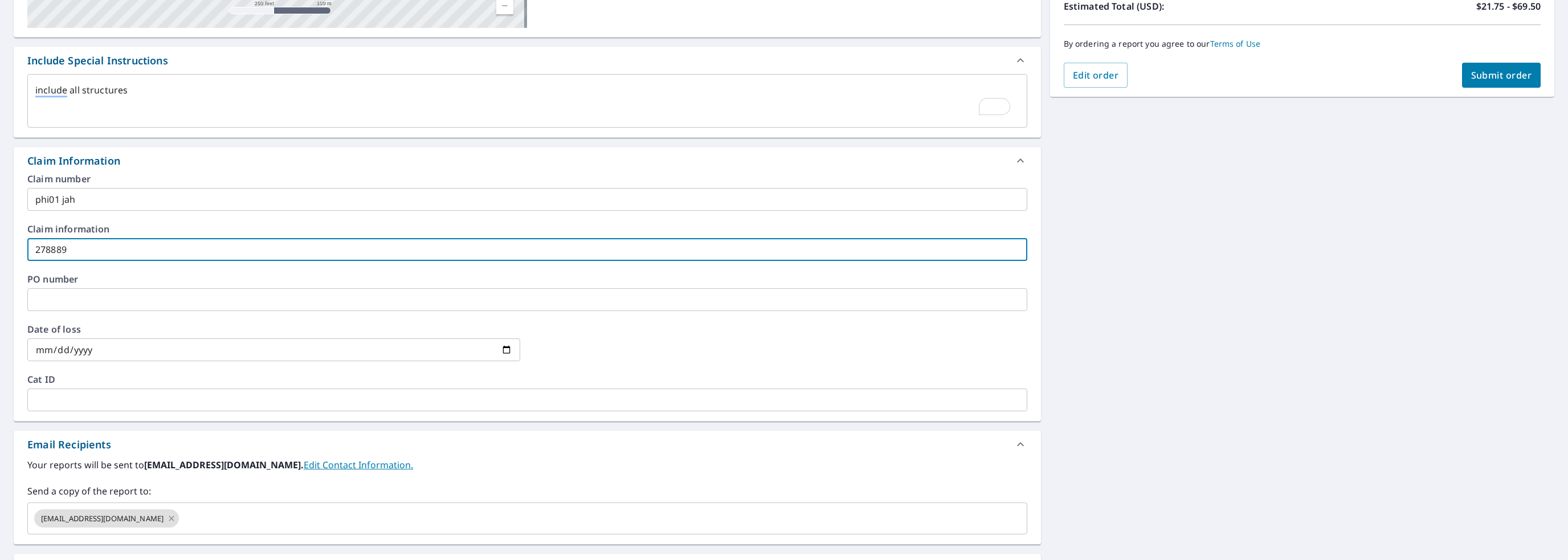
scroll to position [285, 0]
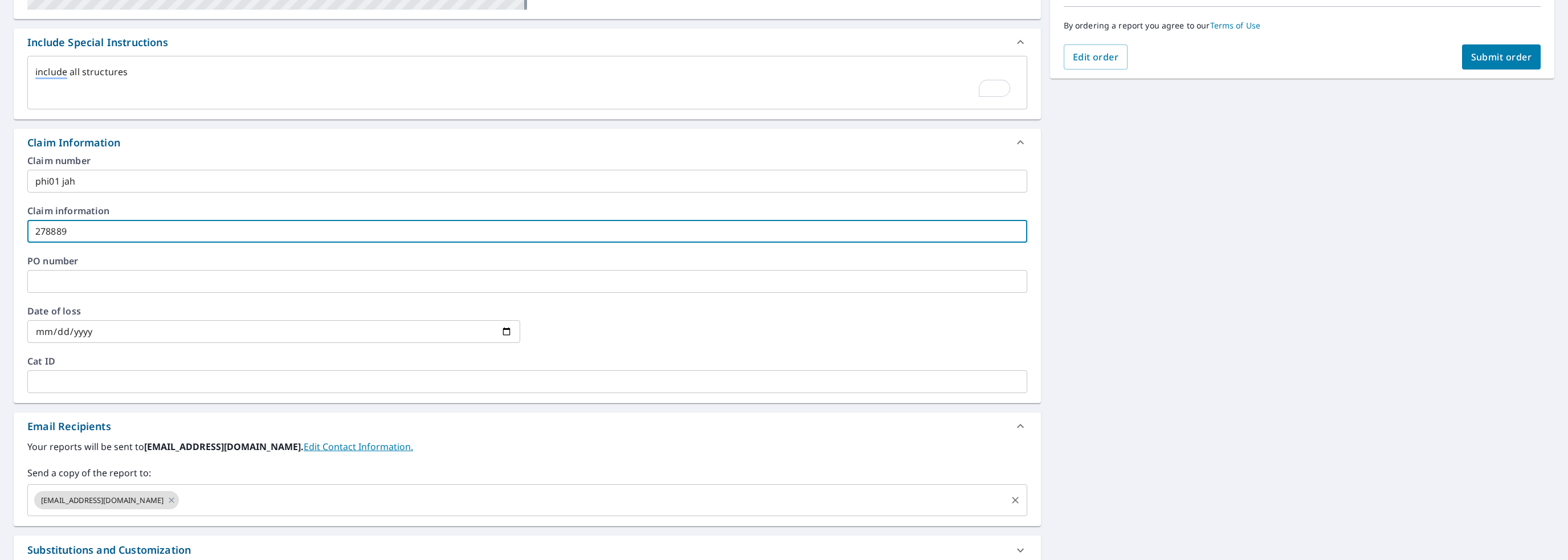
type input "278889"
click at [187, 495] on input "text" at bounding box center [593, 500] width 824 height 22
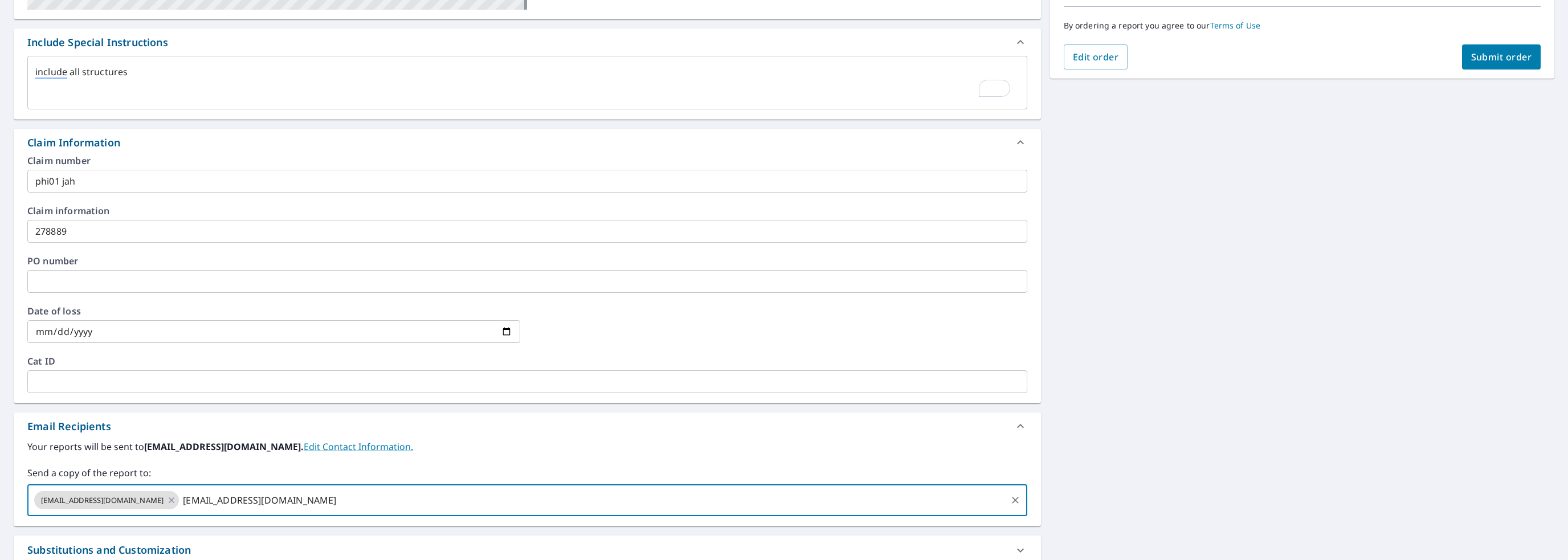
type input "[EMAIL_ADDRESS][DOMAIN_NAME]"
type textarea "x"
checkbox input "true"
click at [1501, 51] on span "Submit order" at bounding box center [1500, 57] width 61 height 13
type textarea "x"
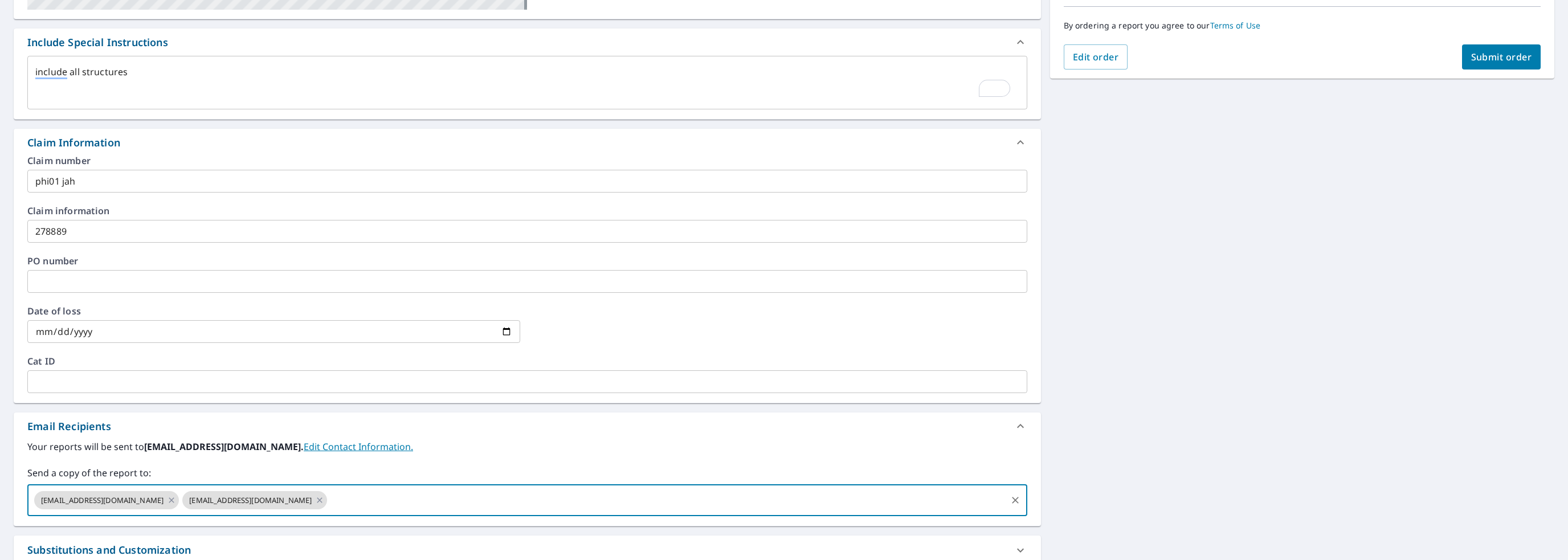
checkbox input "true"
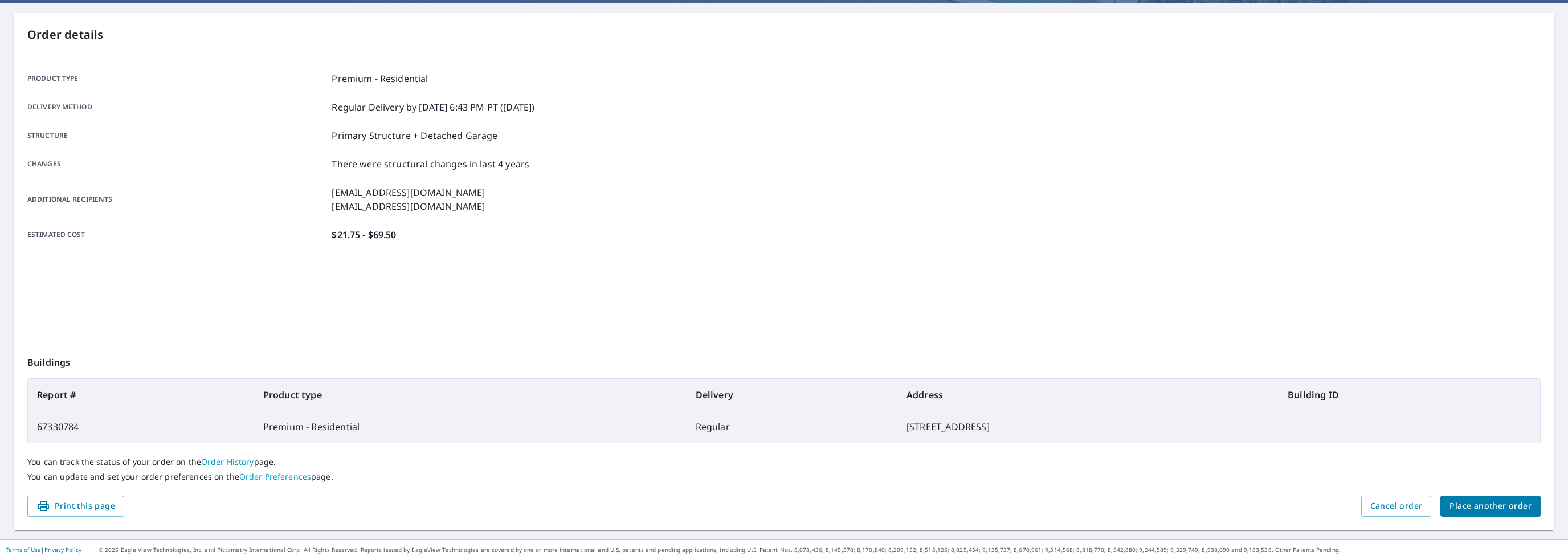
scroll to position [101, 0]
